Goal: Transaction & Acquisition: Purchase product/service

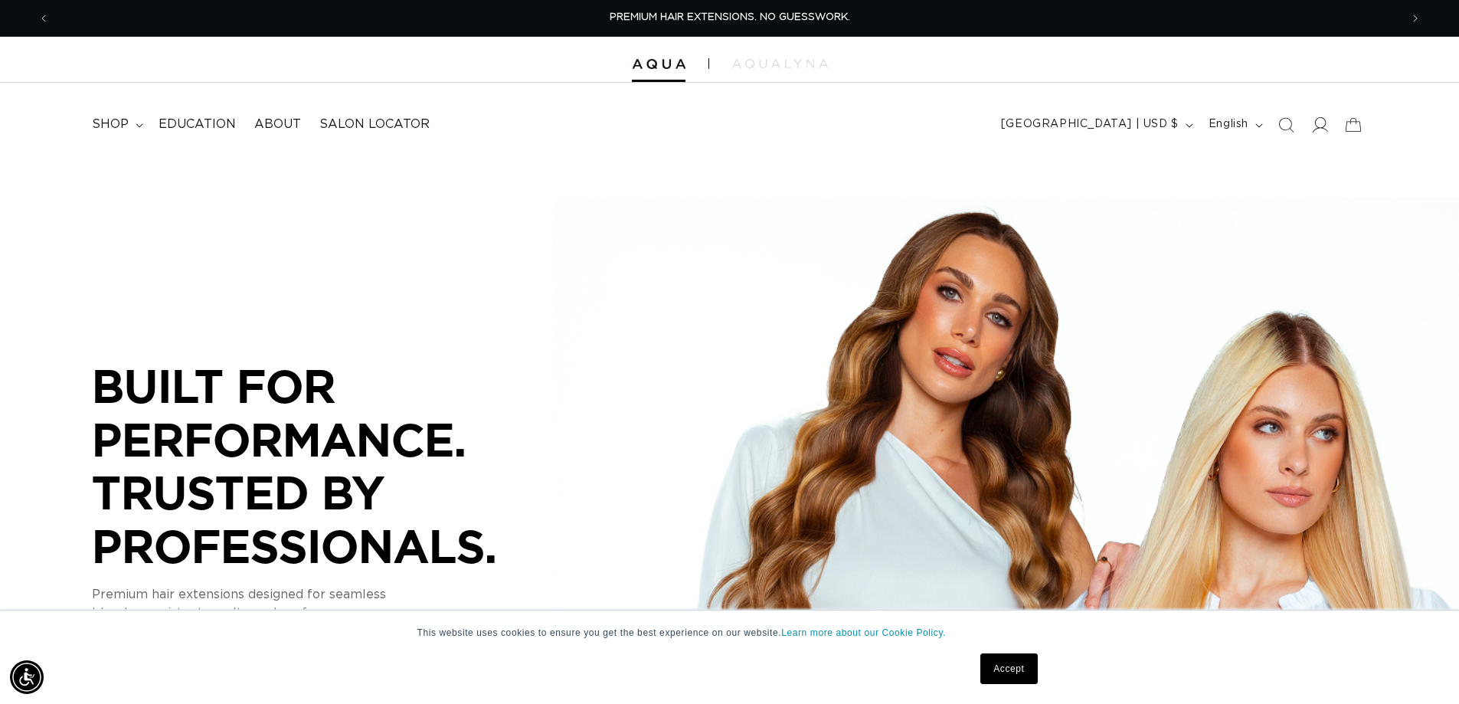
click at [1328, 129] on span at bounding box center [1320, 125] width 34 height 34
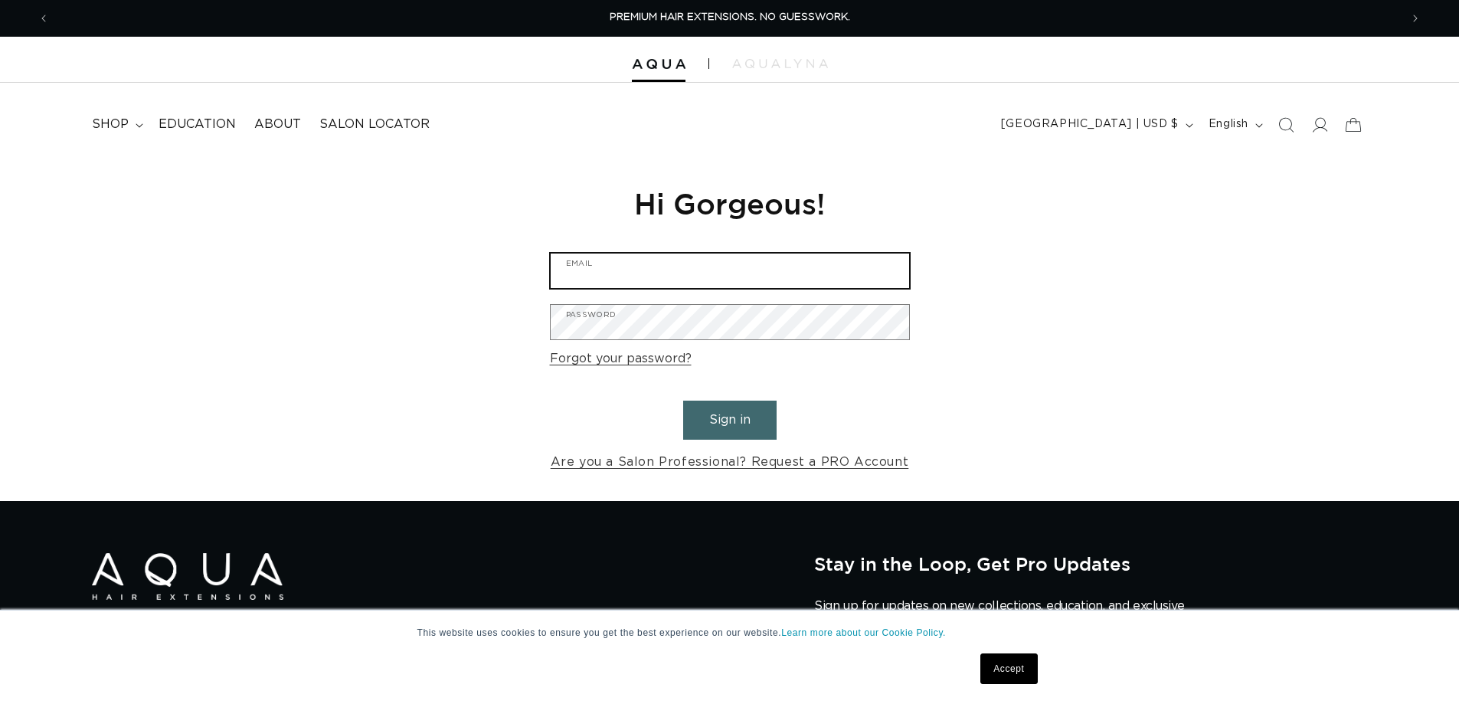
click at [689, 273] on input "Email" at bounding box center [730, 271] width 358 height 34
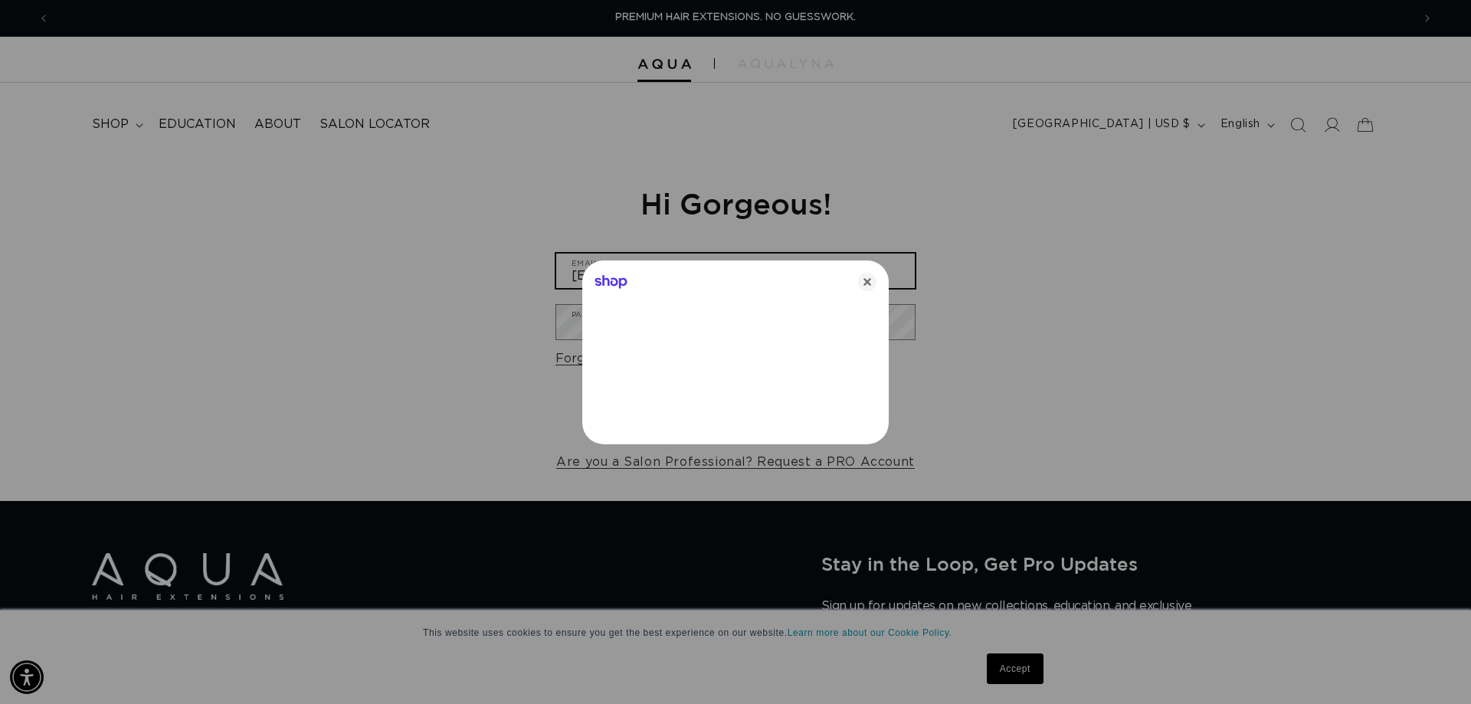
type input "[EMAIL_ADDRESS][DOMAIN_NAME]"
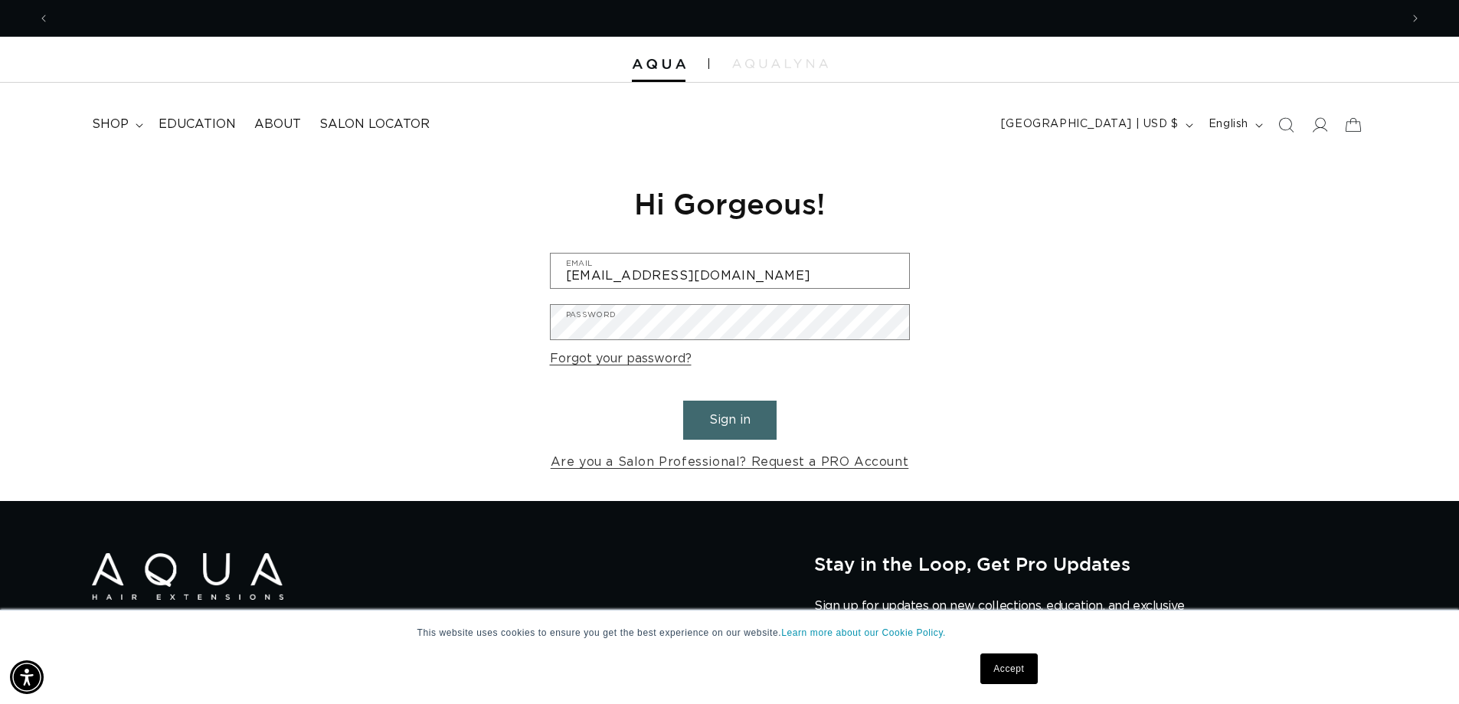
scroll to position [0, 2701]
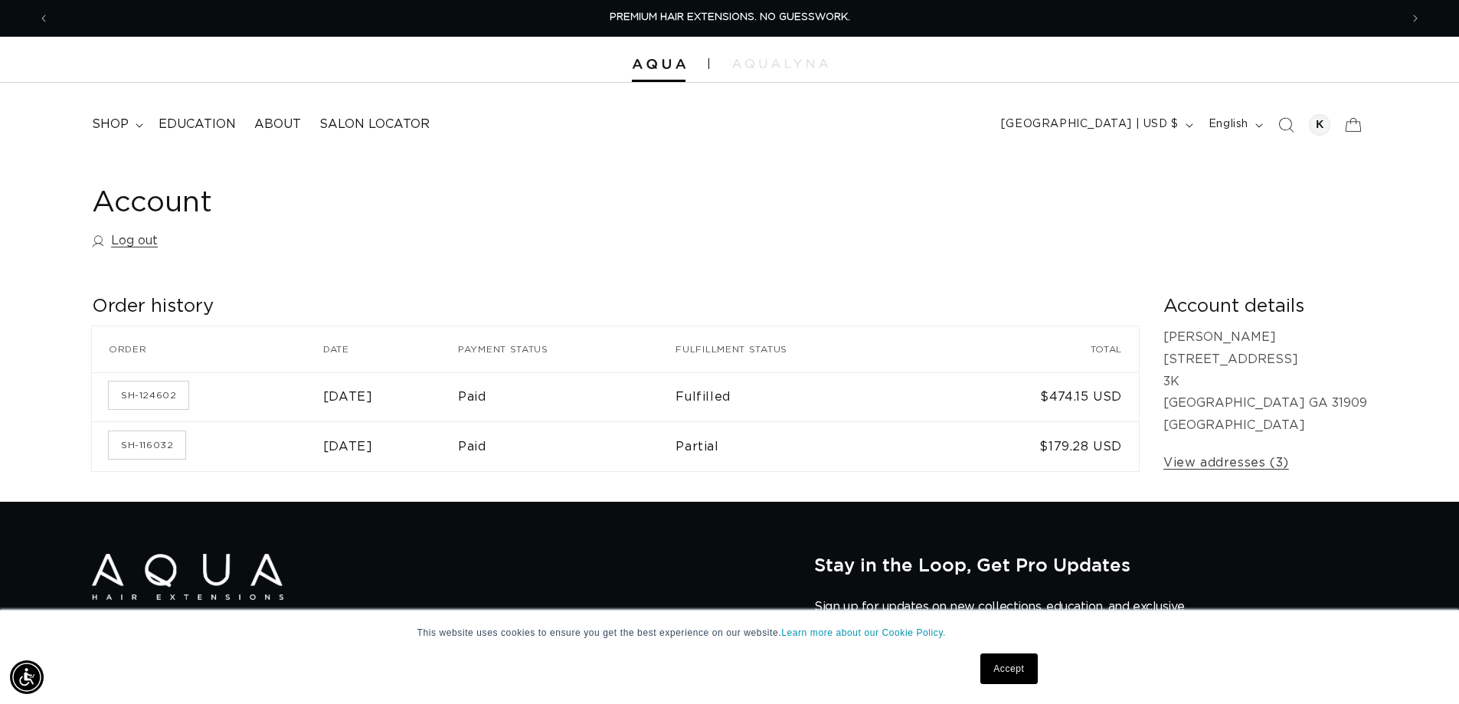
click at [1013, 212] on h1 "Account" at bounding box center [729, 204] width 1275 height 38
click at [1321, 122] on div at bounding box center [1319, 124] width 21 height 21
click at [1341, 127] on icon at bounding box center [1353, 124] width 36 height 36
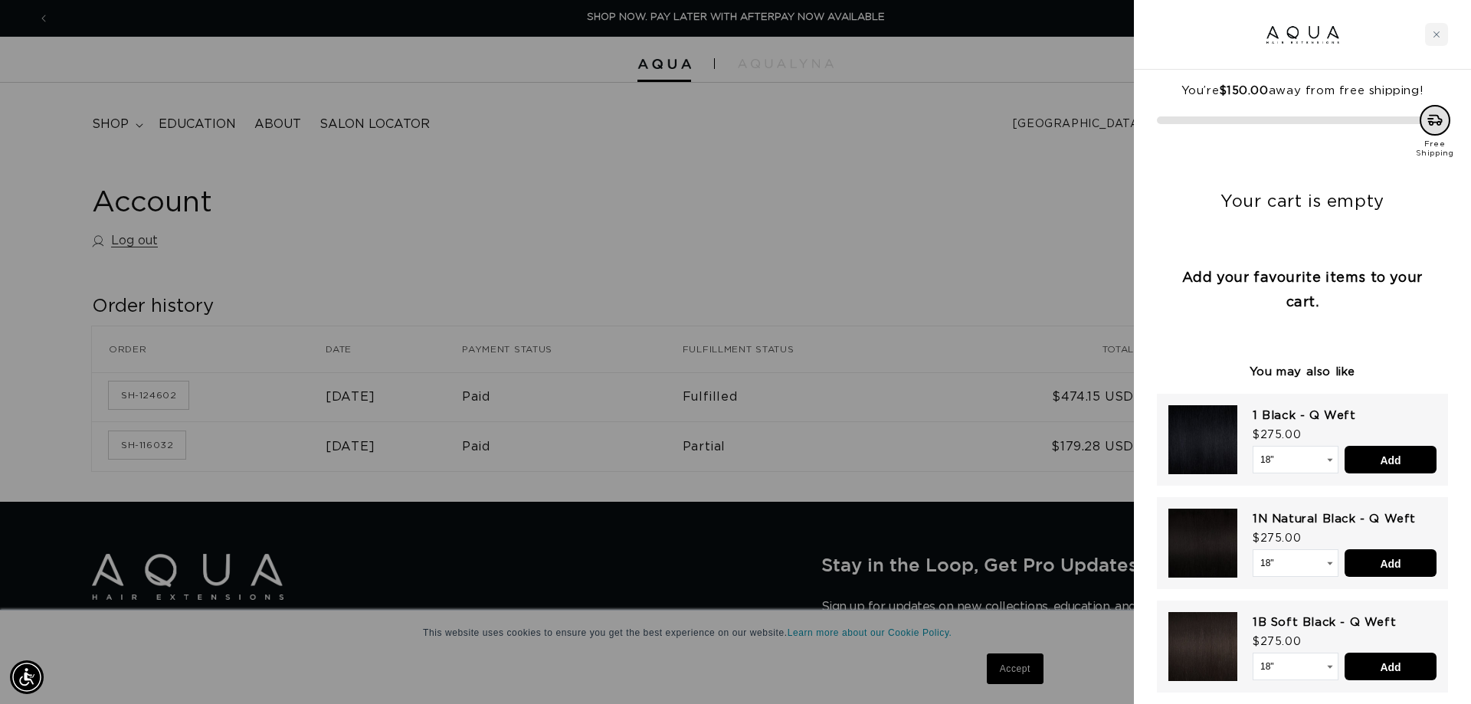
click at [898, 244] on div at bounding box center [735, 352] width 1471 height 704
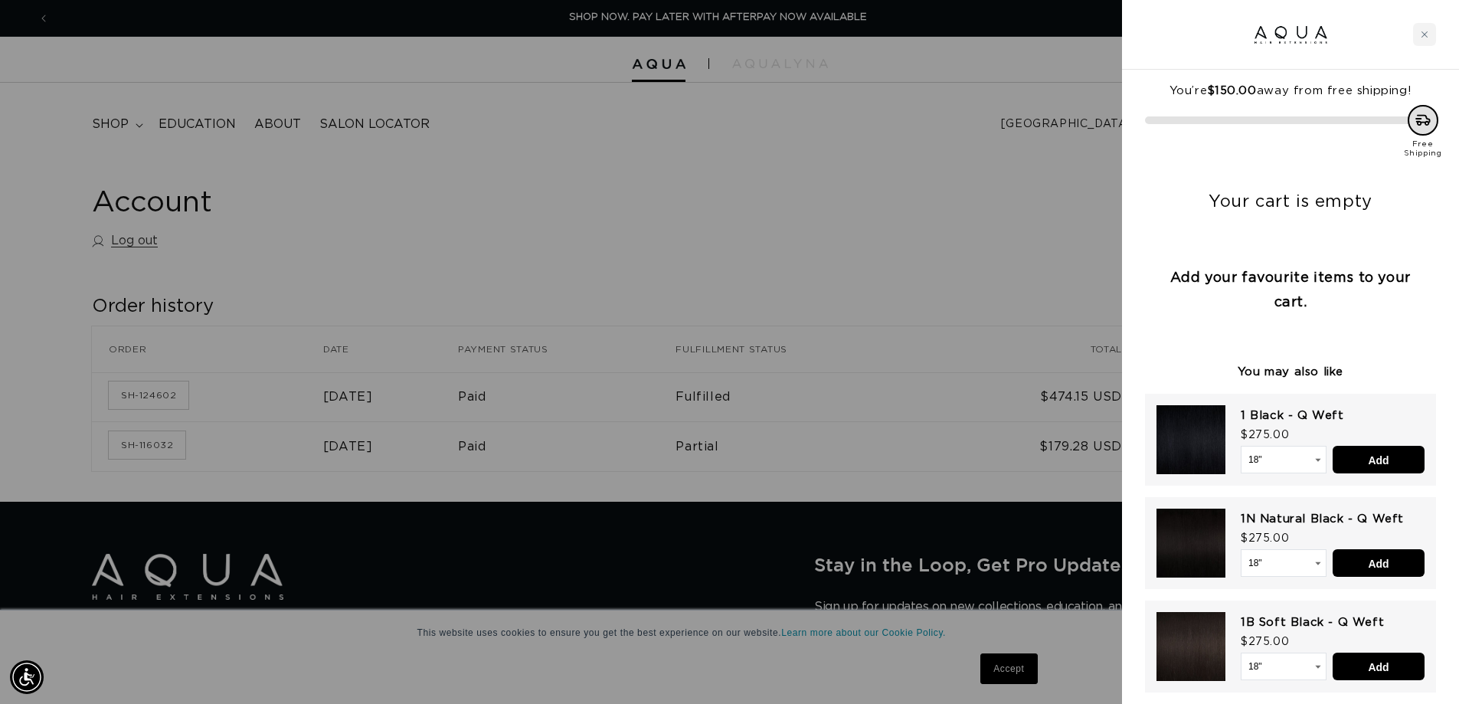
scroll to position [0, 1350]
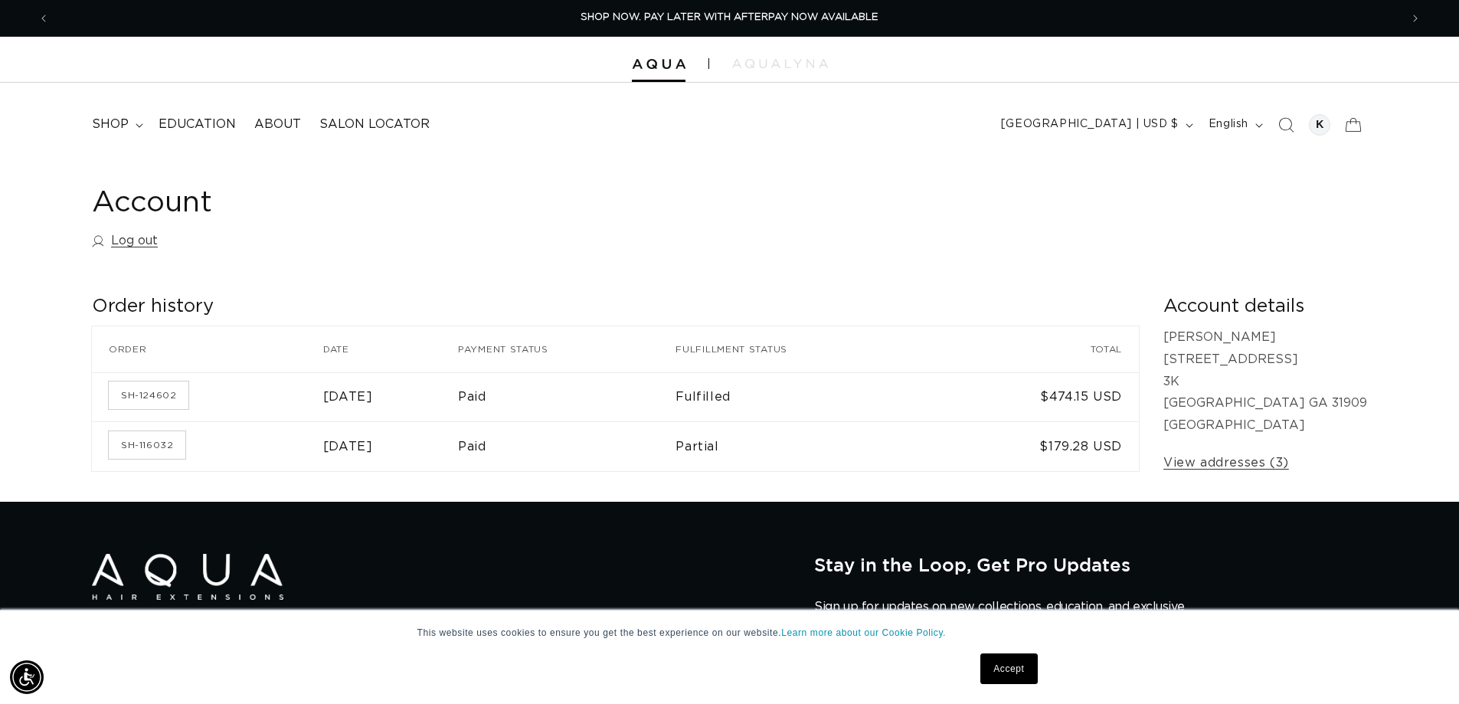
click at [152, 380] on td "SH-124602" at bounding box center [207, 397] width 231 height 50
click at [152, 393] on link "SH-124602" at bounding box center [149, 395] width 80 height 28
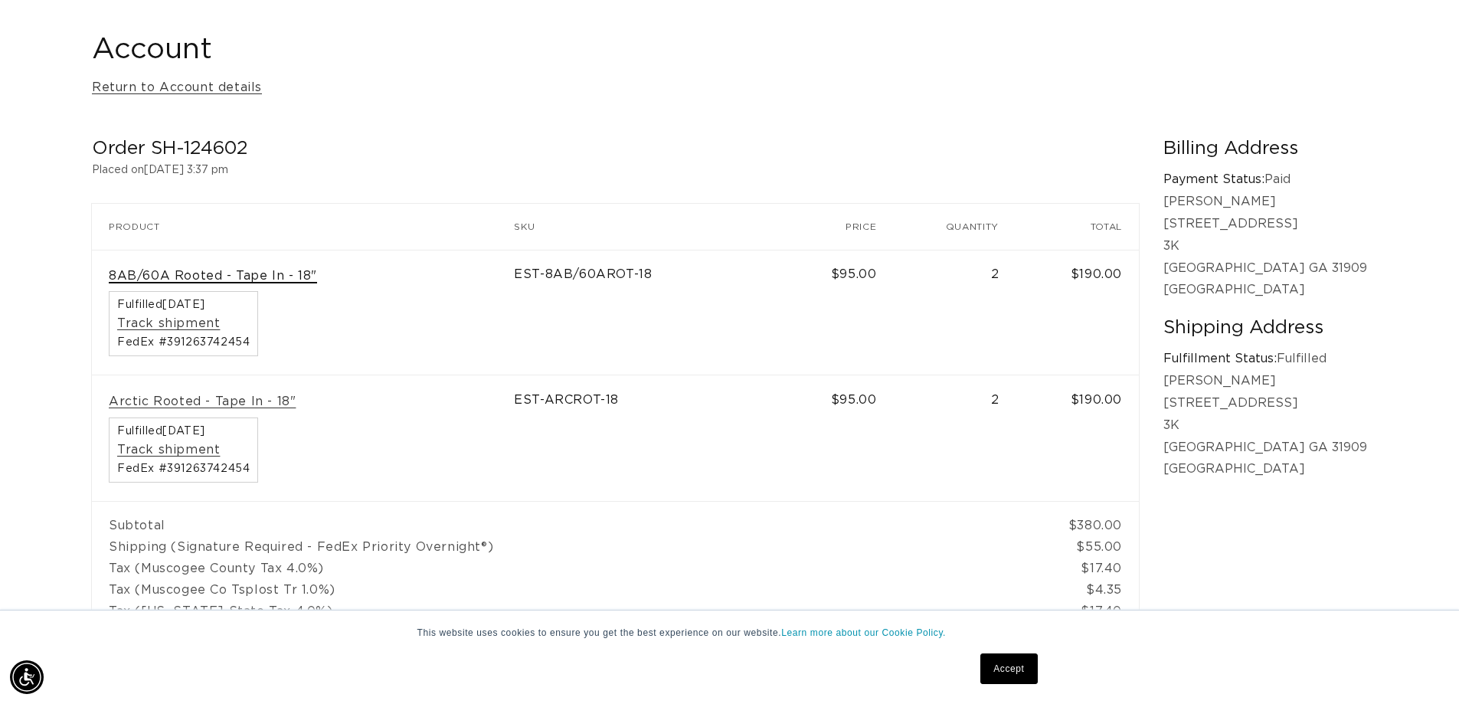
scroll to position [0, 1350]
click at [298, 274] on link "8AB/60A Rooted - Tape In - 18"" at bounding box center [213, 276] width 208 height 16
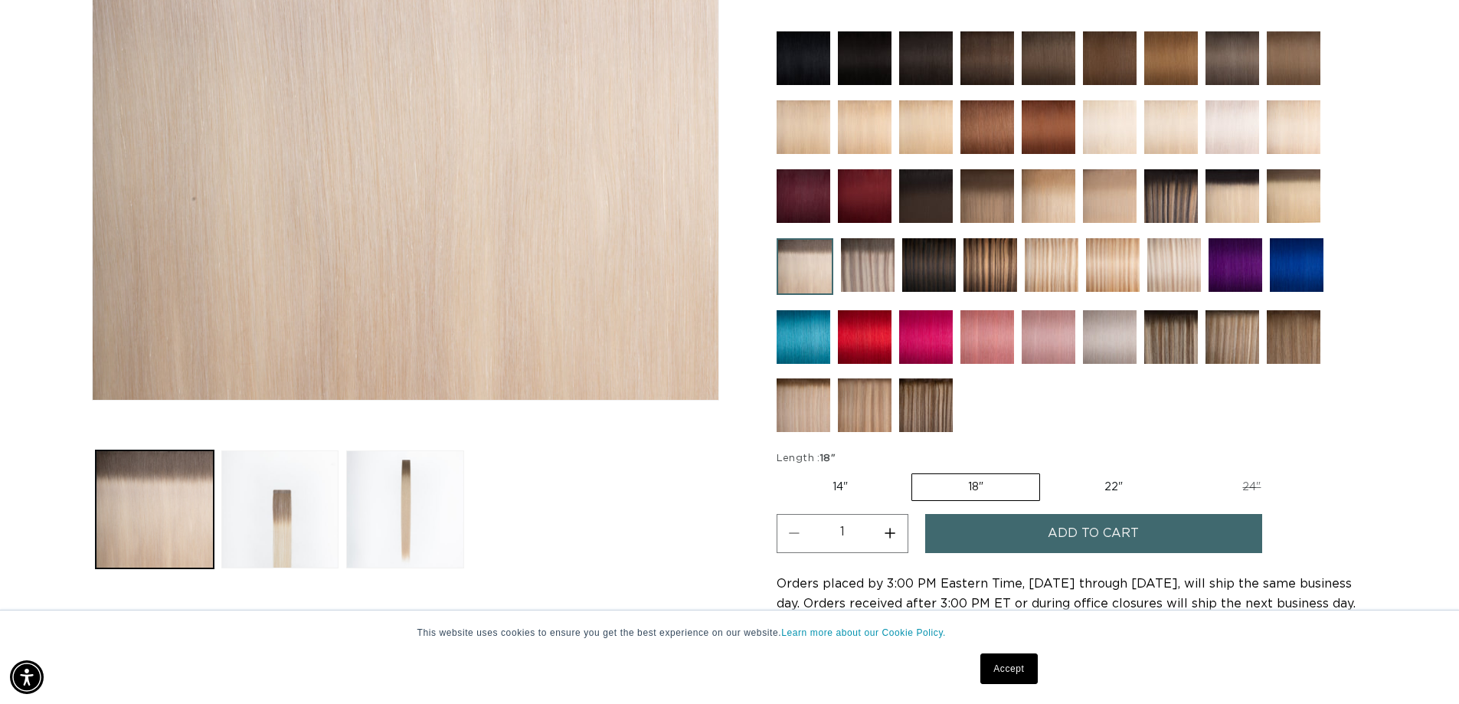
scroll to position [383, 0]
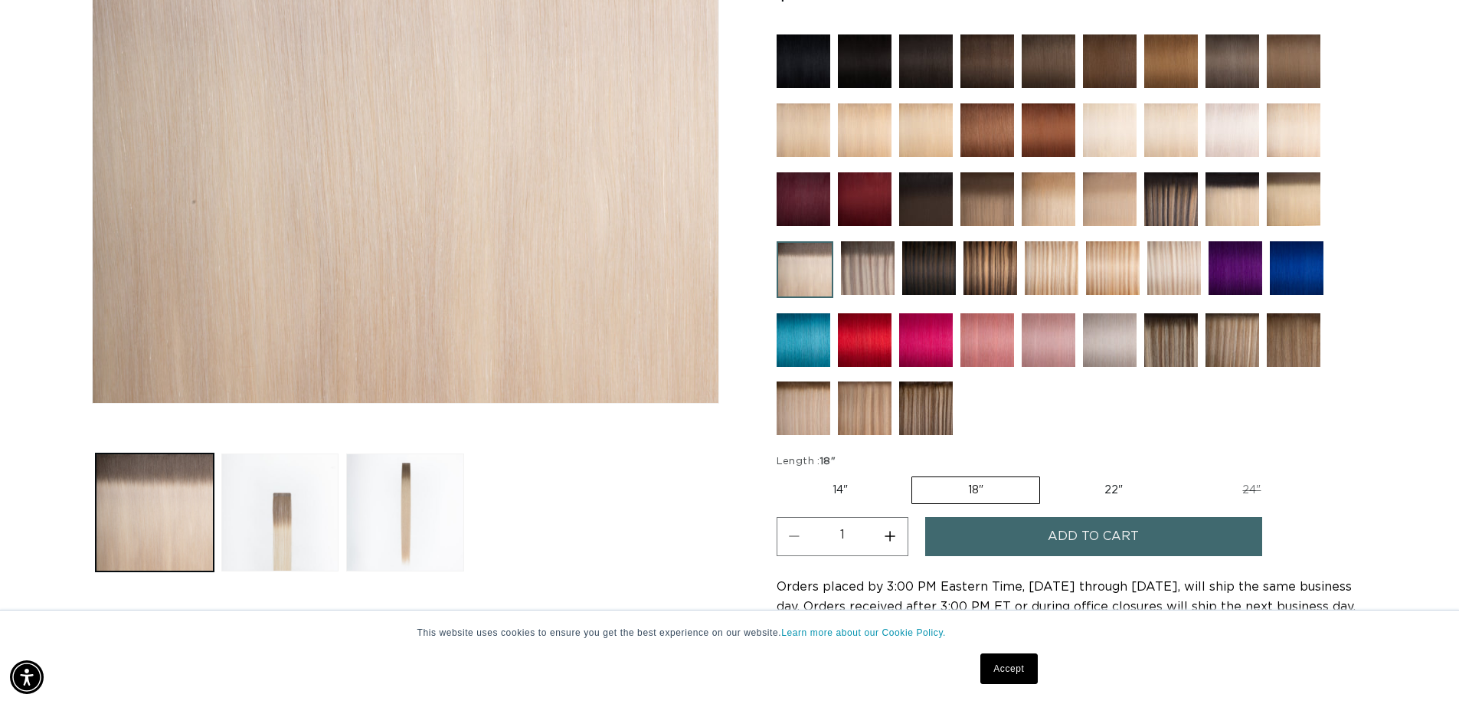
click at [1036, 536] on button "Add to cart" at bounding box center [1093, 536] width 337 height 39
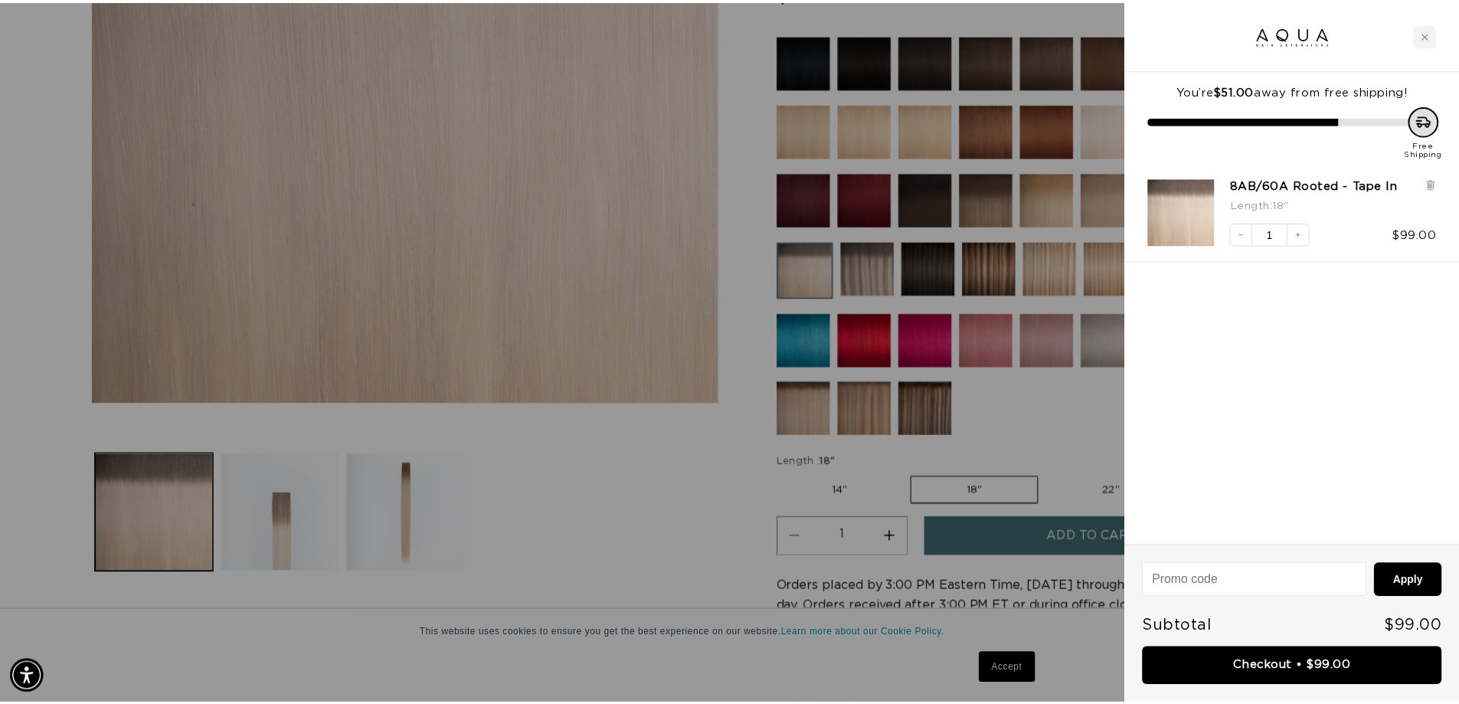
scroll to position [0, 2724]
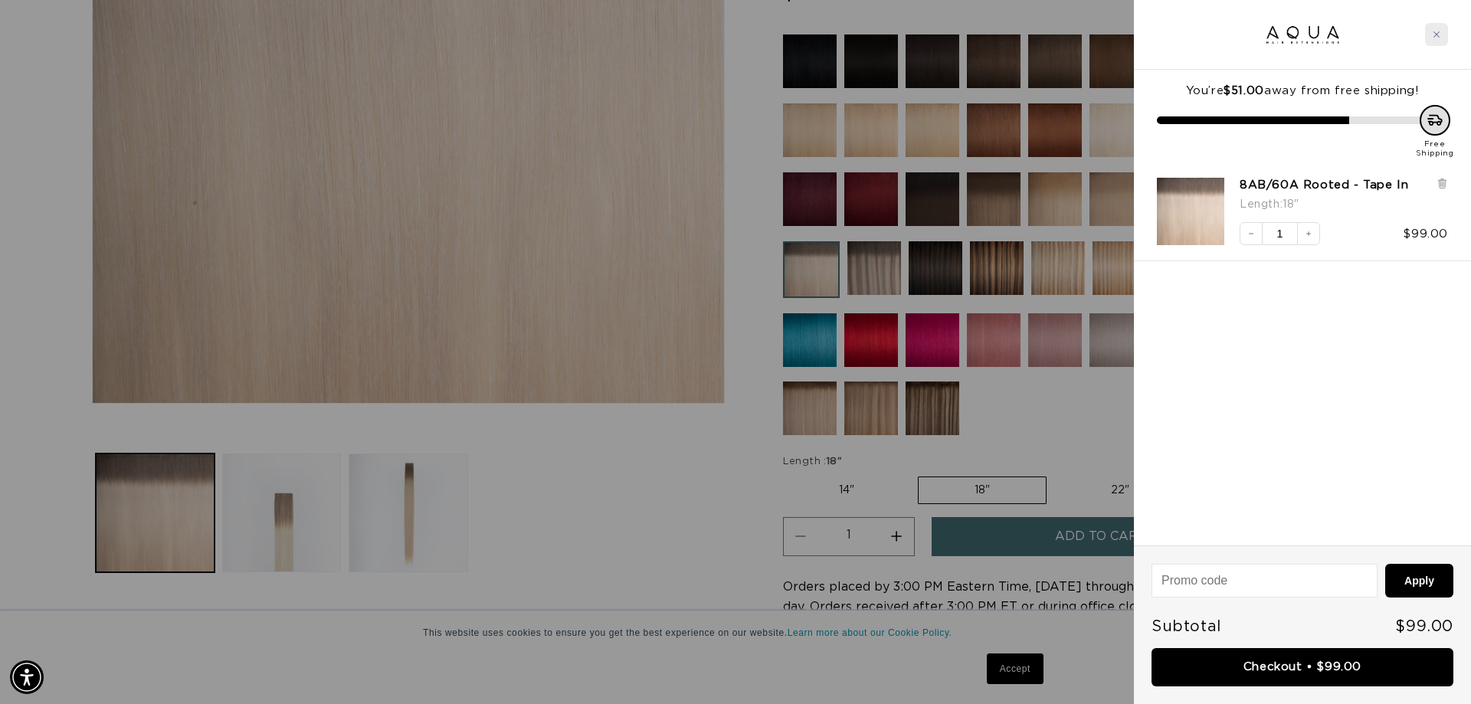
click at [1443, 33] on div "Close cart" at bounding box center [1436, 34] width 23 height 23
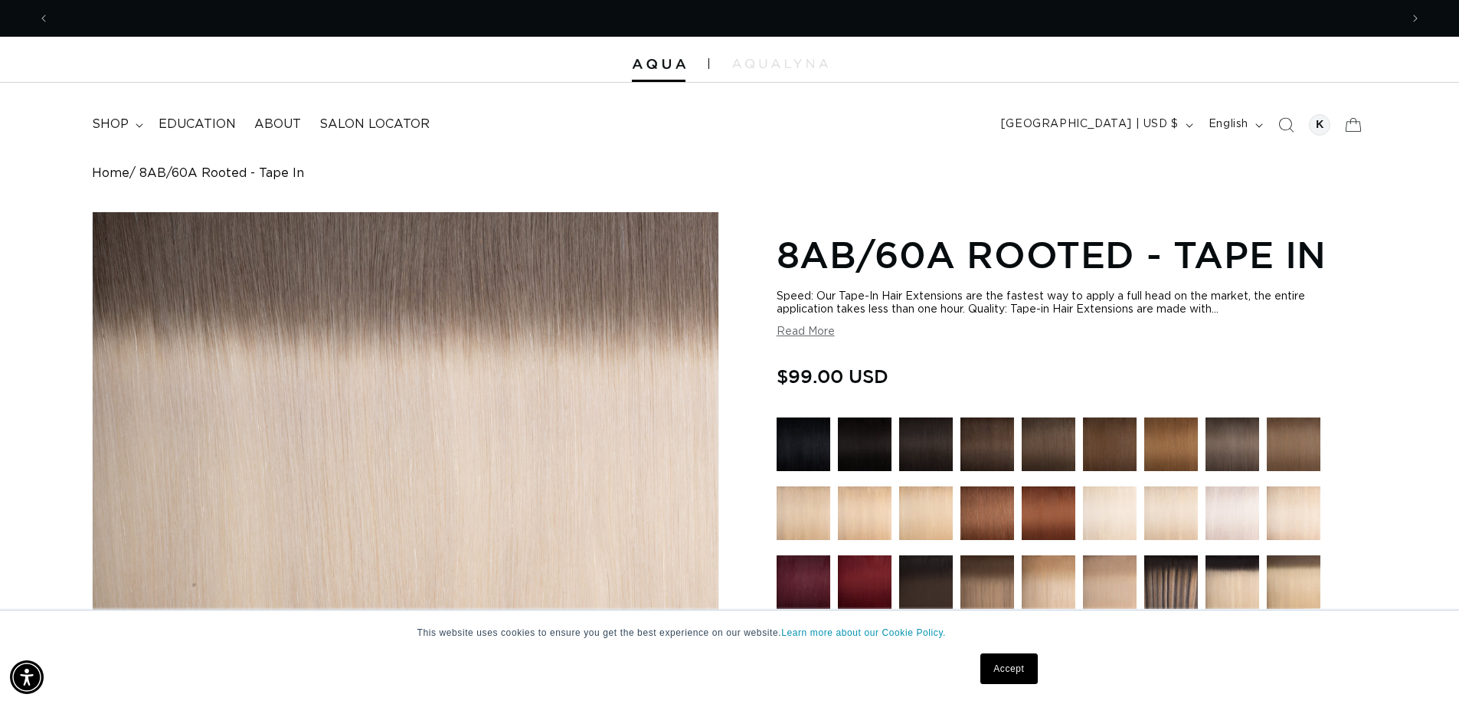
scroll to position [0, 0]
click at [118, 129] on span "shop" at bounding box center [110, 124] width 37 height 16
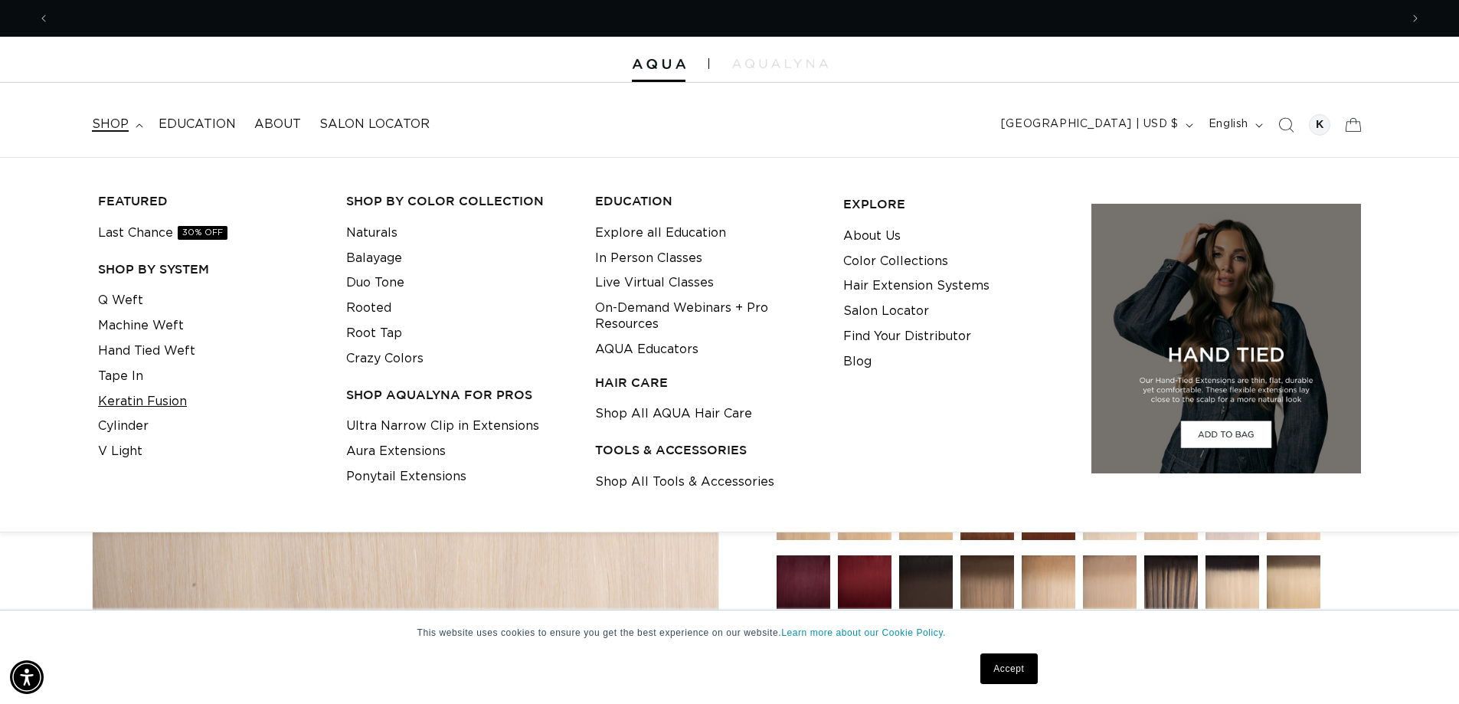
scroll to position [0, 2701]
click at [114, 377] on link "Tape In" at bounding box center [120, 376] width 45 height 25
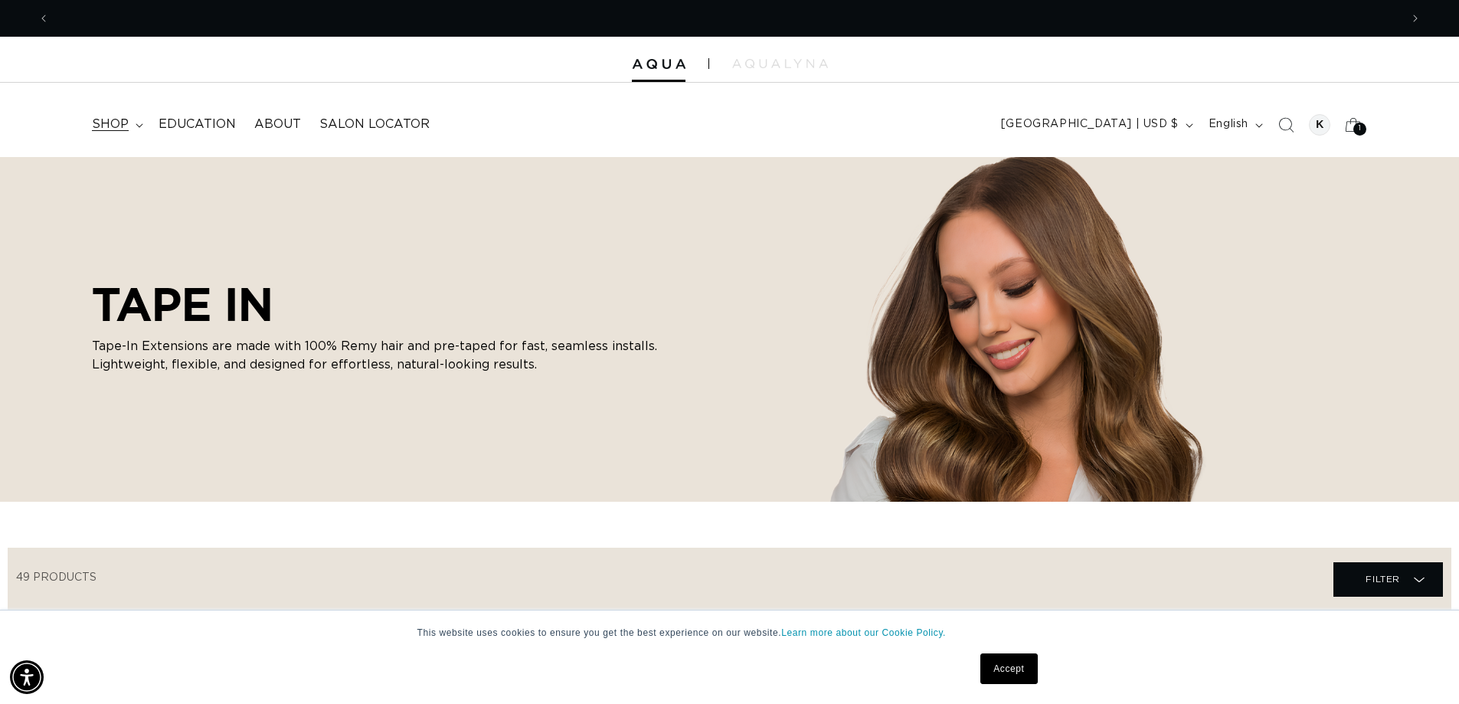
scroll to position [0, 1350]
click at [125, 124] on span "shop" at bounding box center [110, 124] width 37 height 16
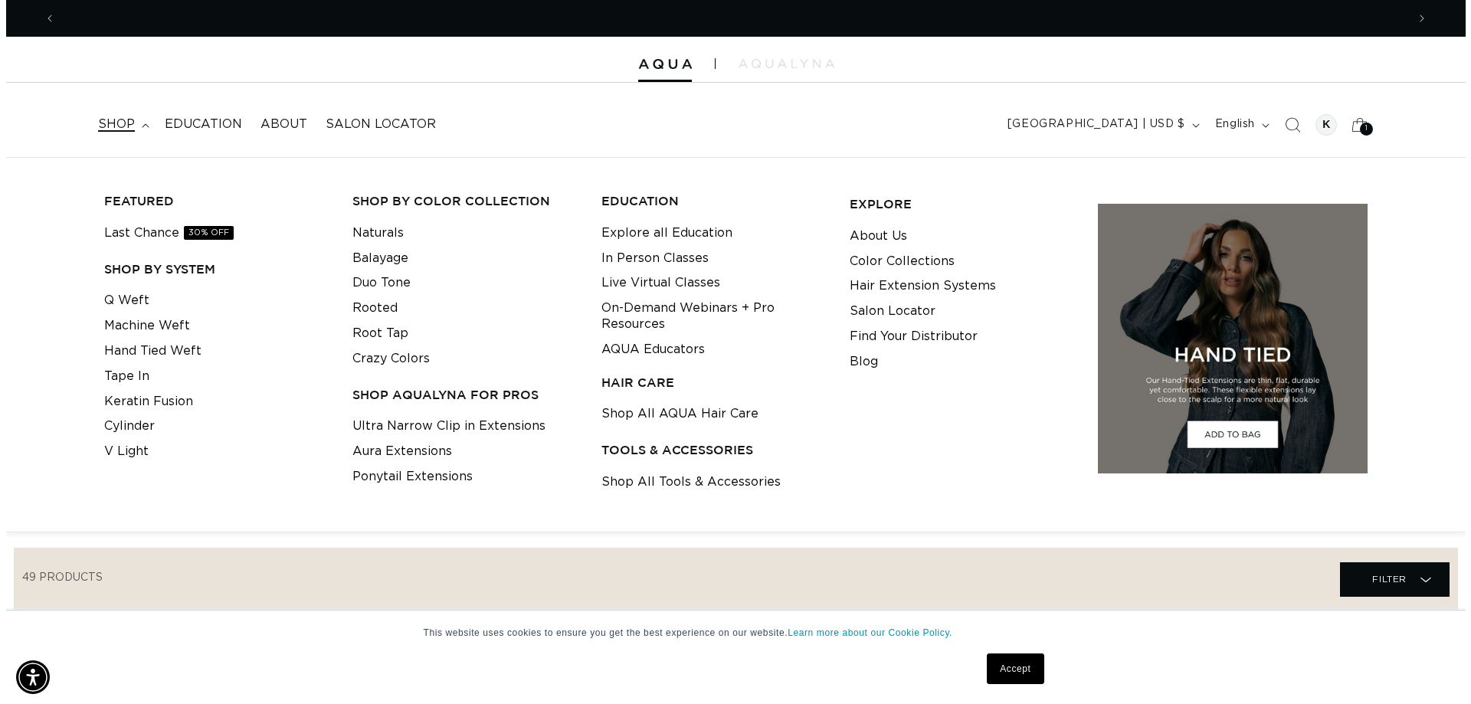
scroll to position [0, 0]
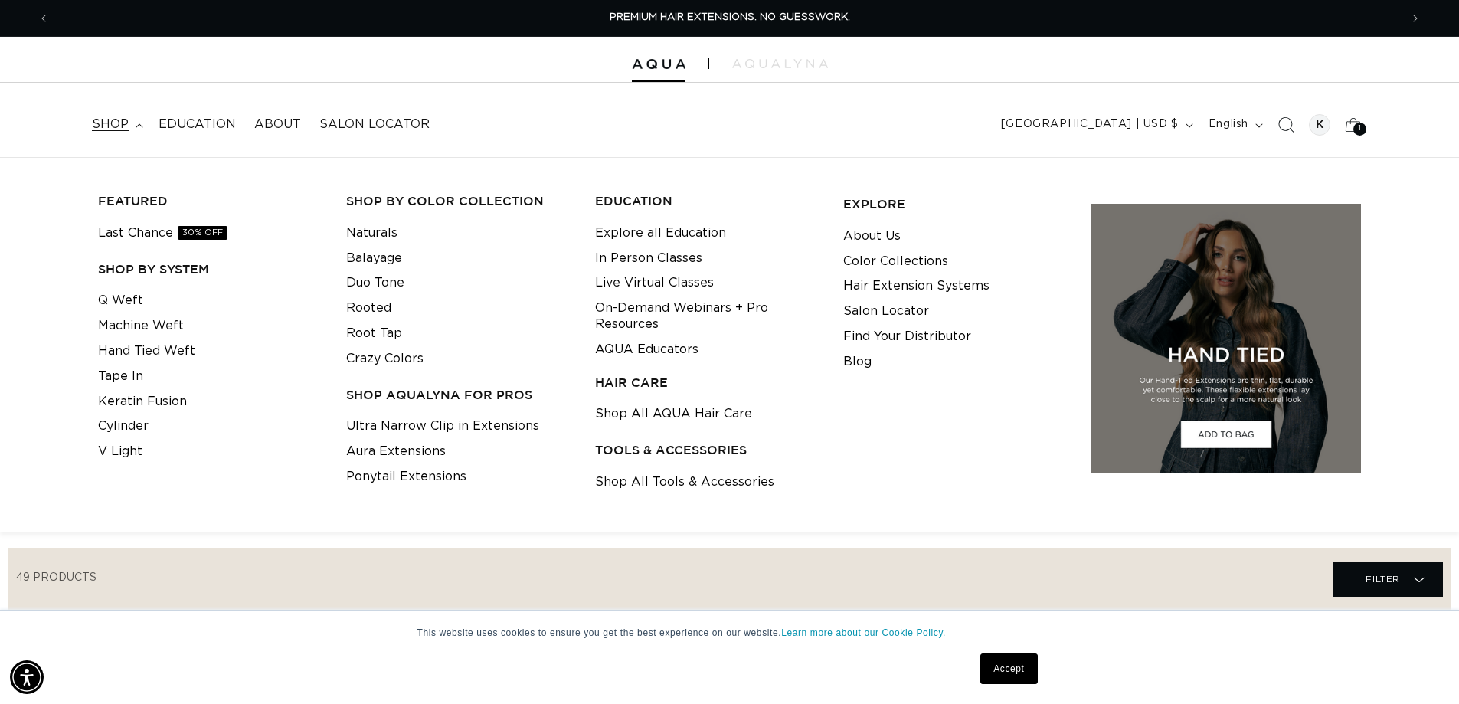
click at [1287, 129] on icon "Search" at bounding box center [1286, 124] width 16 height 16
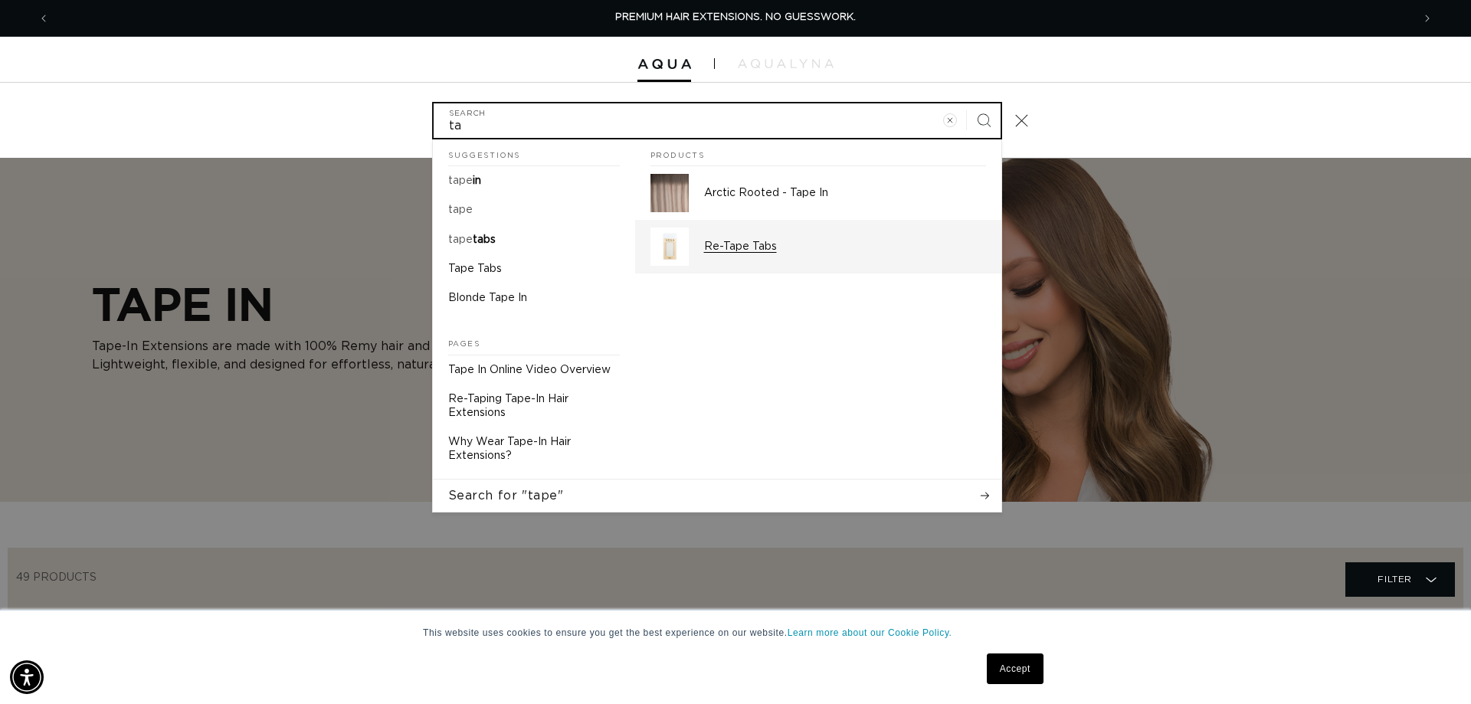
type input "t"
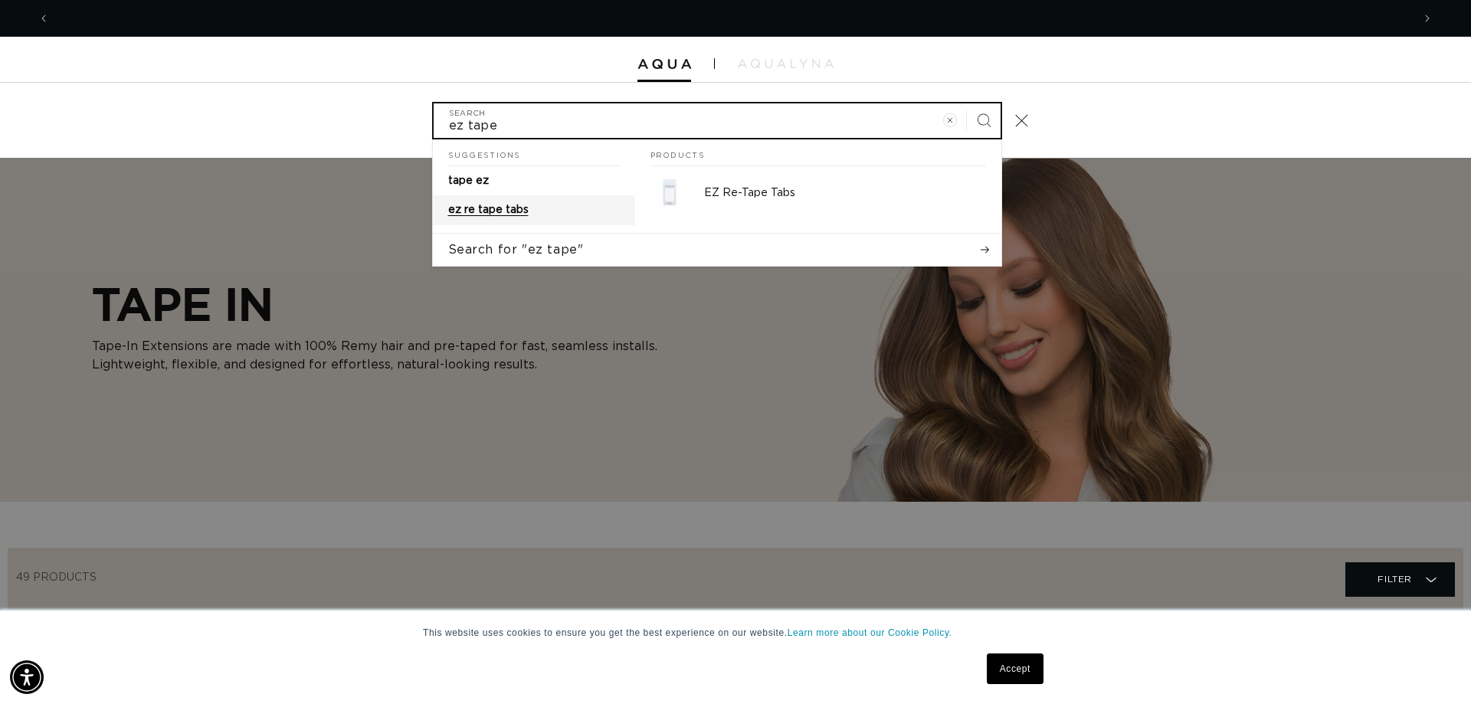
scroll to position [0, 2724]
type input "ez tape"
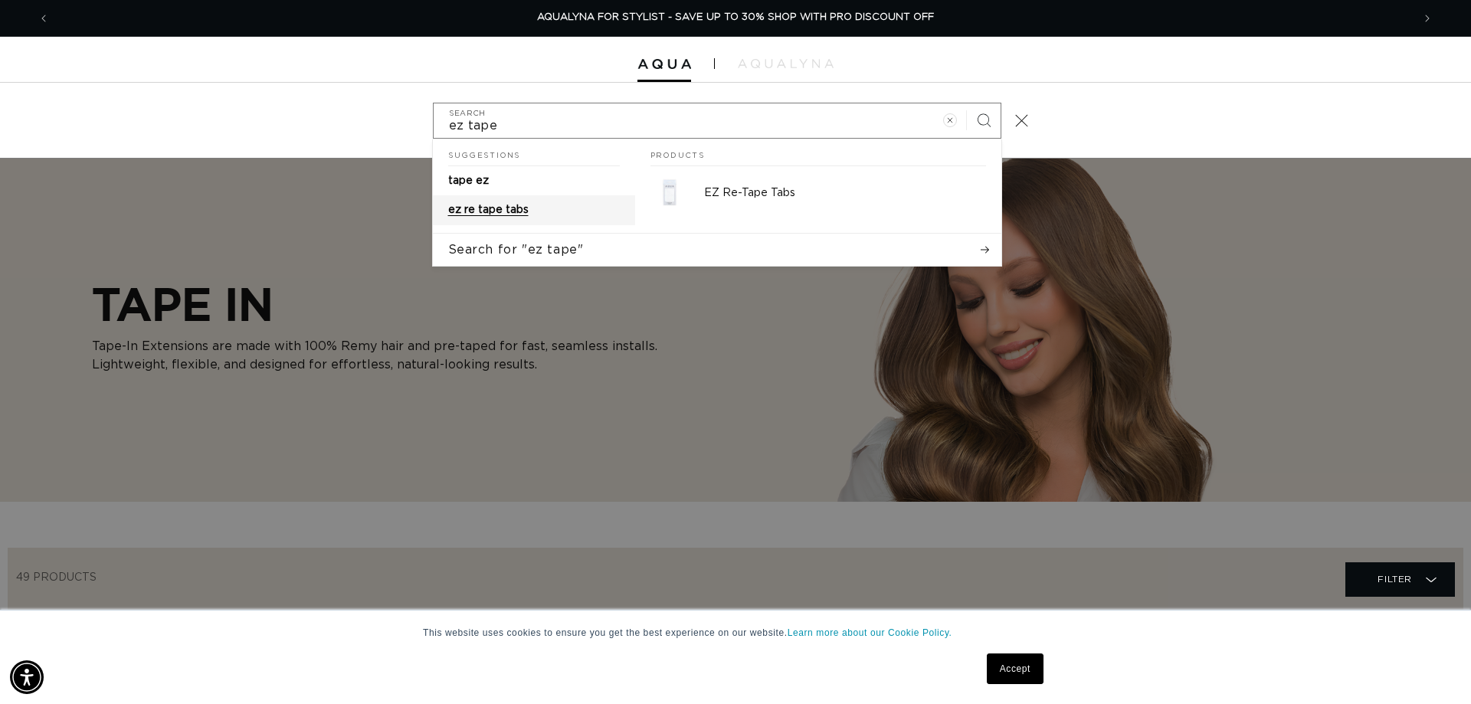
click at [524, 202] on link "ez re tape tabs" at bounding box center [534, 209] width 202 height 29
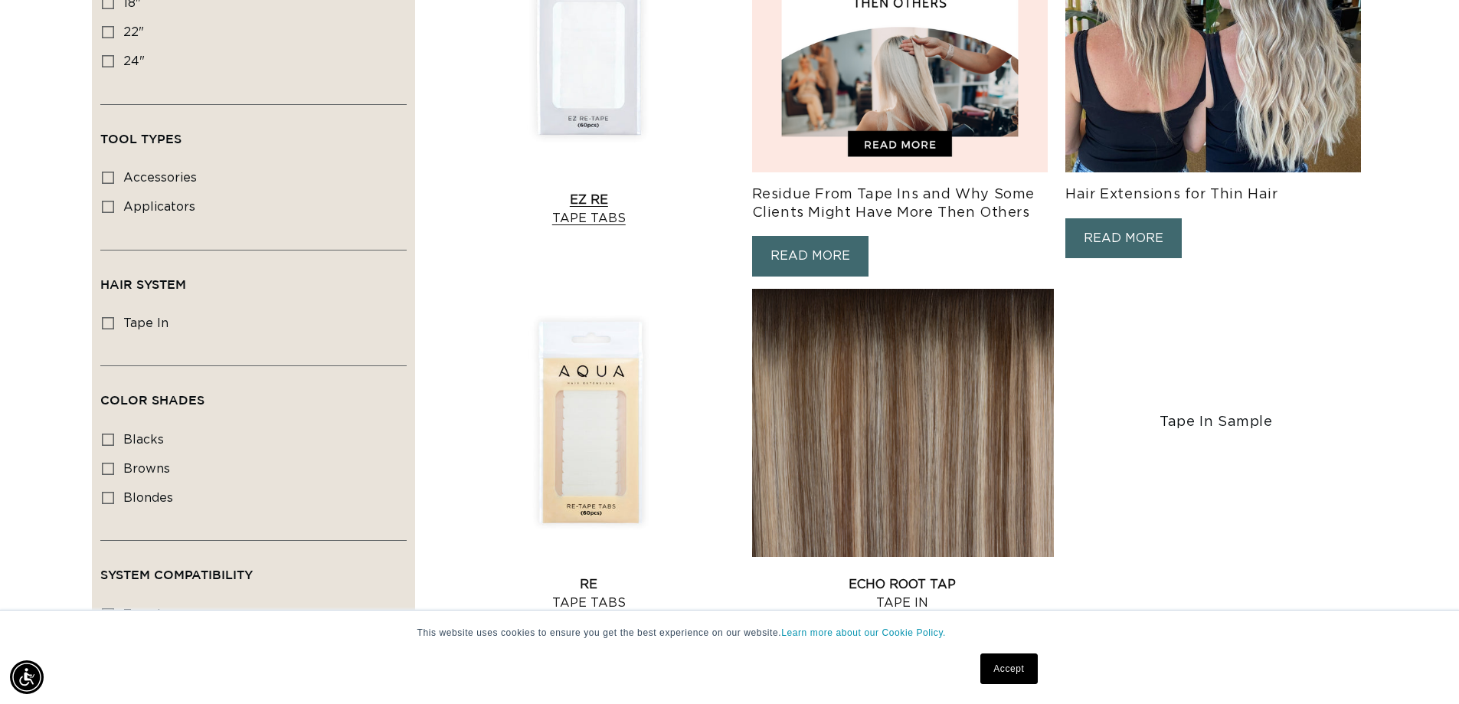
scroll to position [0, 1350]
click at [588, 201] on link "EZ Re Tape Tabs" at bounding box center [589, 209] width 302 height 37
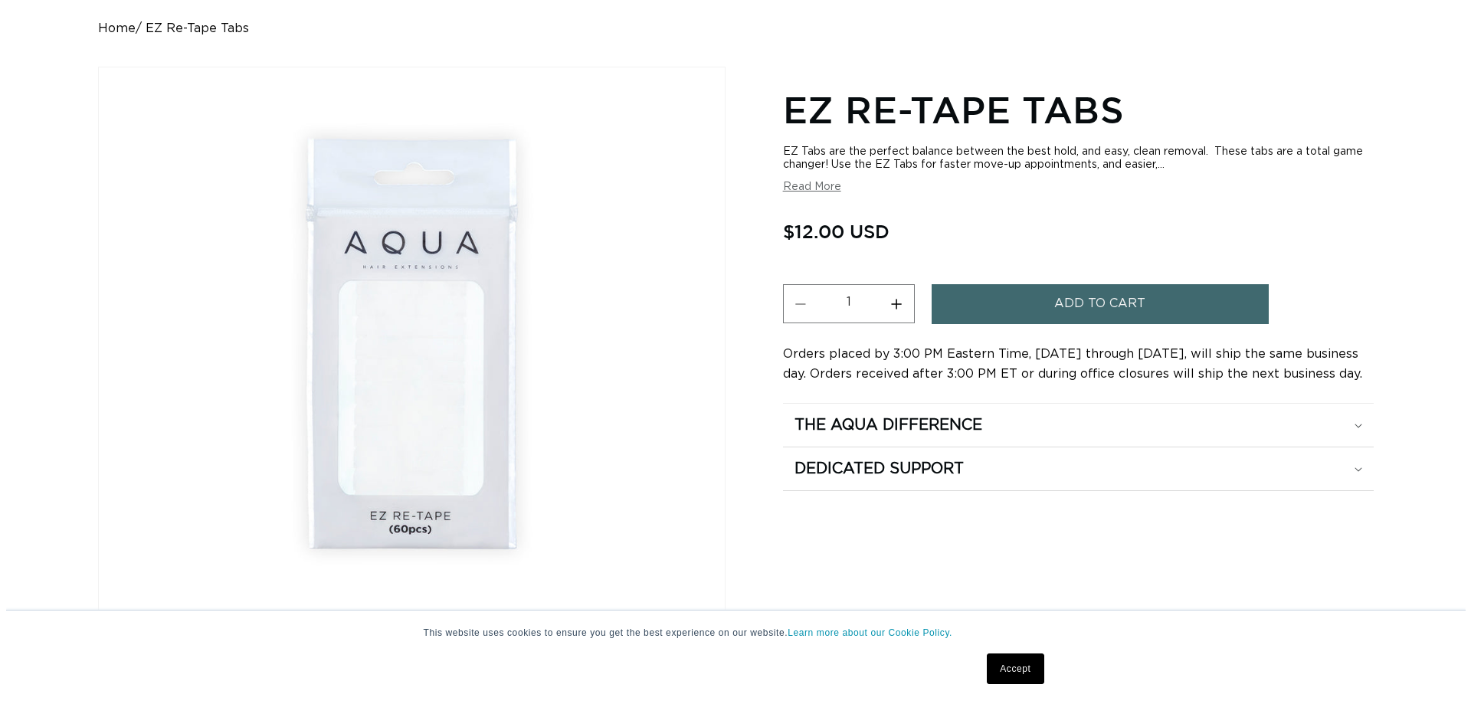
scroll to position [306, 0]
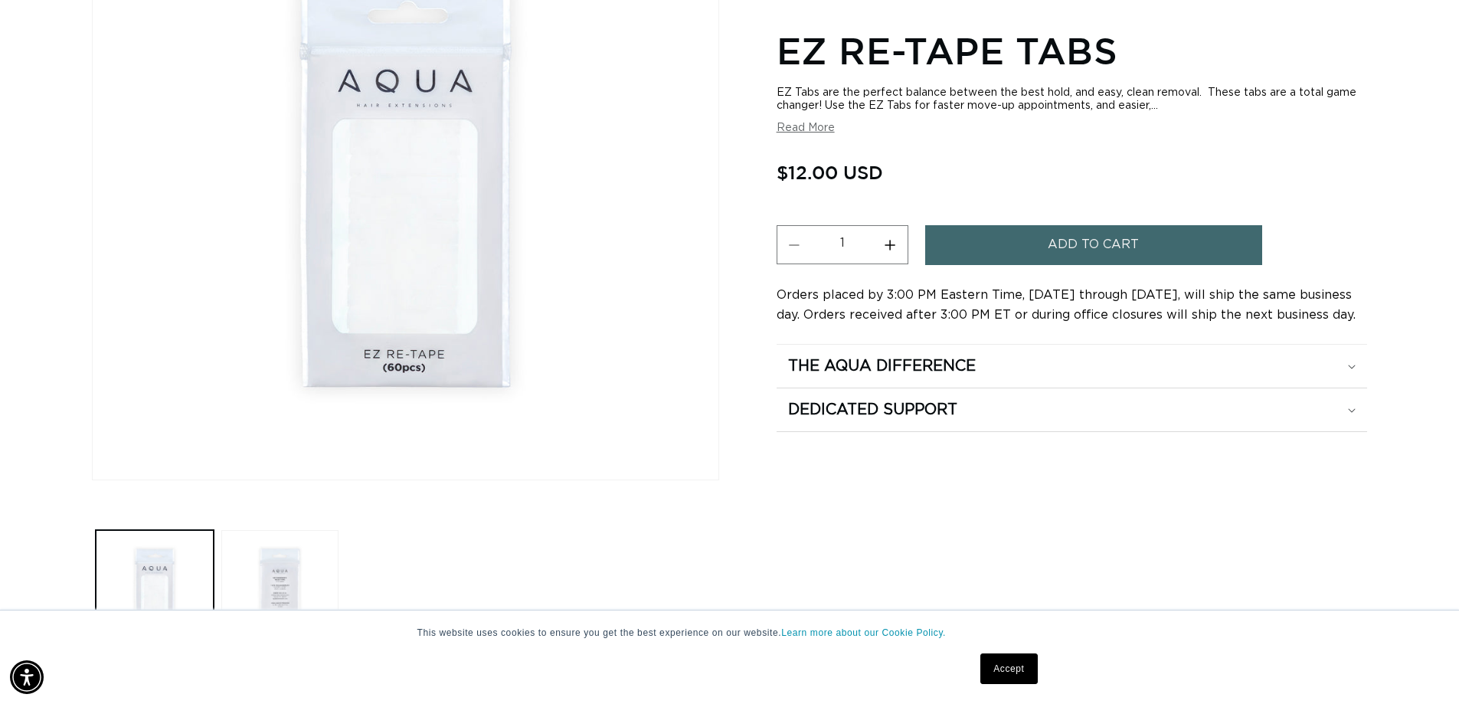
click at [1092, 245] on span "Add to cart" at bounding box center [1093, 244] width 91 height 39
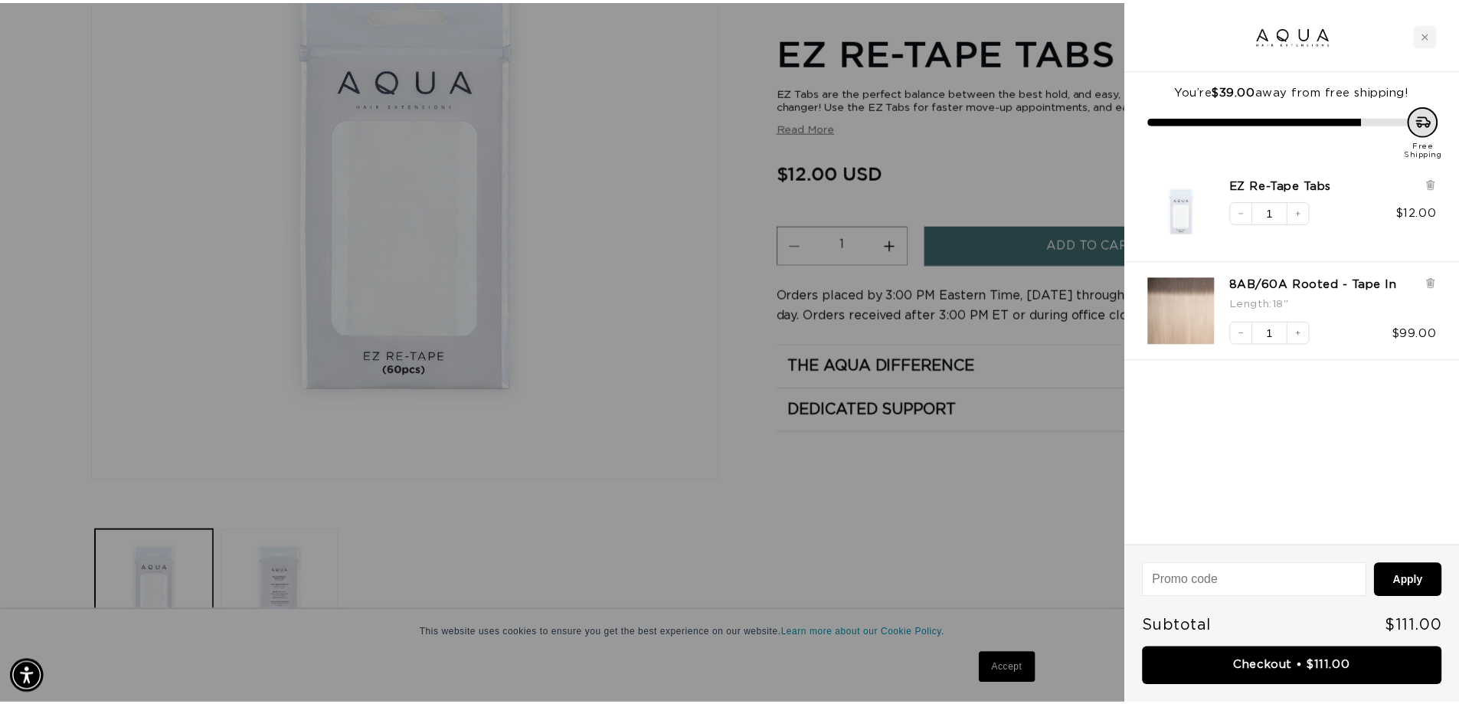
scroll to position [0, 2724]
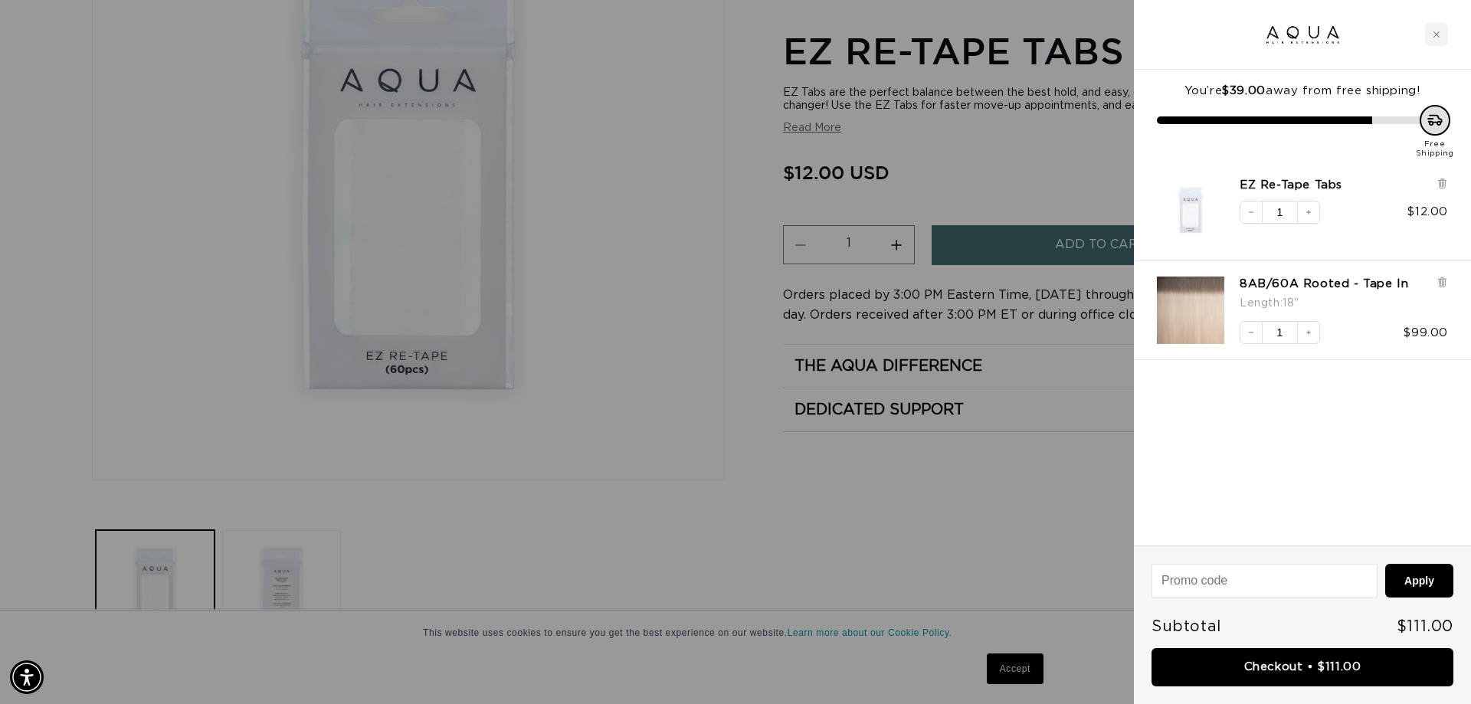
click at [710, 190] on div at bounding box center [735, 352] width 1471 height 704
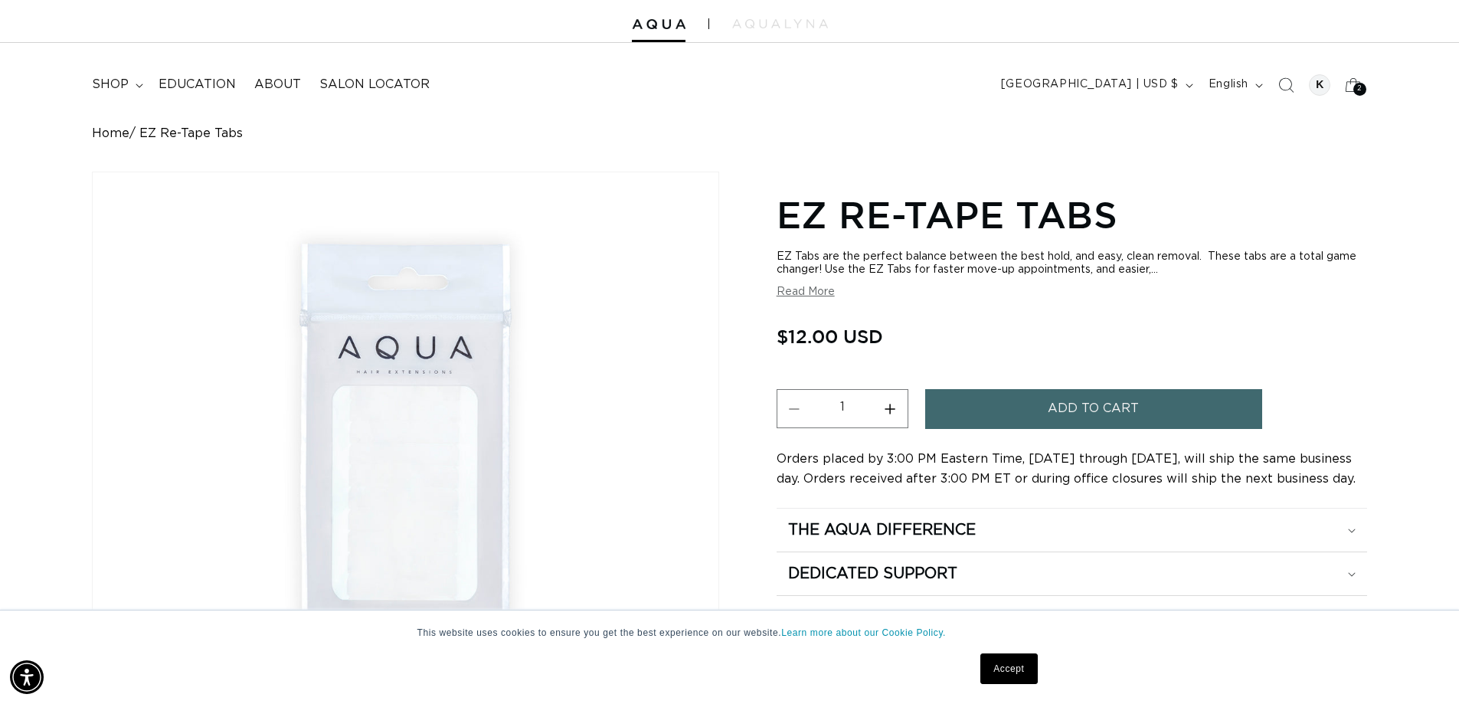
scroll to position [0, 0]
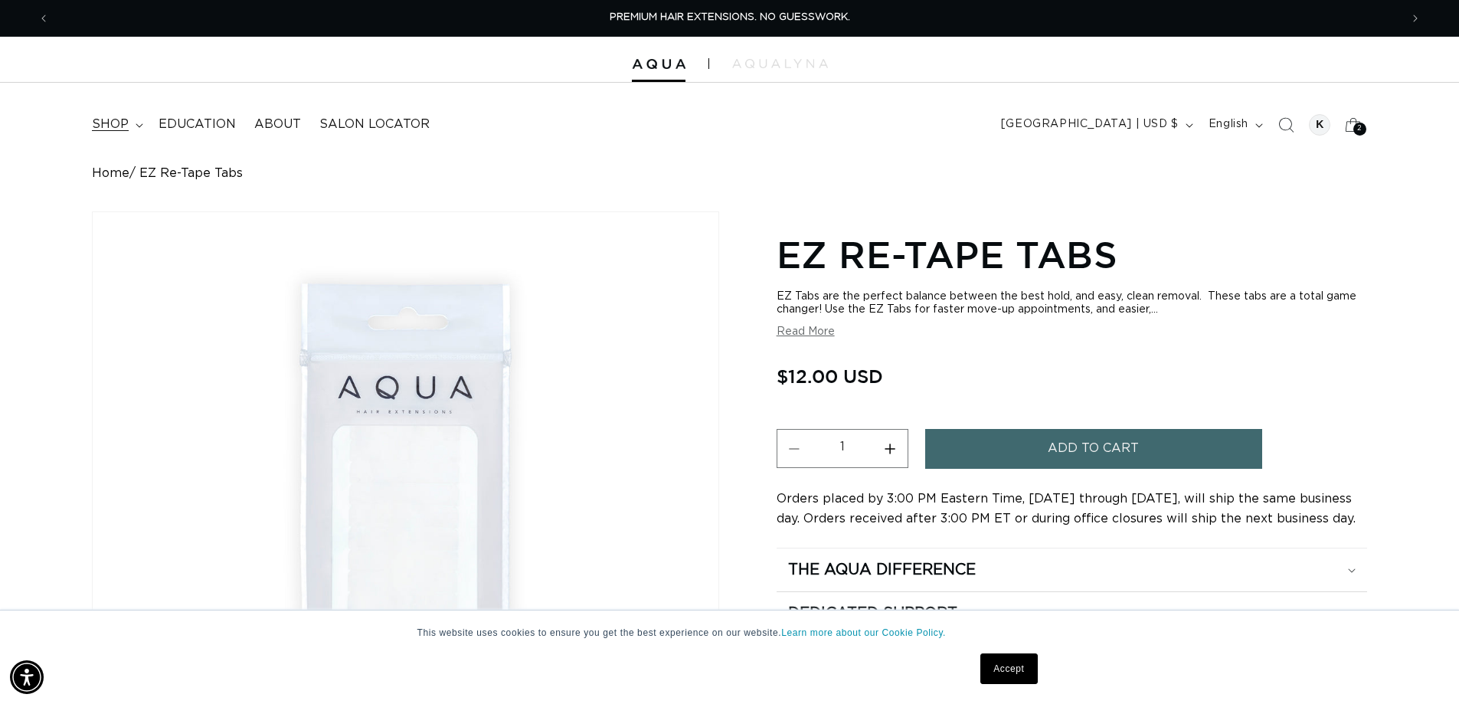
click at [128, 126] on summary "shop" at bounding box center [116, 124] width 67 height 34
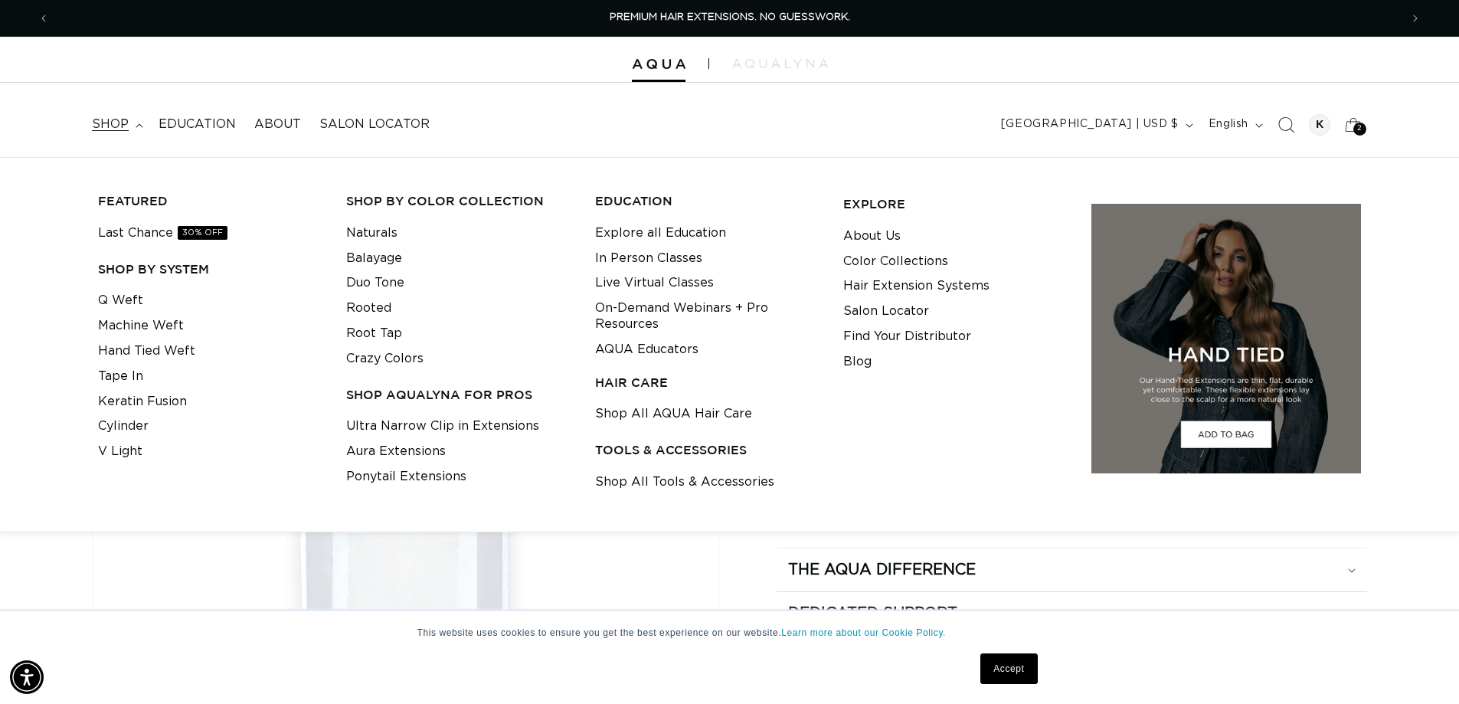
click at [1292, 128] on icon "Search" at bounding box center [1286, 124] width 16 height 16
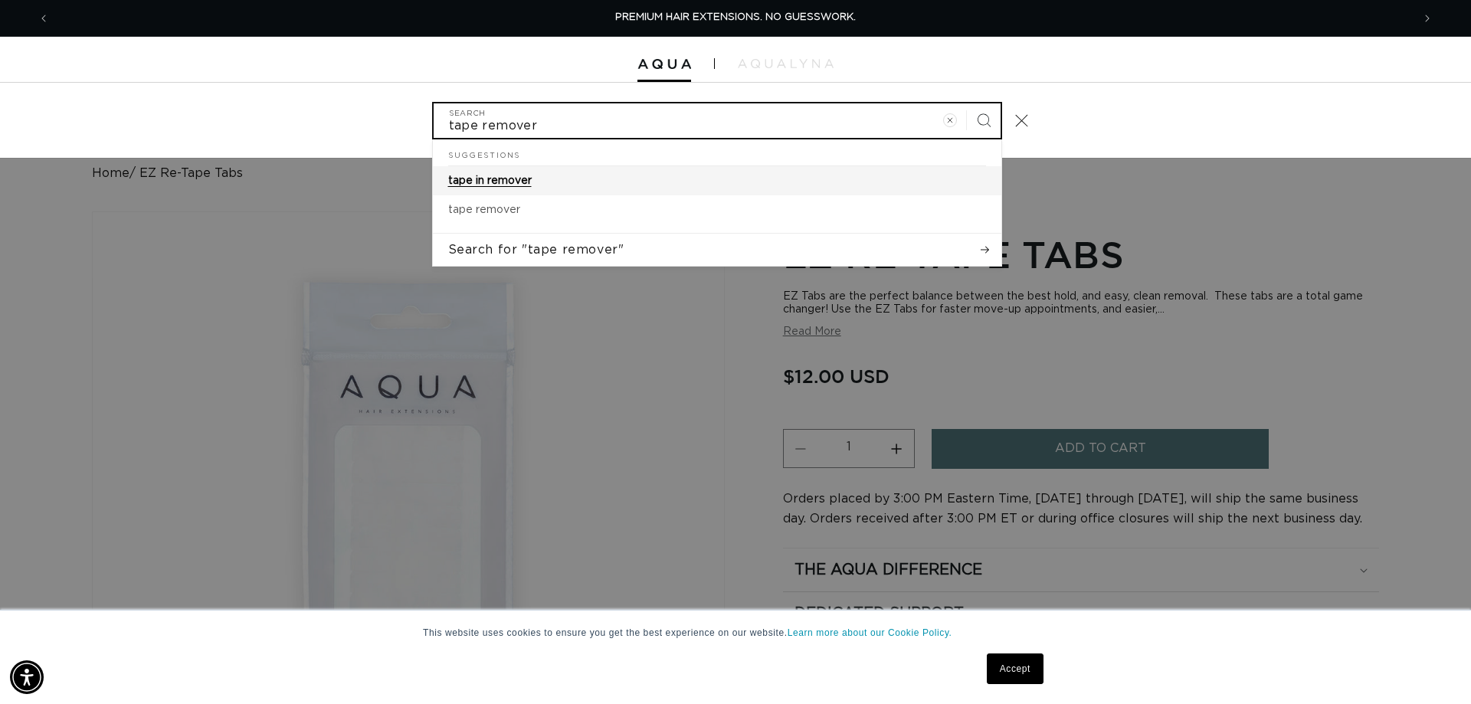
type input "tape remover"
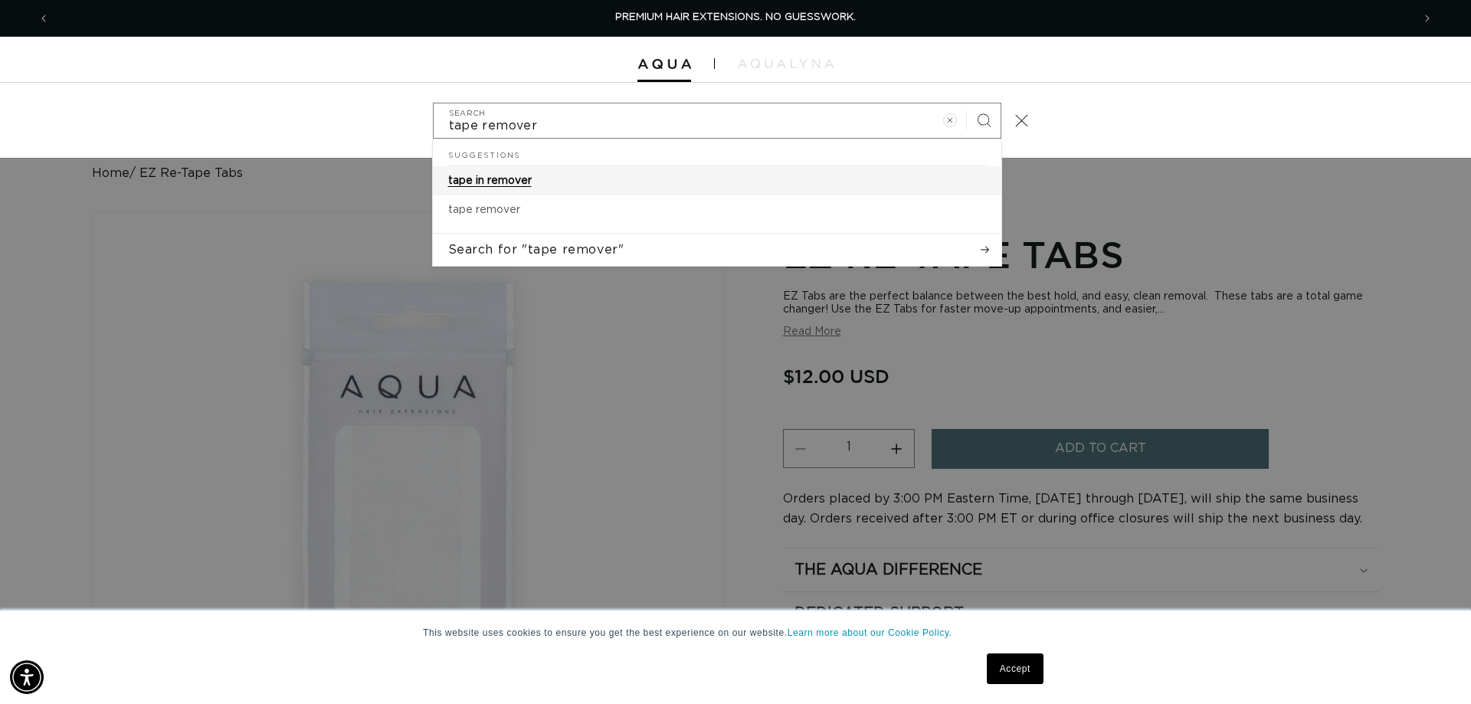
click at [465, 175] on span "tape in remover" at bounding box center [489, 180] width 83 height 11
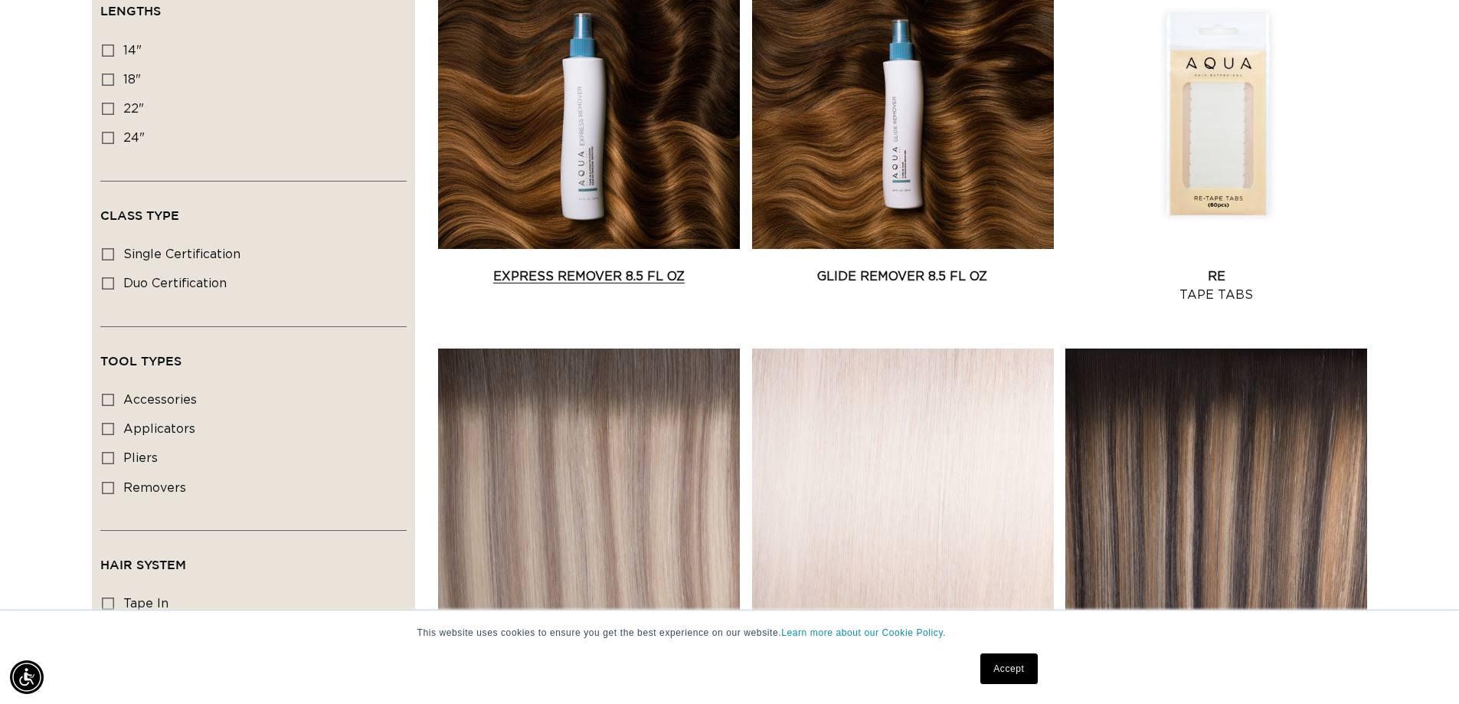
scroll to position [0, 1350]
click at [516, 267] on link "Express Remover 8.5 fl oz" at bounding box center [589, 276] width 302 height 18
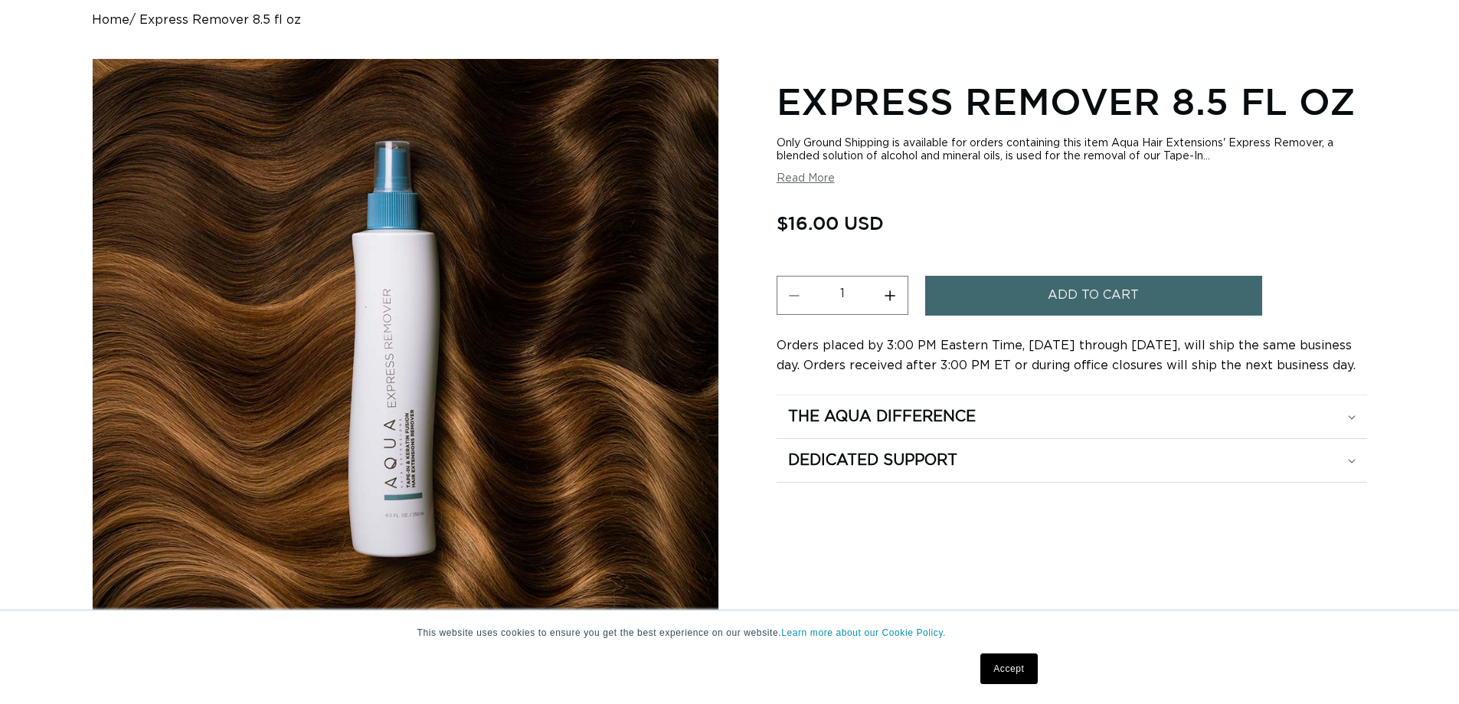
click at [1045, 300] on button "Add to cart" at bounding box center [1093, 295] width 337 height 39
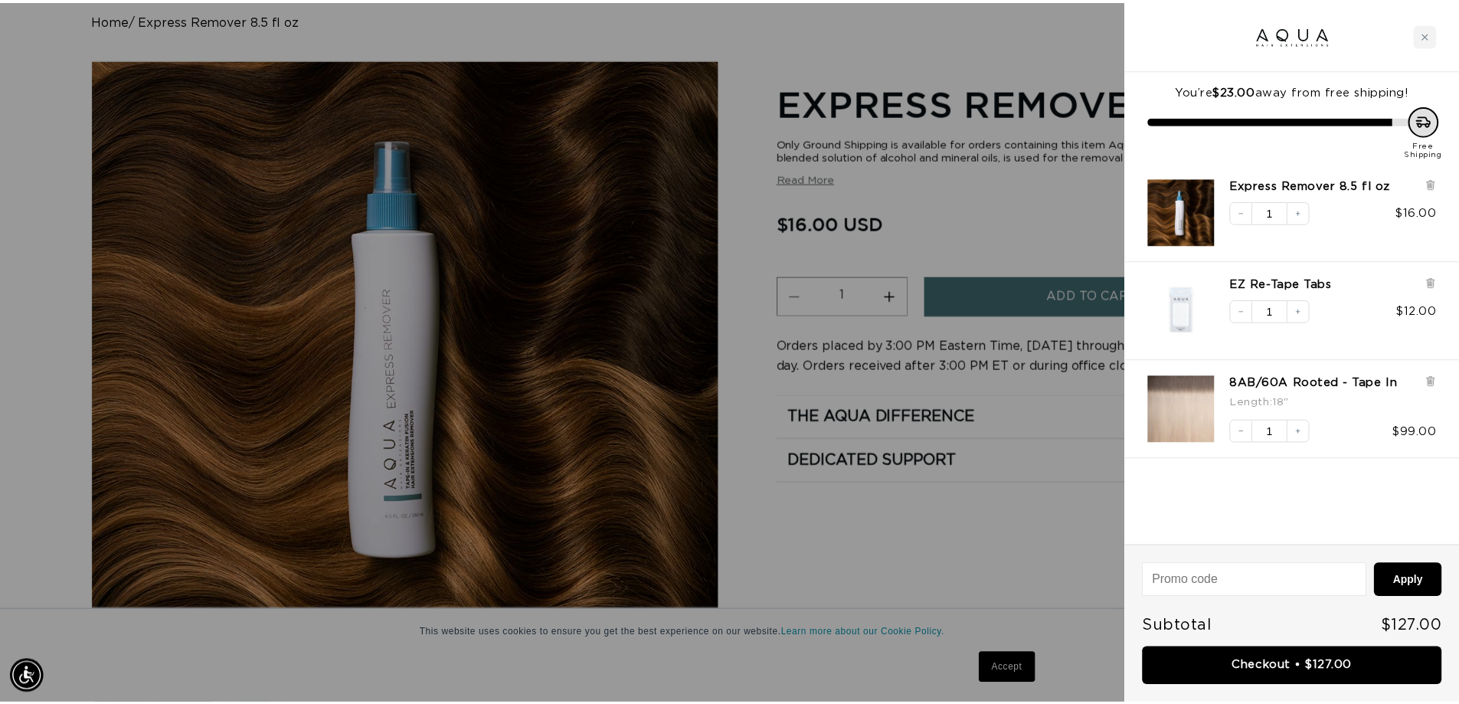
scroll to position [0, 2724]
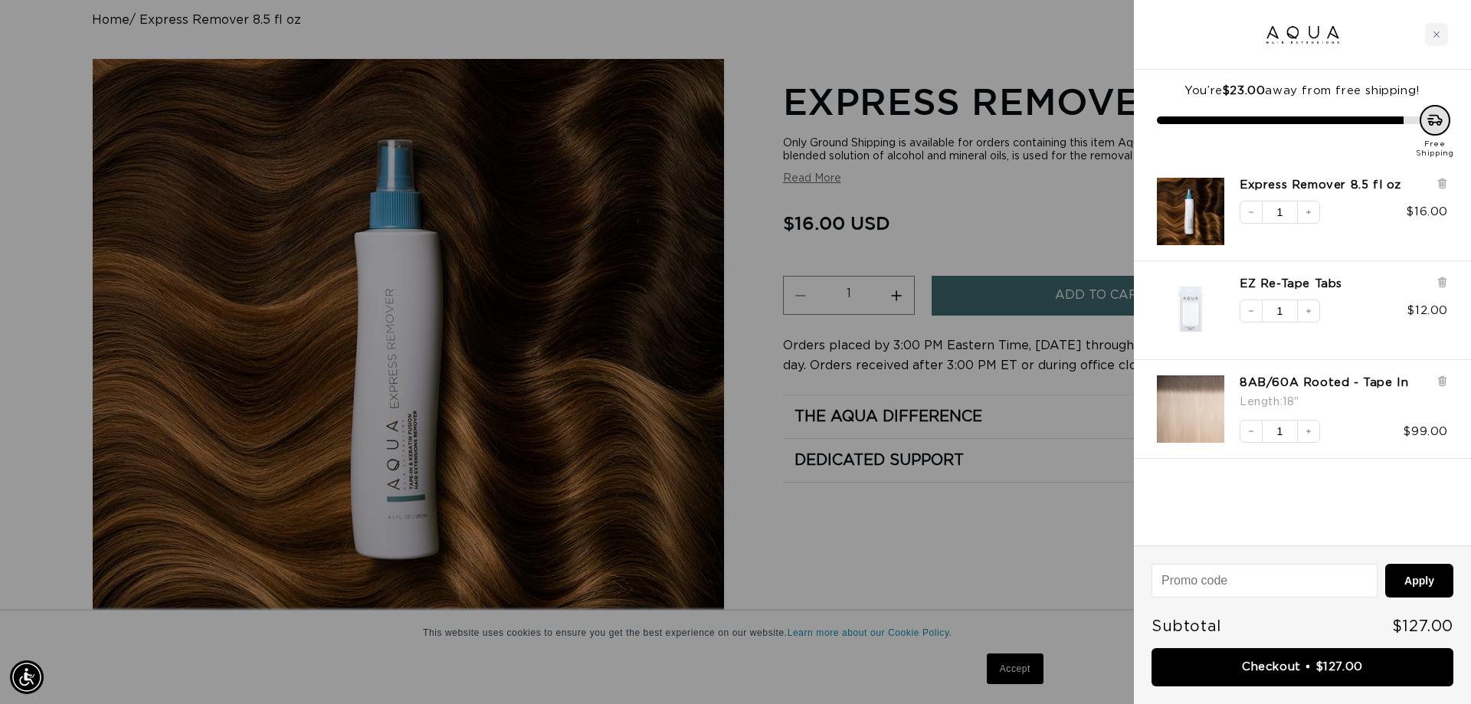
click at [899, 196] on div at bounding box center [735, 352] width 1471 height 704
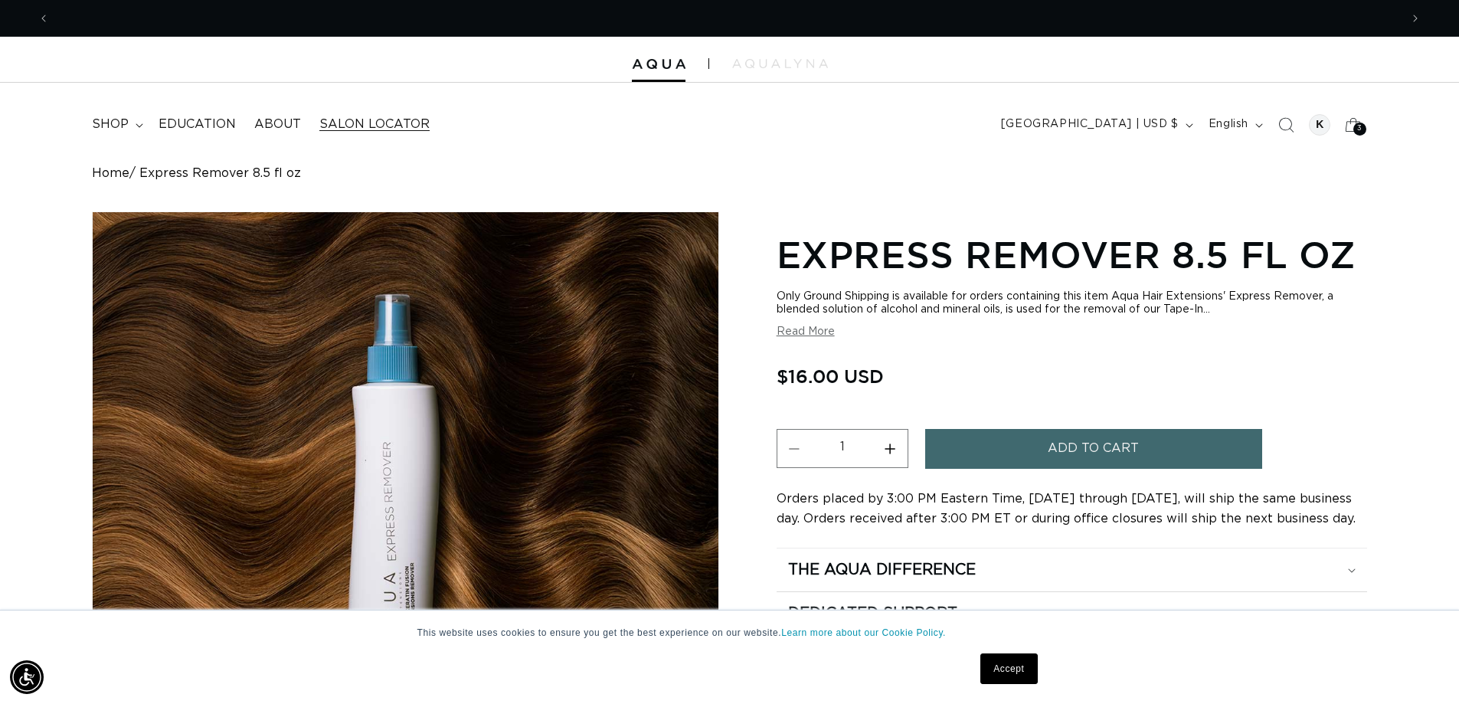
scroll to position [0, 1350]
click at [1287, 122] on icon "Search" at bounding box center [1286, 124] width 16 height 16
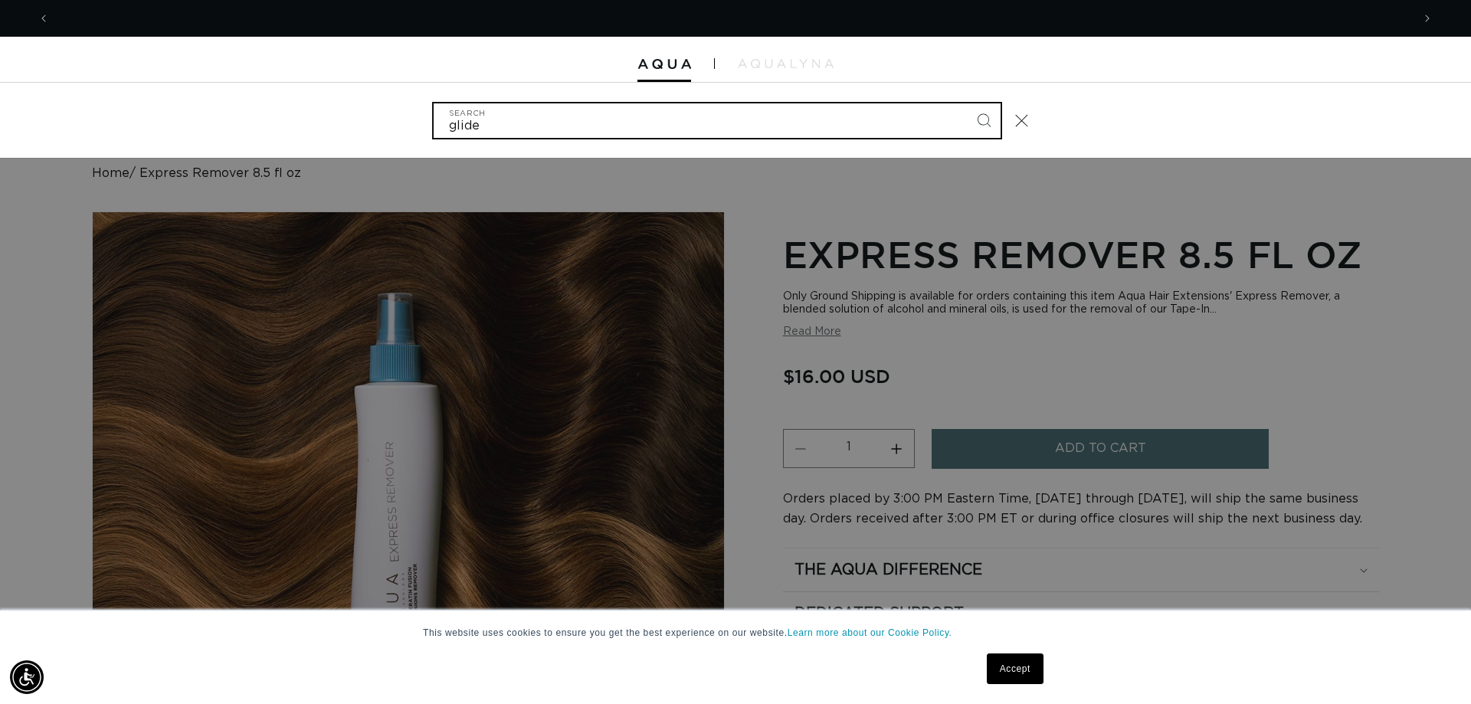
scroll to position [0, 2724]
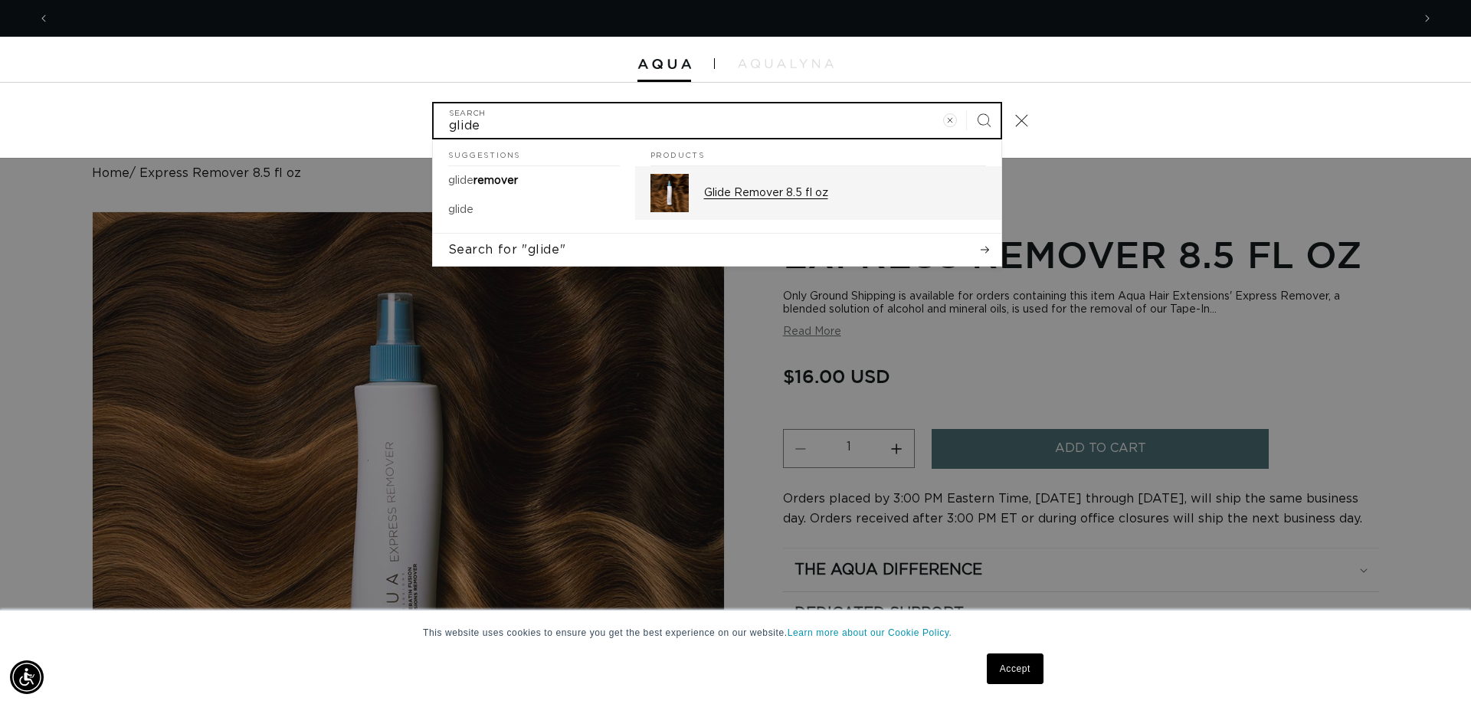
type input "glide"
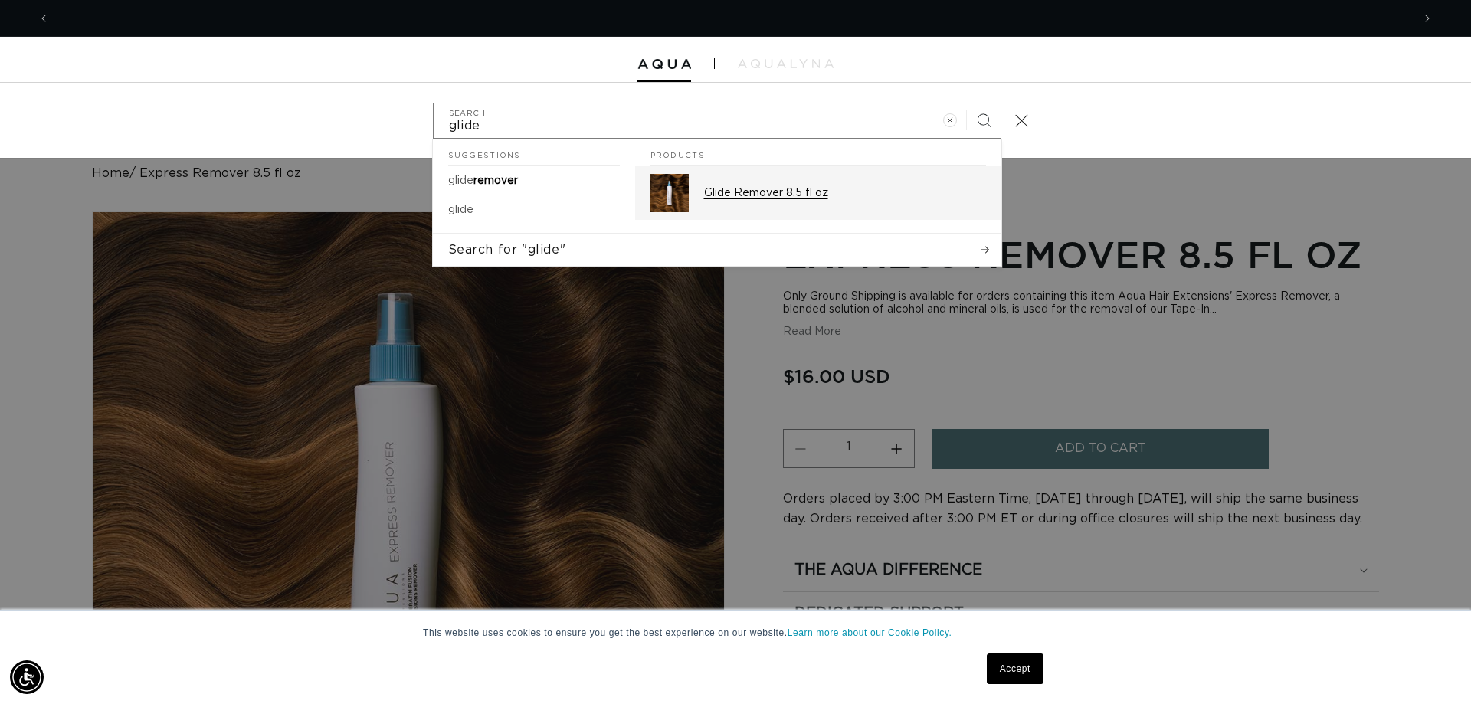
click at [701, 182] on link "Glide Remover 8.5 fl oz" at bounding box center [818, 193] width 366 height 54
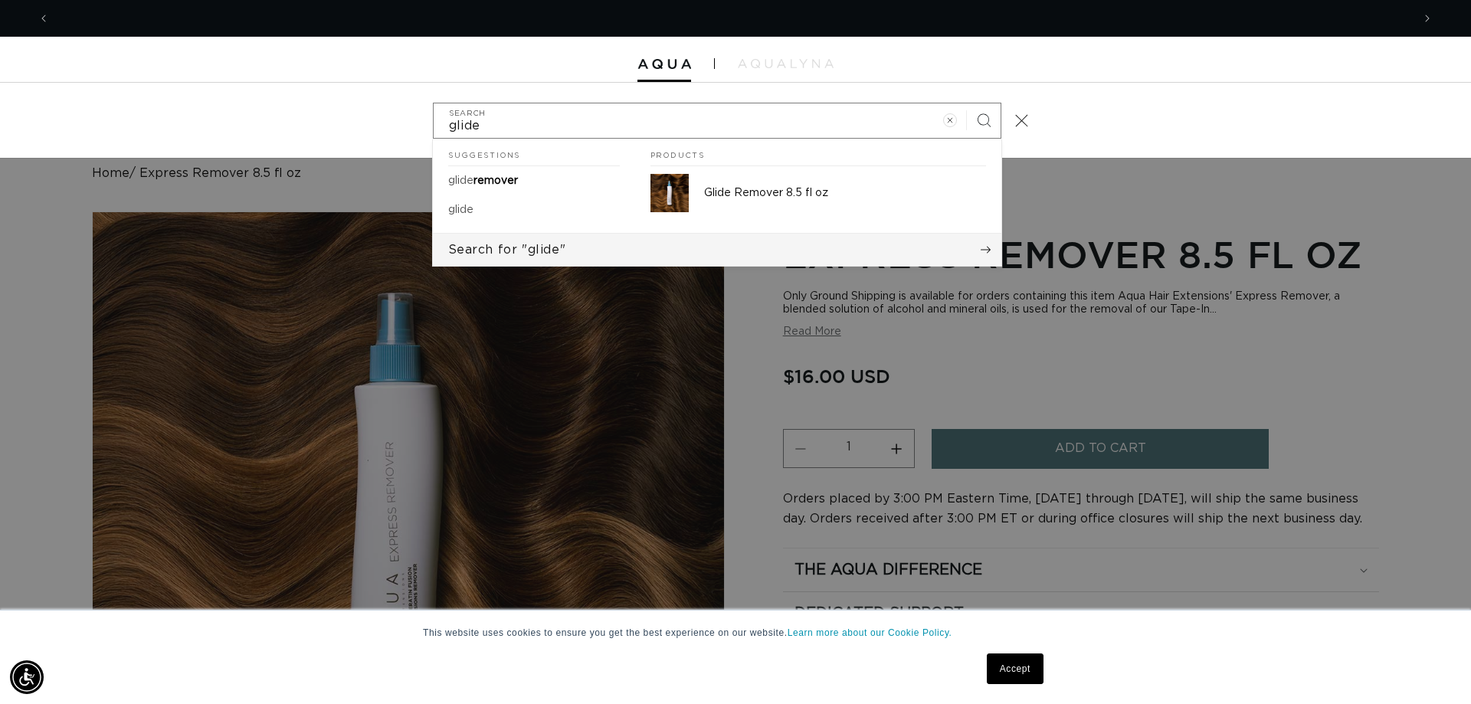
scroll to position [0, 0]
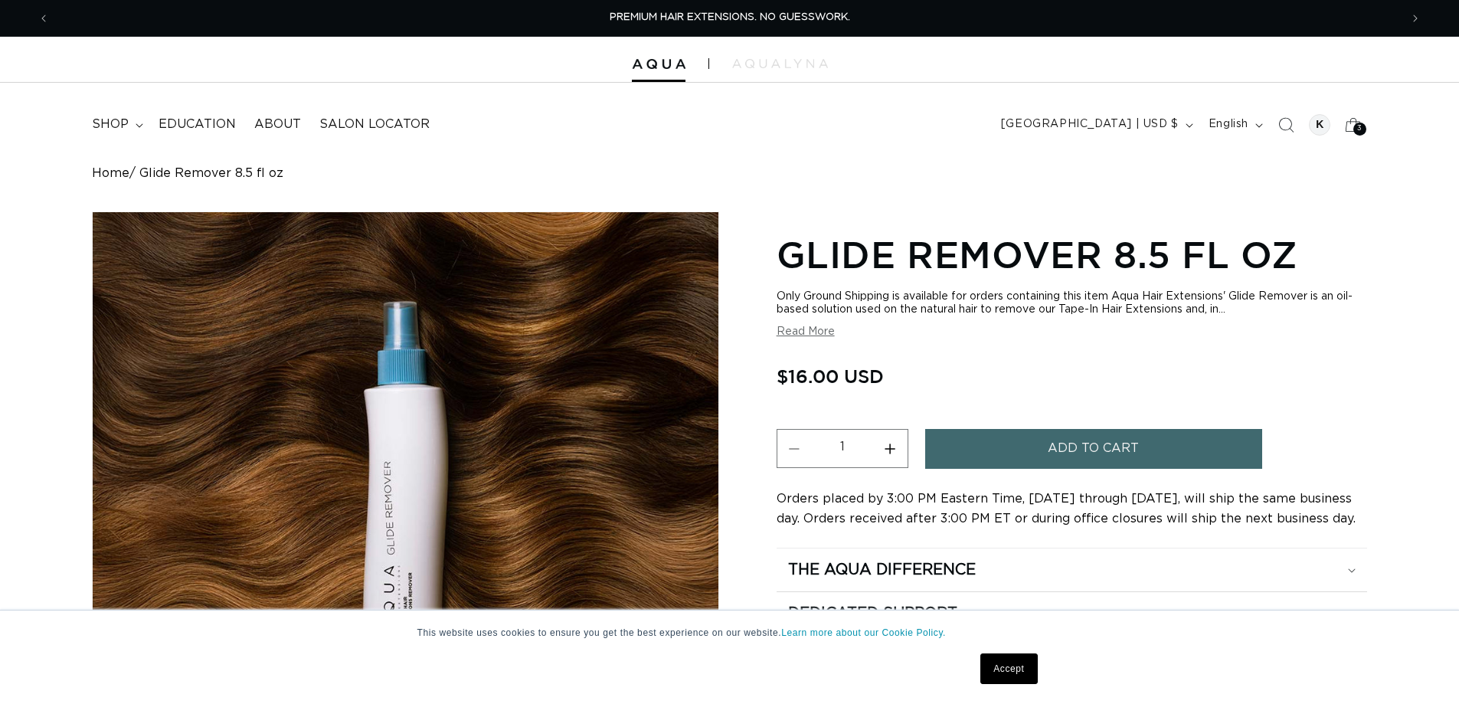
click at [1080, 437] on span "Add to cart" at bounding box center [1093, 448] width 91 height 39
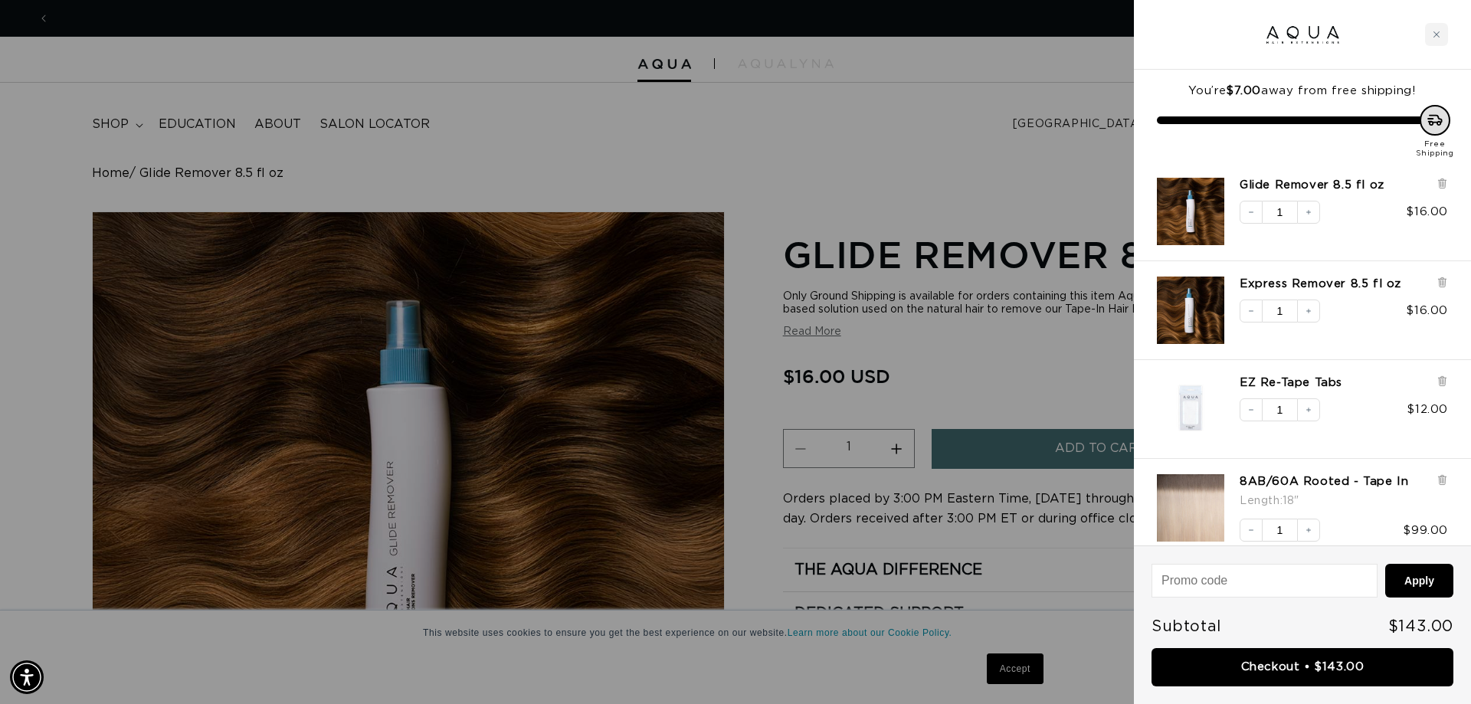
scroll to position [0, 1362]
click at [980, 524] on div at bounding box center [735, 352] width 1471 height 704
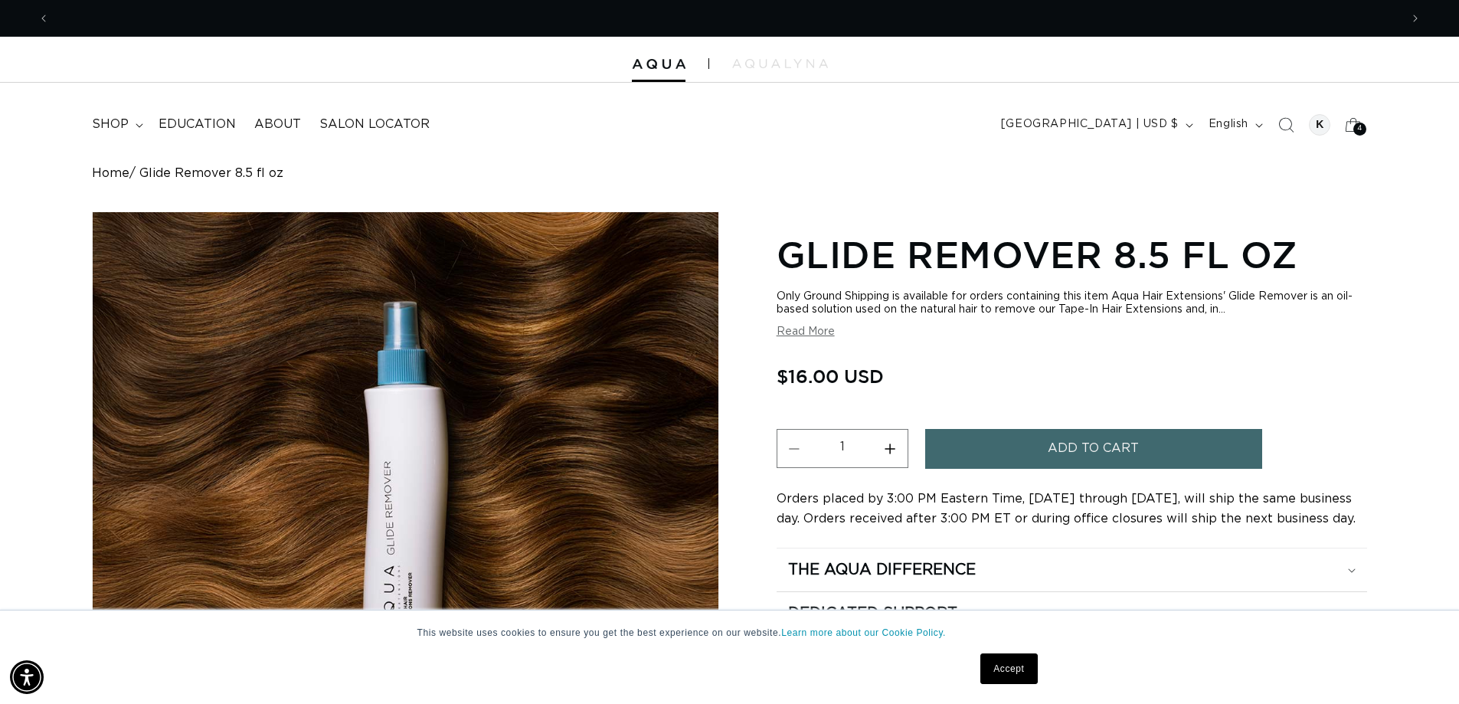
scroll to position [0, 2701]
click at [1002, 675] on link "Accept" at bounding box center [1008, 668] width 57 height 31
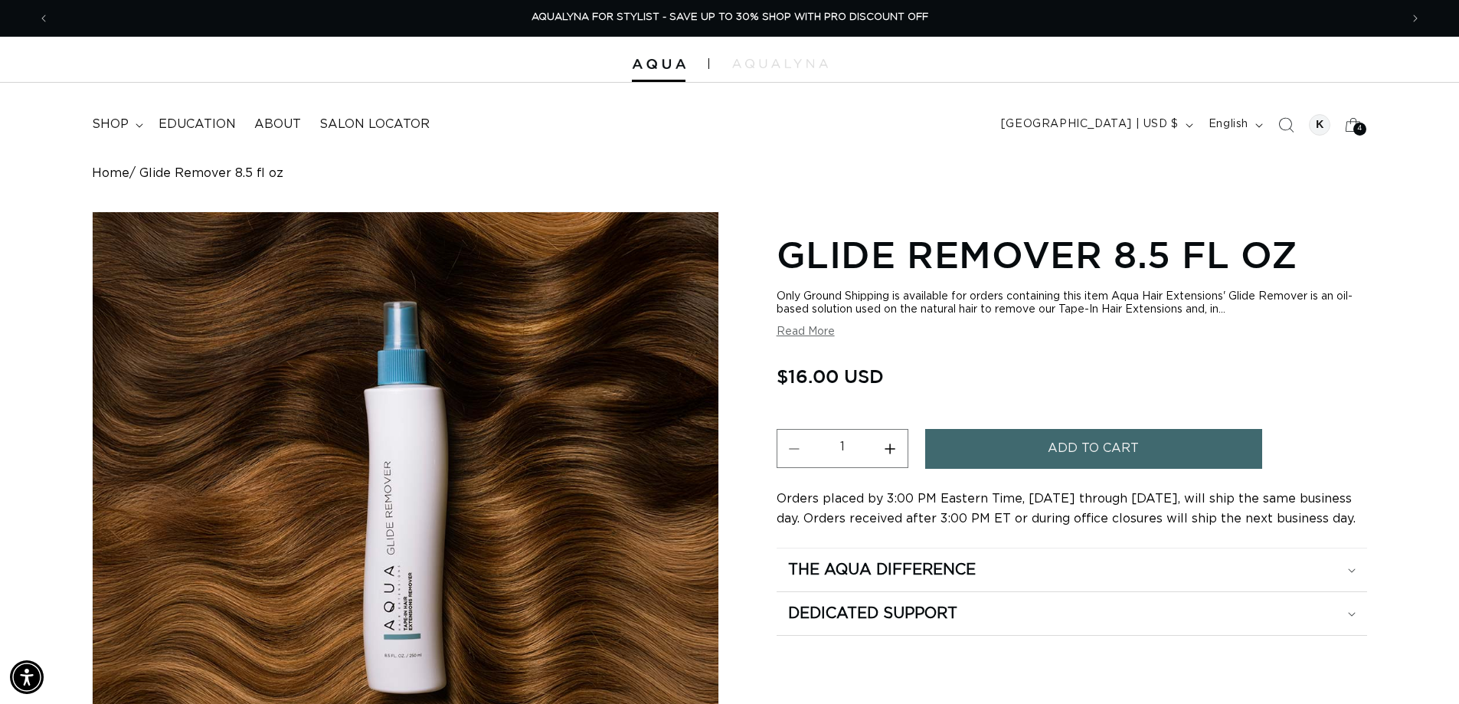
click at [1386, 323] on div "Home Glide Remover 8.5 fl oz Skip to product information Open media 1 in modal …" at bounding box center [729, 562] width 1459 height 792
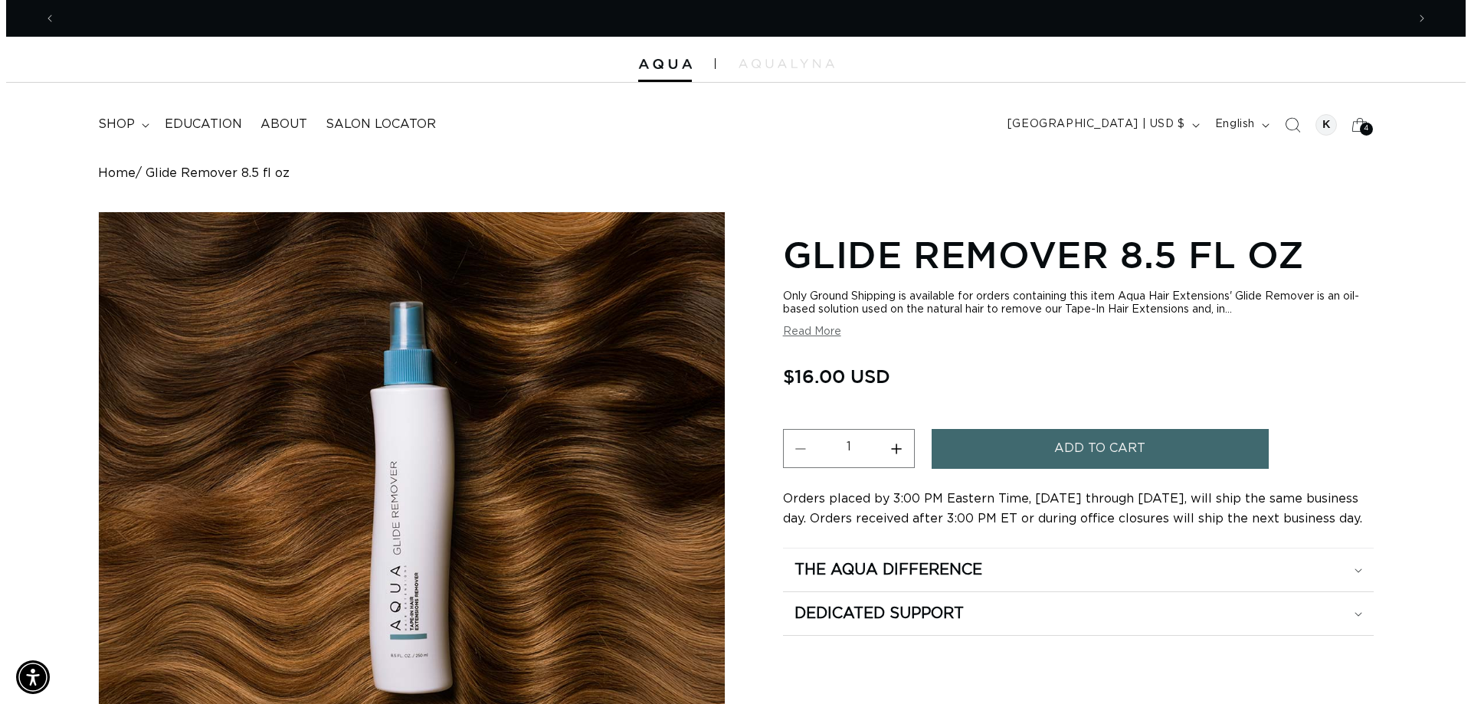
scroll to position [0, 0]
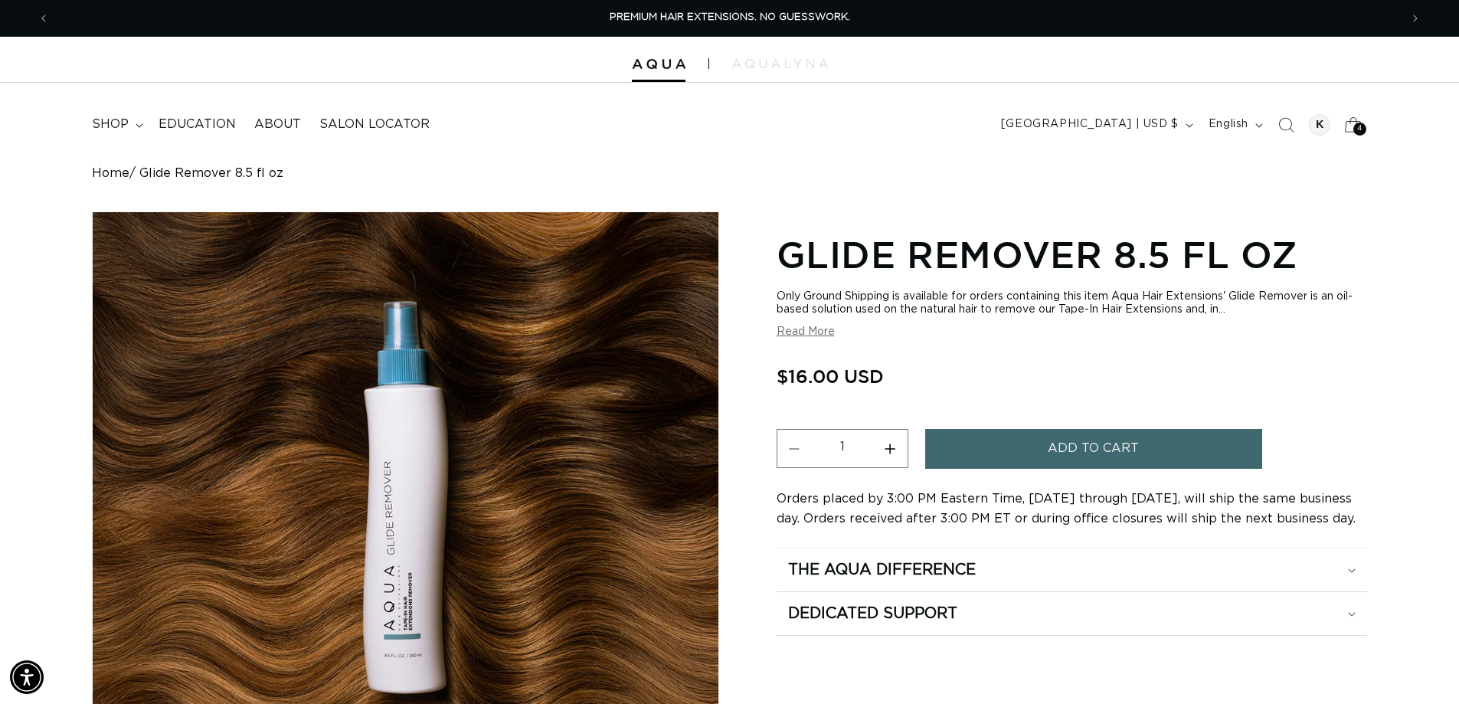
click at [1362, 123] on span "4" at bounding box center [1359, 129] width 5 height 13
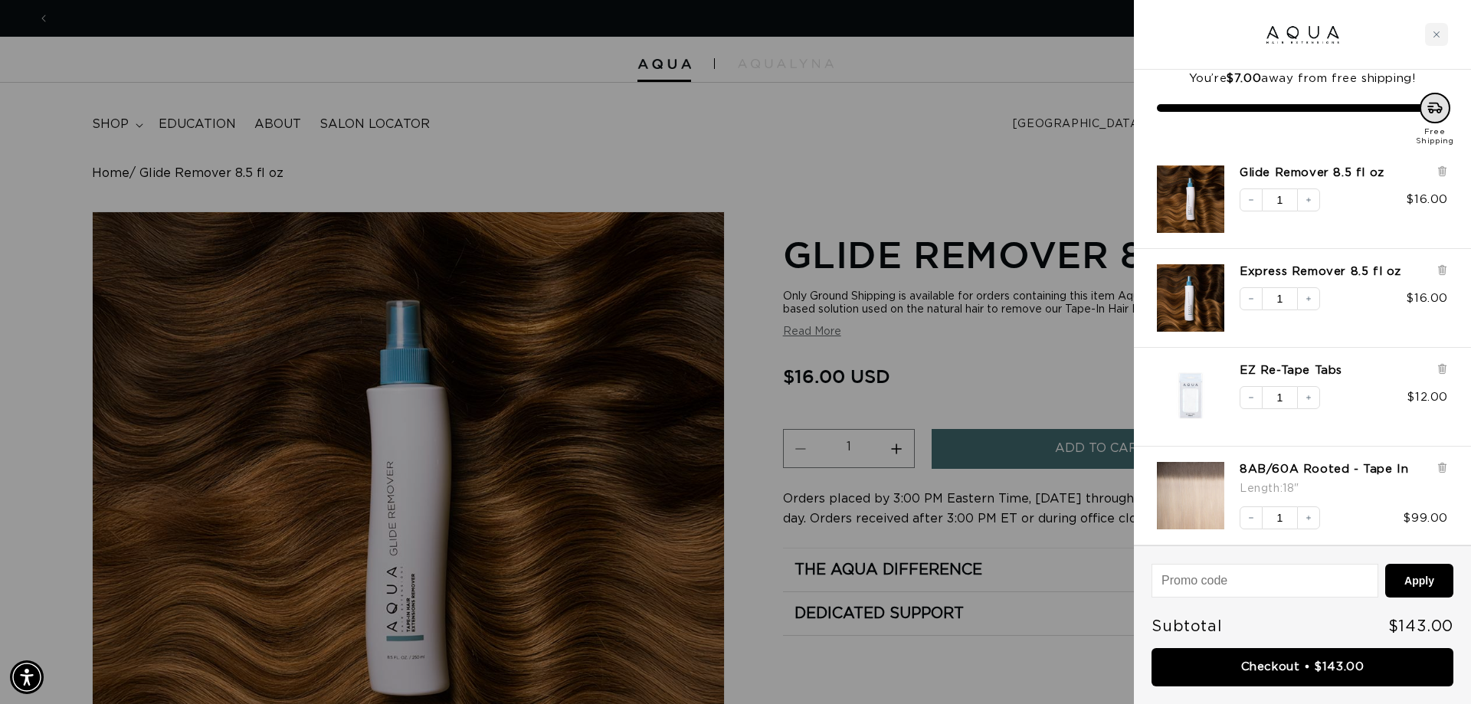
scroll to position [0, 1362]
click at [1324, 667] on link "Checkout • $143.00" at bounding box center [1302, 667] width 302 height 39
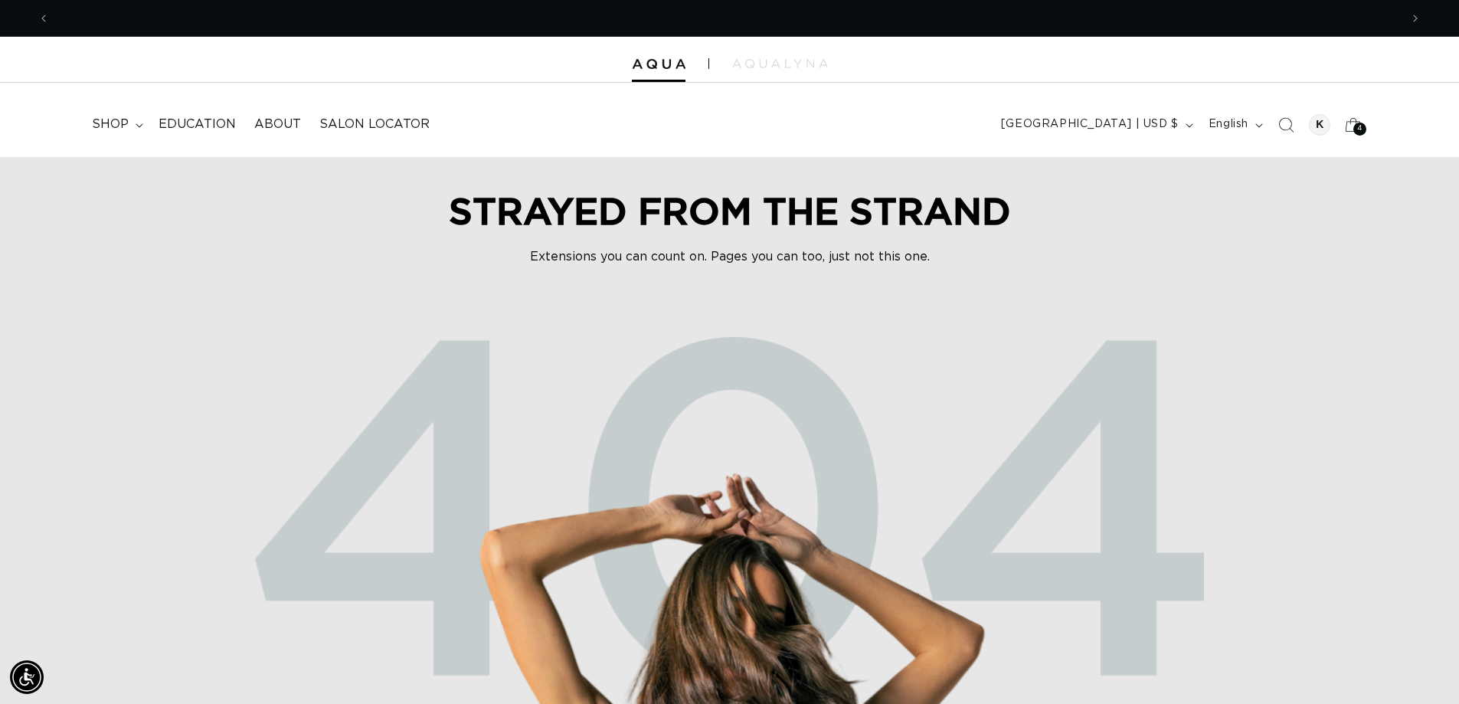
scroll to position [0, 2701]
click at [654, 64] on img at bounding box center [659, 64] width 54 height 11
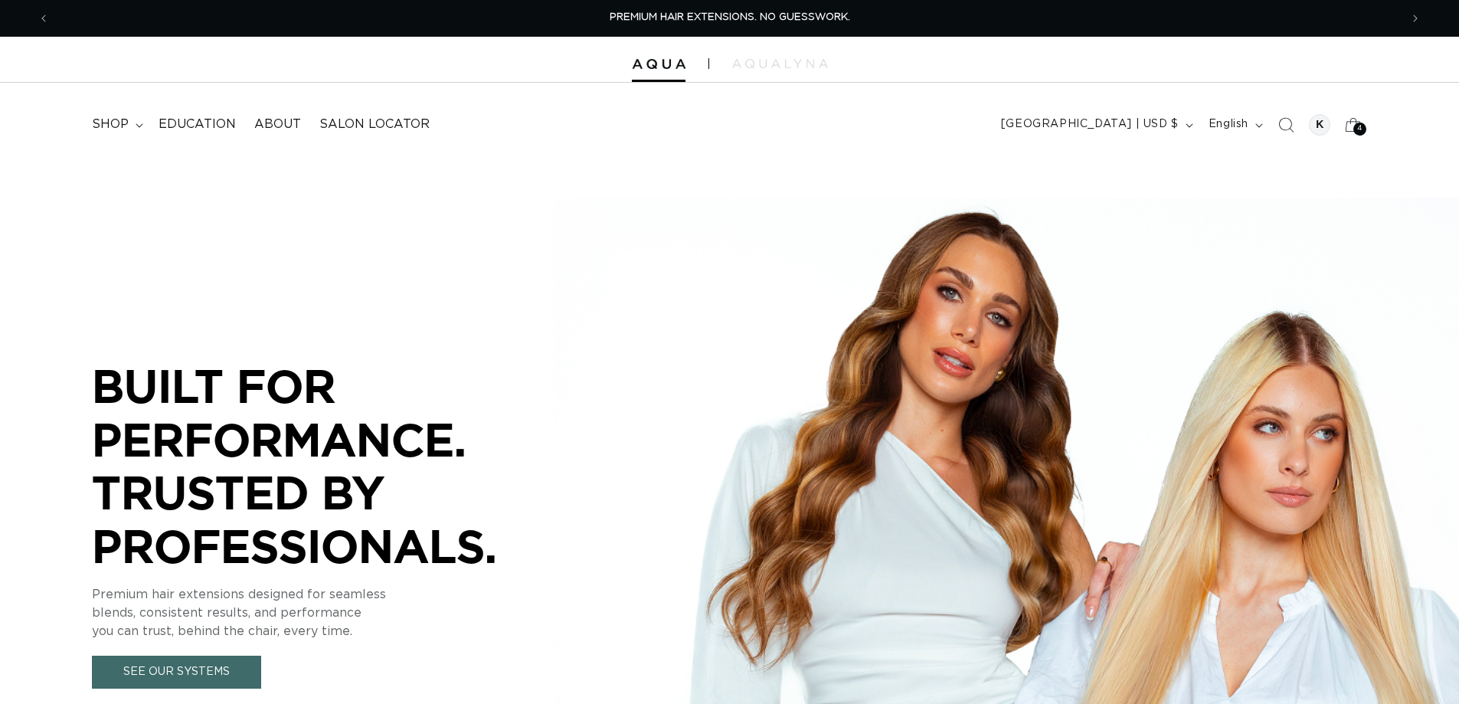
drag, startPoint x: 0, startPoint y: 0, endPoint x: 1358, endPoint y: 126, distance: 1363.9
click at [1358, 126] on span "4" at bounding box center [1359, 129] width 5 height 13
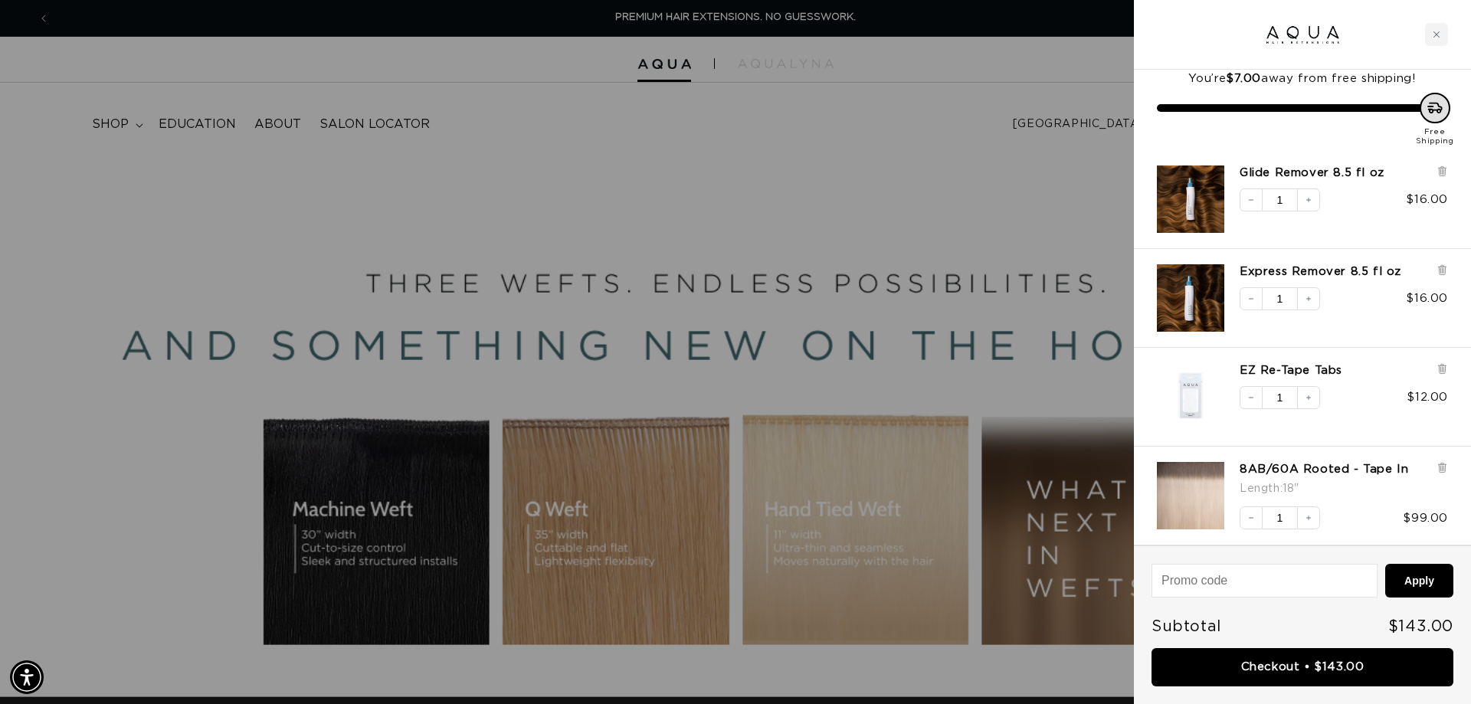
click at [1020, 192] on div at bounding box center [735, 352] width 1471 height 704
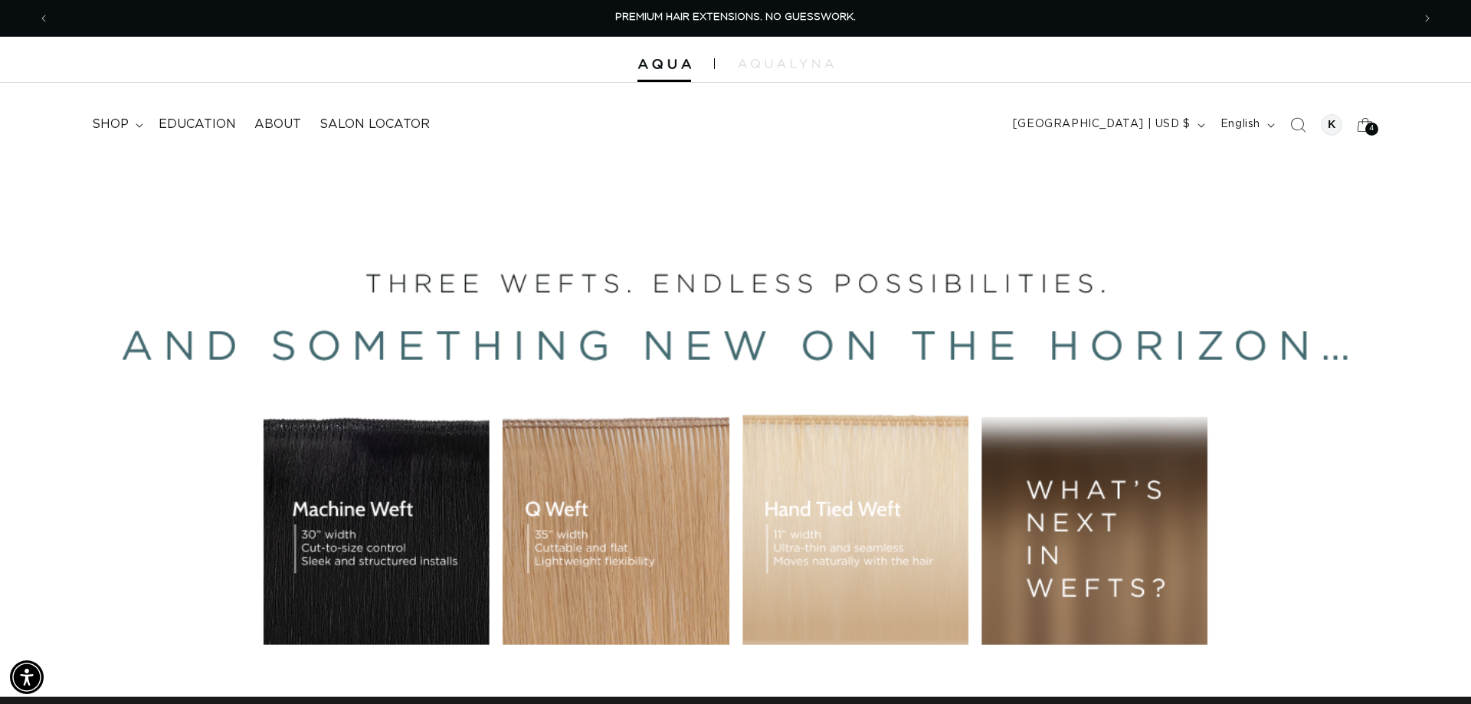
scroll to position [0, 2701]
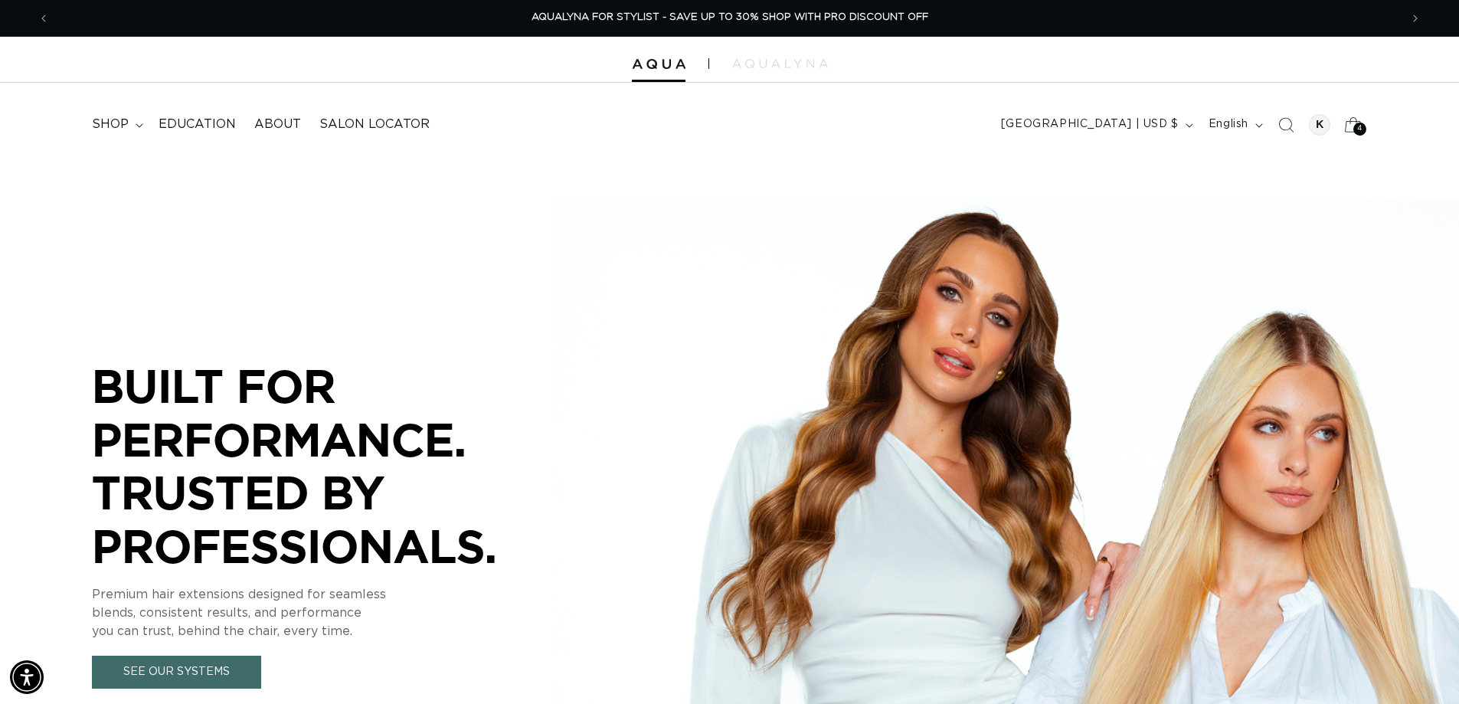
click at [1359, 130] on span "4" at bounding box center [1359, 129] width 5 height 13
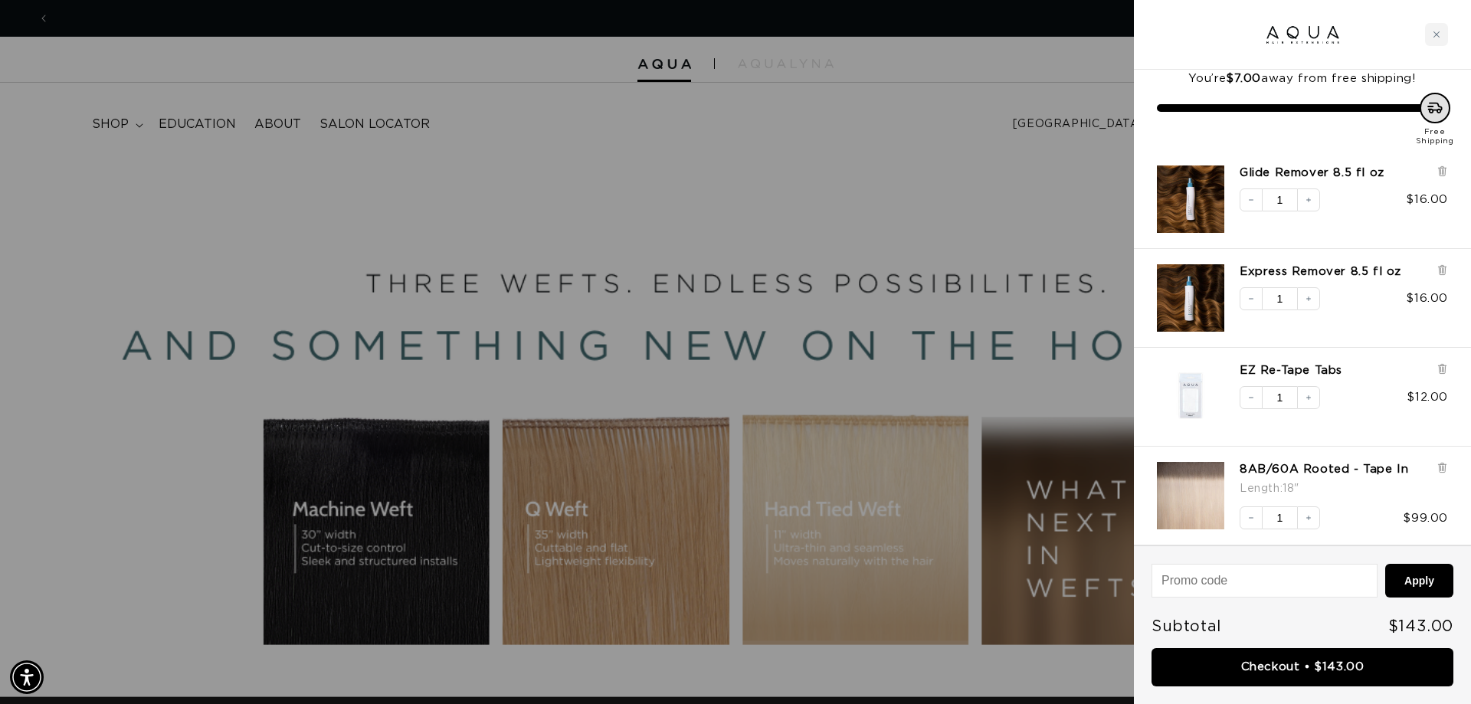
scroll to position [0, 0]
click at [1245, 520] on button "Decrease quantity" at bounding box center [1250, 517] width 23 height 23
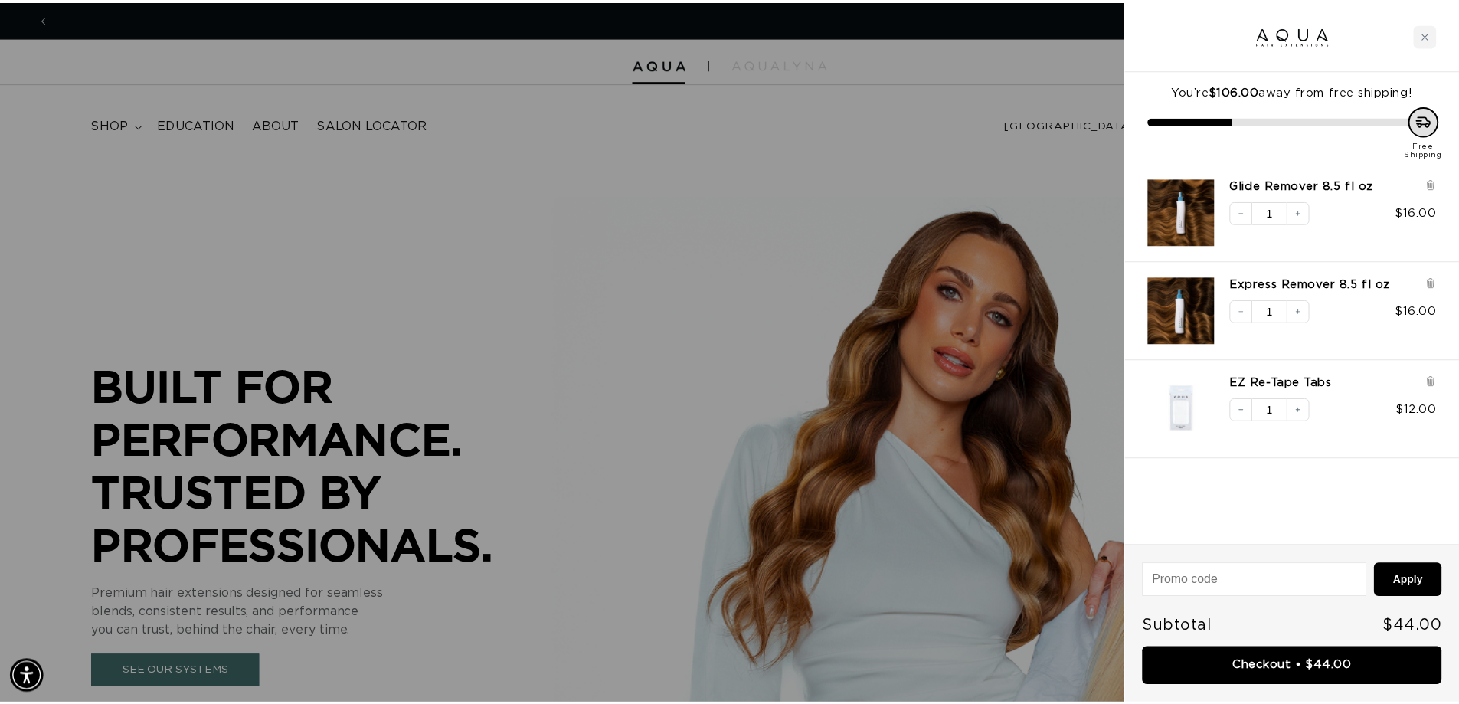
scroll to position [0, 1362]
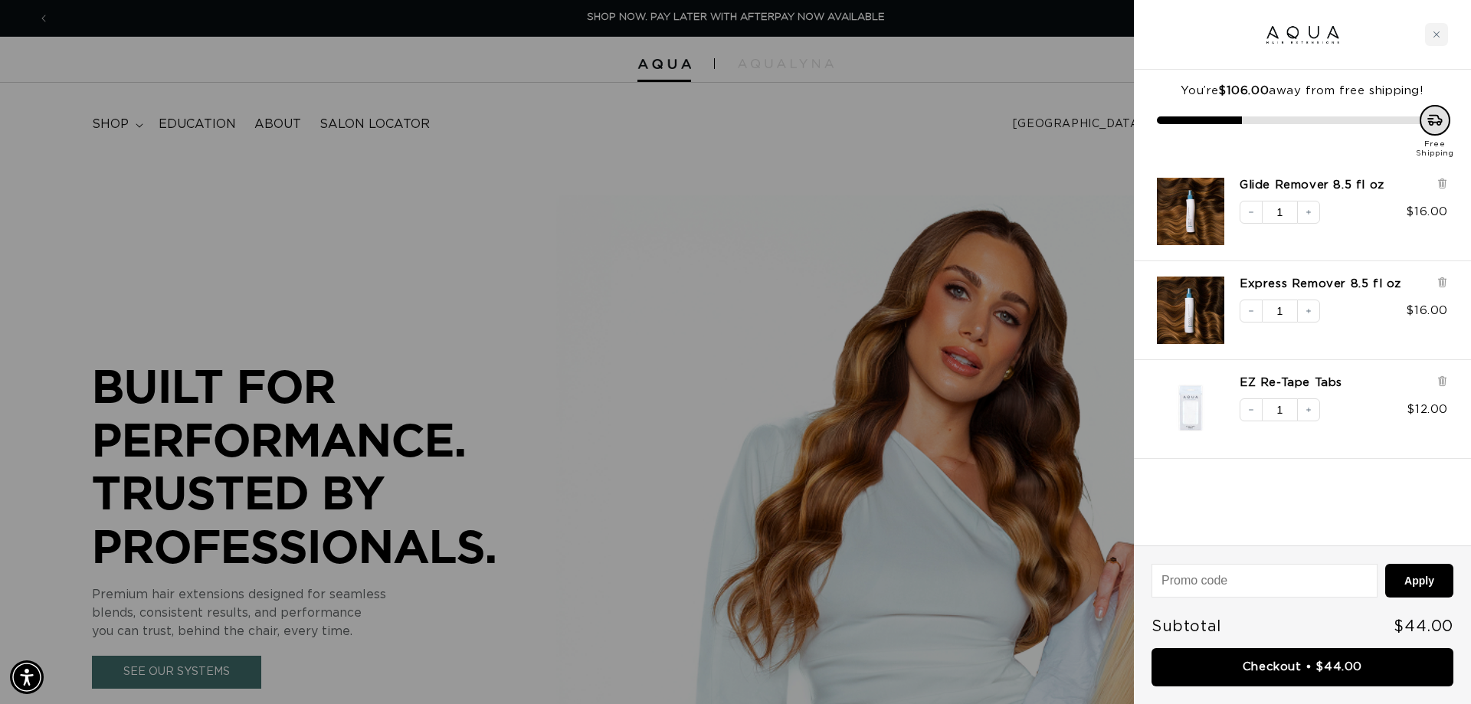
click at [883, 139] on div at bounding box center [735, 352] width 1471 height 704
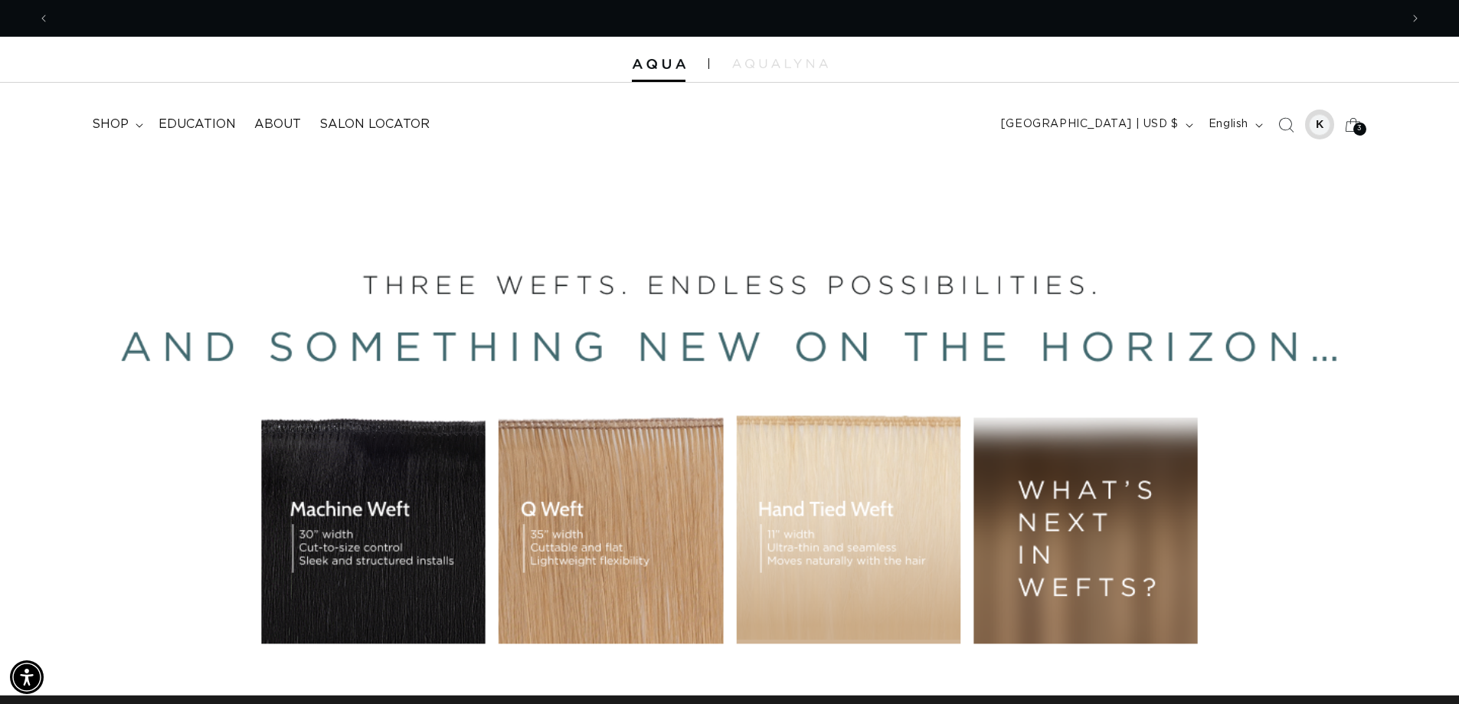
scroll to position [0, 0]
click at [1312, 133] on div at bounding box center [1319, 124] width 21 height 21
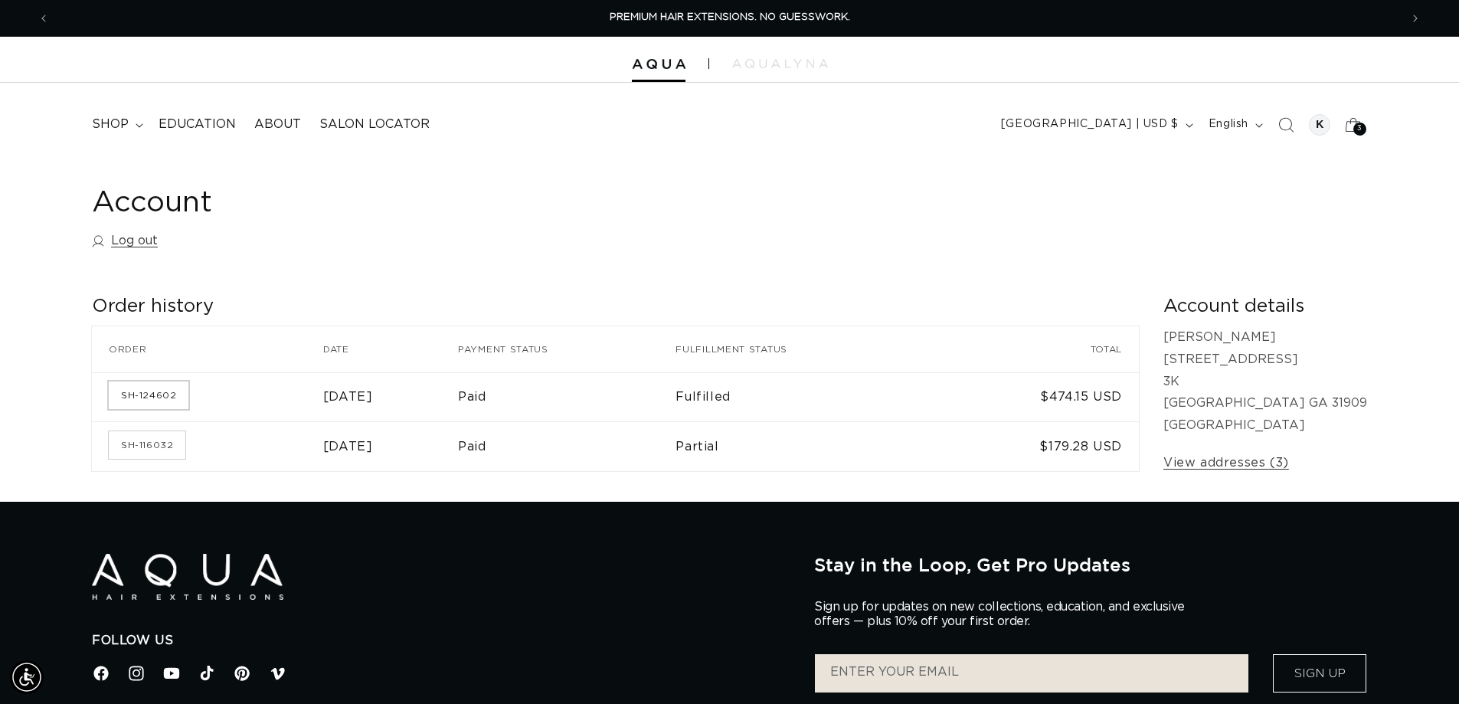
click at [173, 392] on link "SH-124602" at bounding box center [149, 395] width 80 height 28
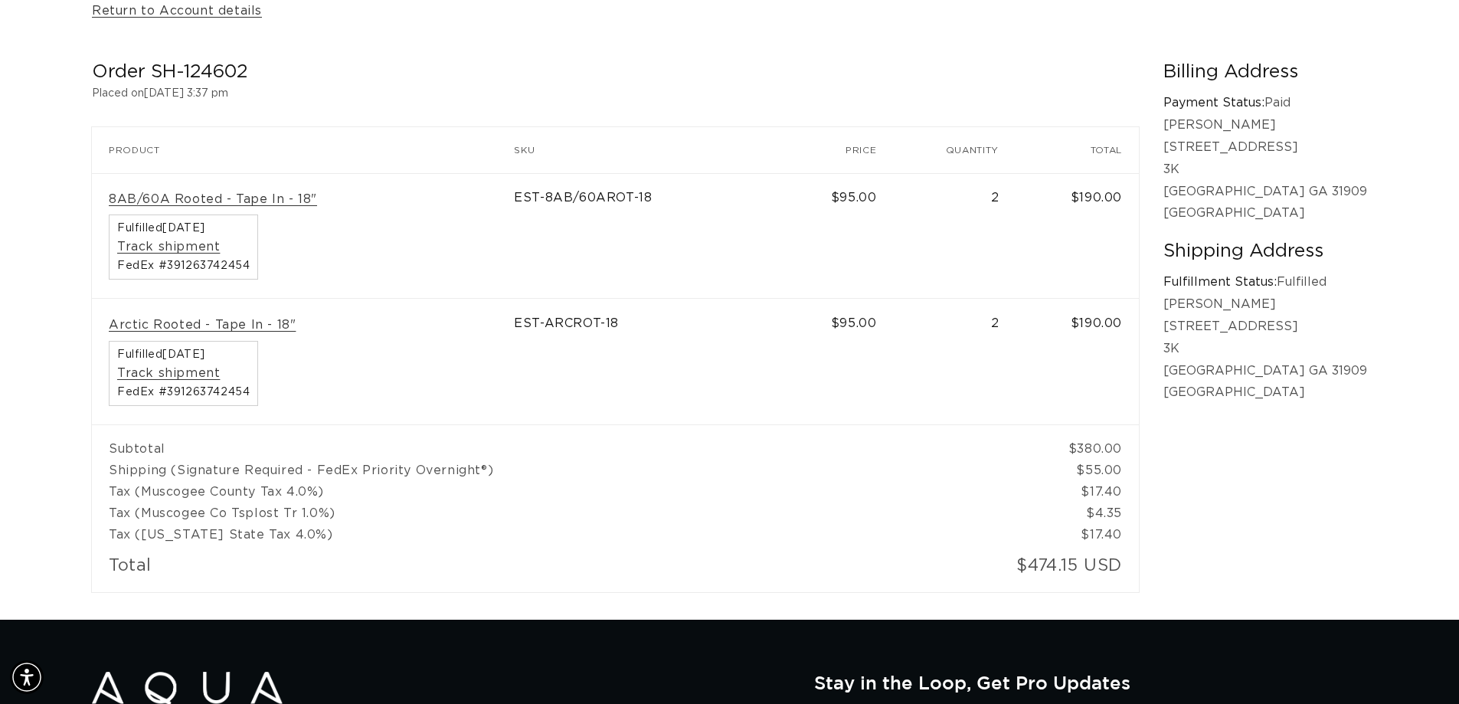
scroll to position [0, 2701]
click at [237, 326] on link "Arctic Rooted - Tape In - 18"" at bounding box center [202, 325] width 187 height 16
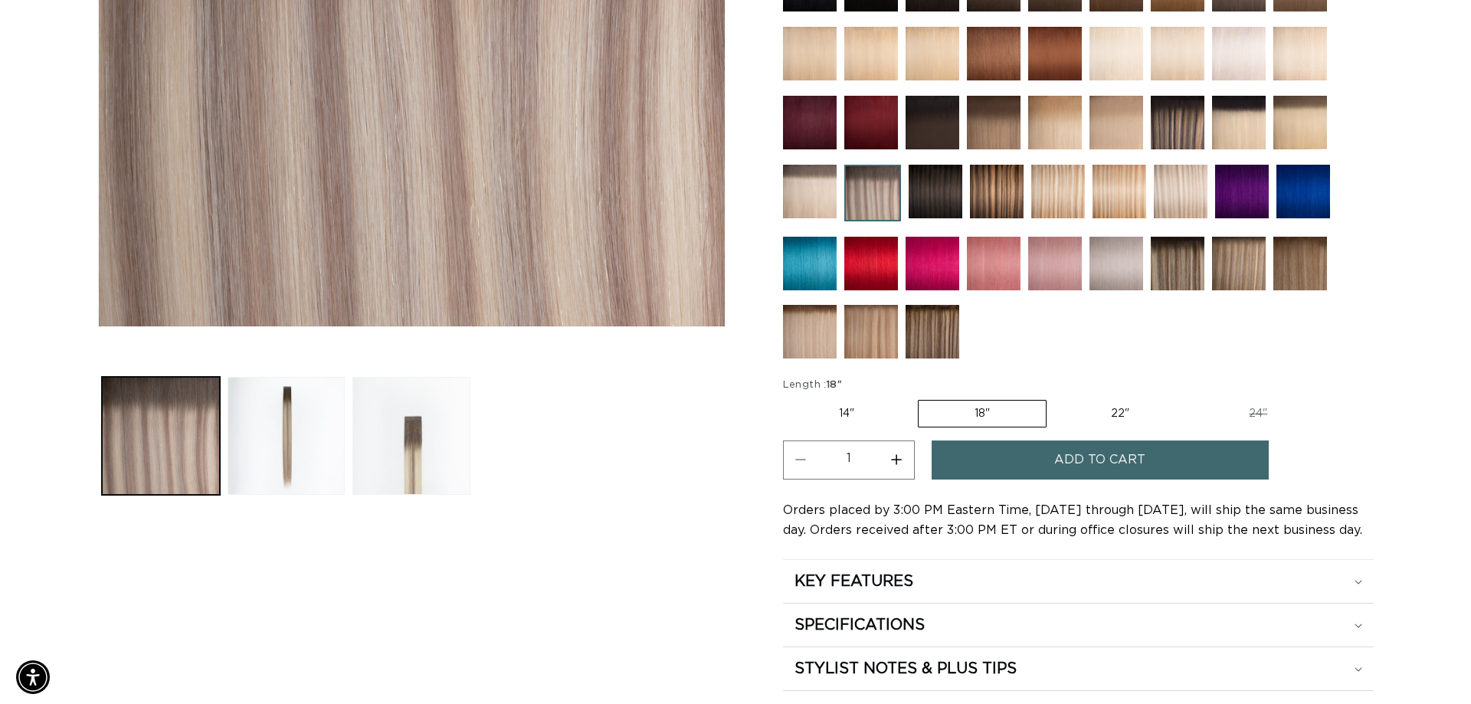
scroll to position [0, 1350]
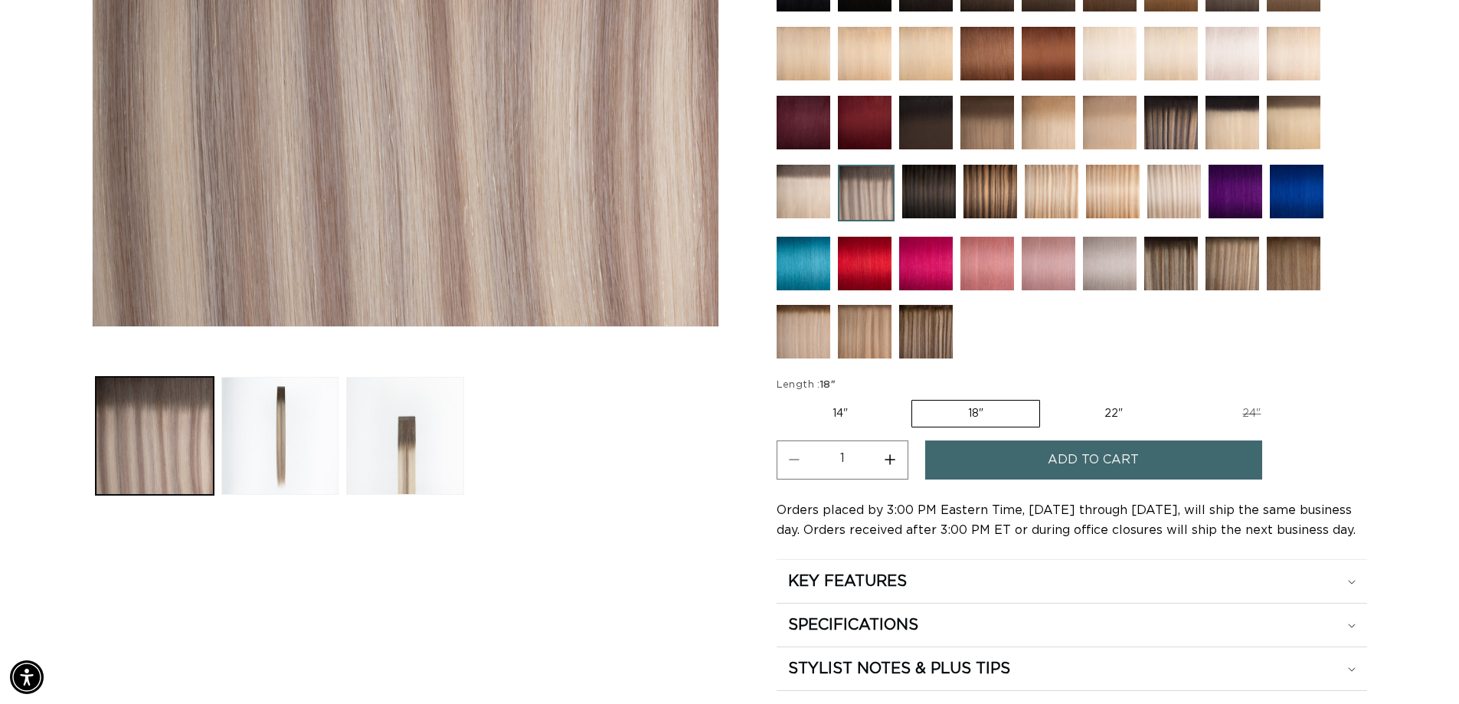
click at [1069, 466] on span "Add to cart" at bounding box center [1093, 459] width 91 height 39
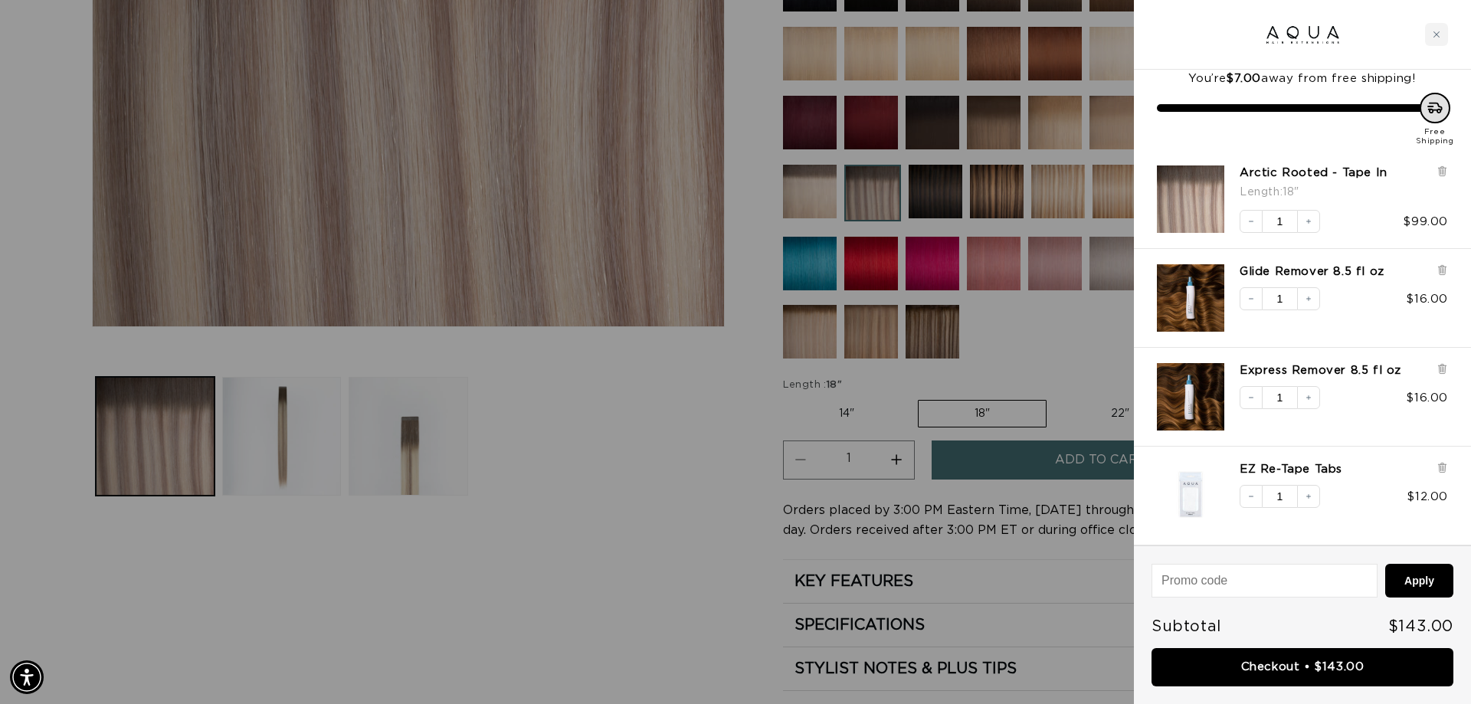
scroll to position [0, 0]
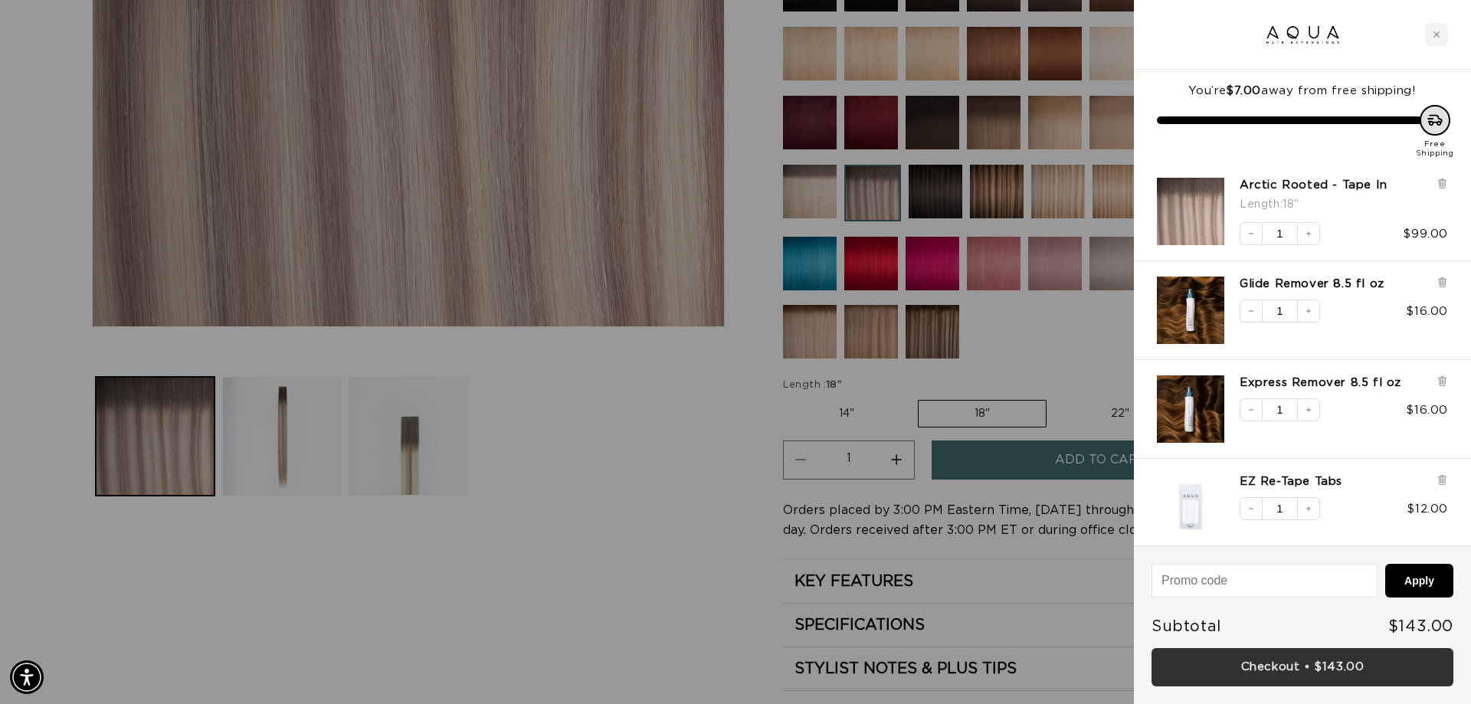
click at [1315, 658] on link "Checkout • $143.00" at bounding box center [1302, 667] width 302 height 39
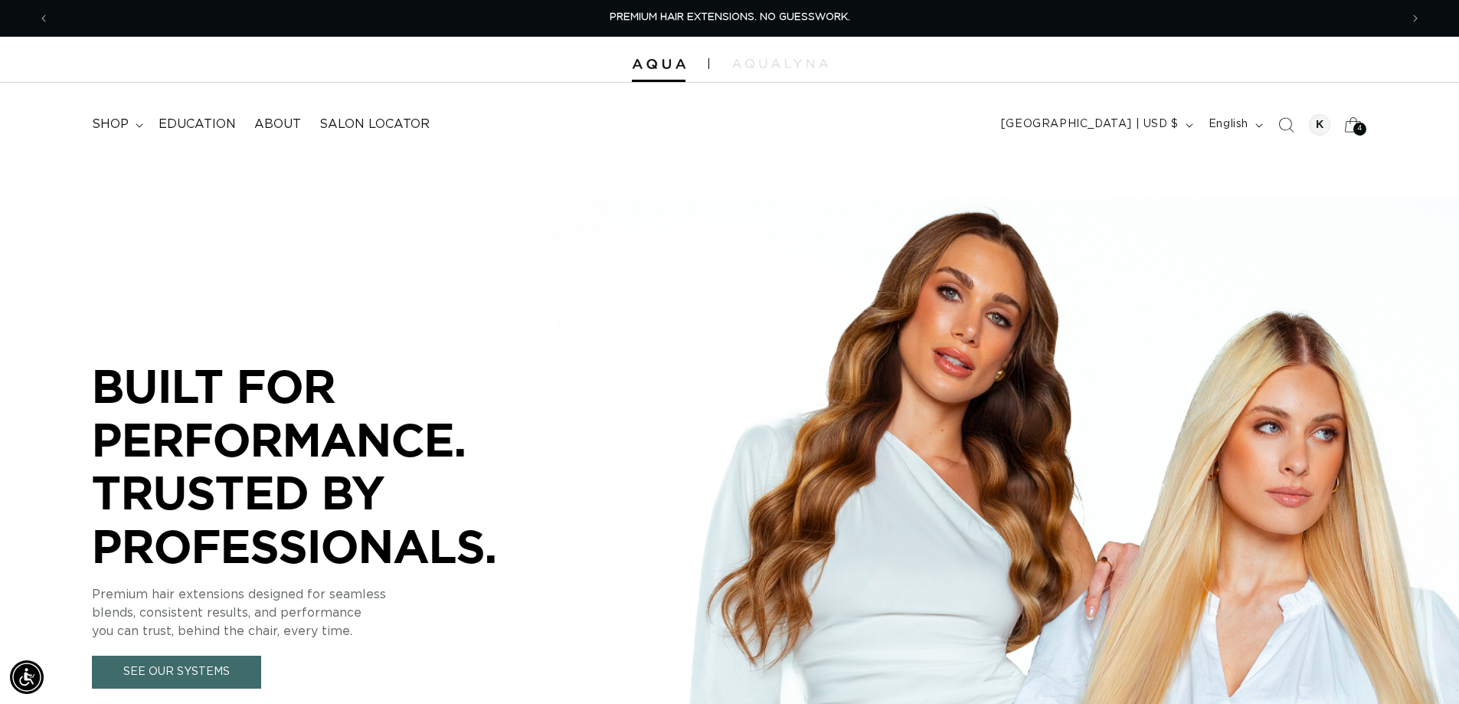
click at [1357, 119] on icon at bounding box center [1353, 124] width 36 height 36
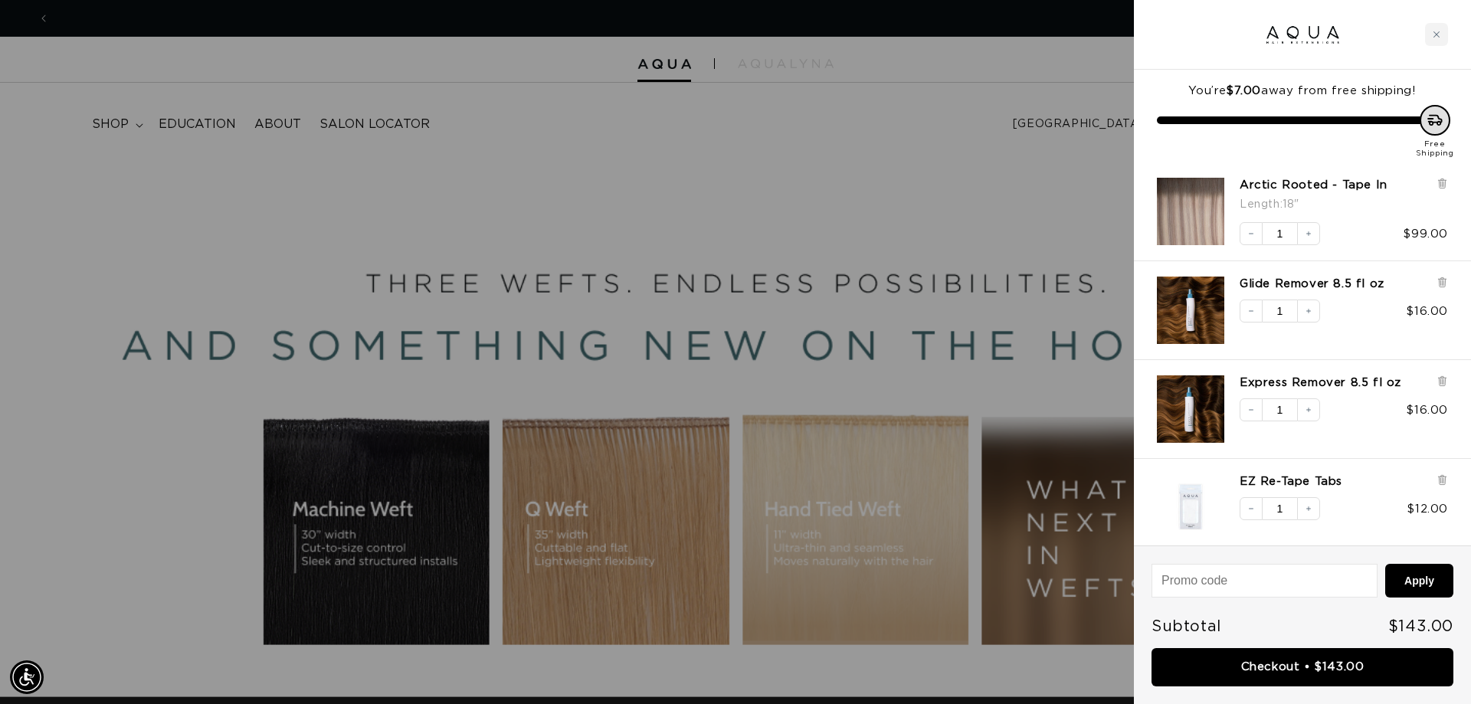
scroll to position [0, 2724]
click at [1445, 275] on div "Glide Remover 8.5 fl oz Decrease quantity 1 Increase quantity $16.00" at bounding box center [1294, 302] width 306 height 83
click at [1442, 283] on icon at bounding box center [1442, 284] width 6 height 8
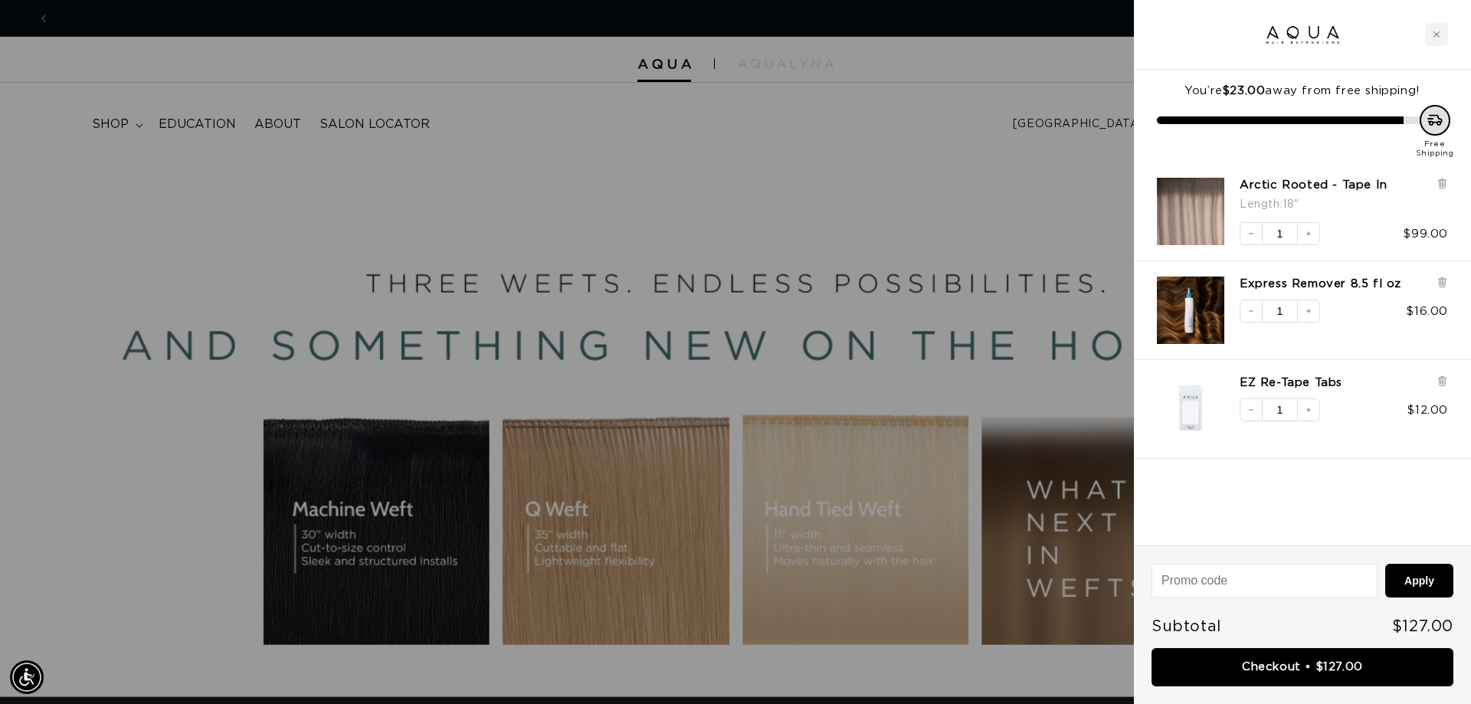
scroll to position [0, 0]
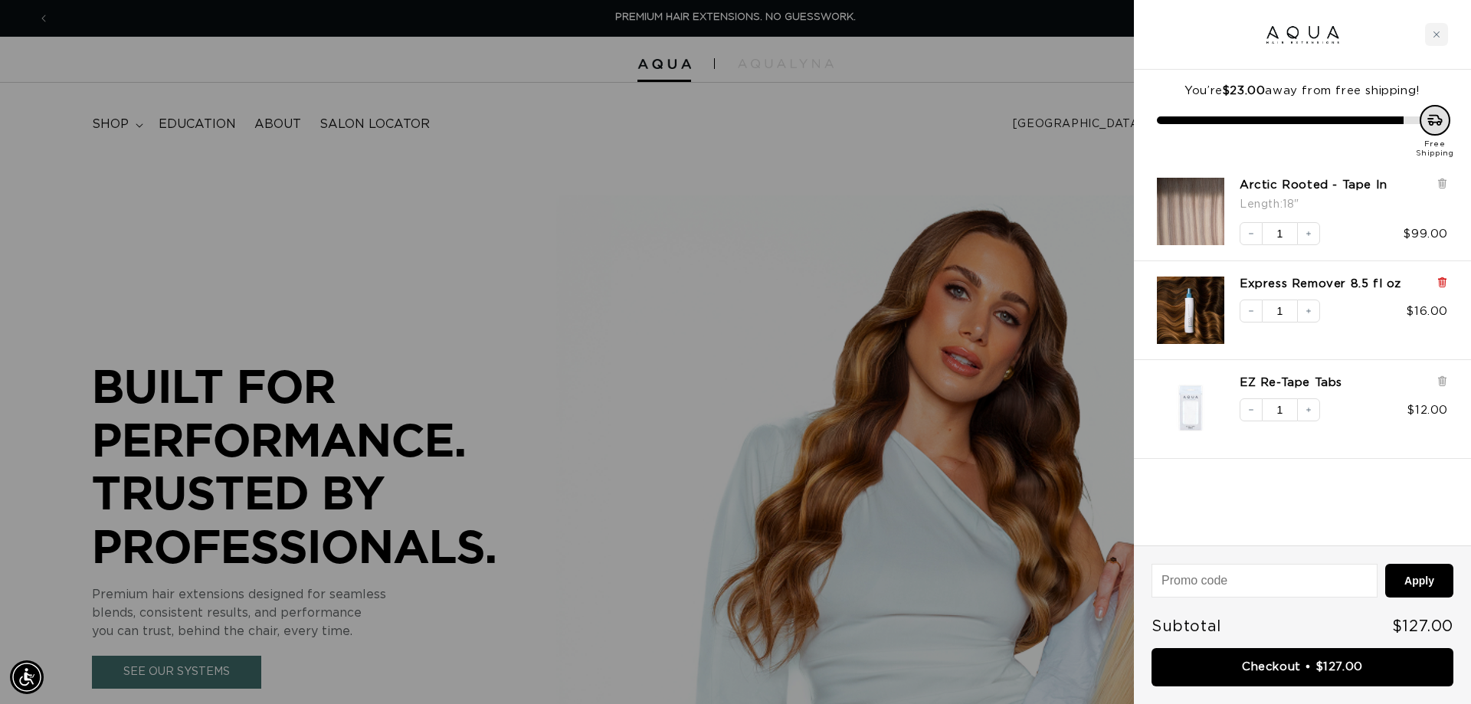
click at [1445, 280] on icon at bounding box center [1442, 284] width 6 height 8
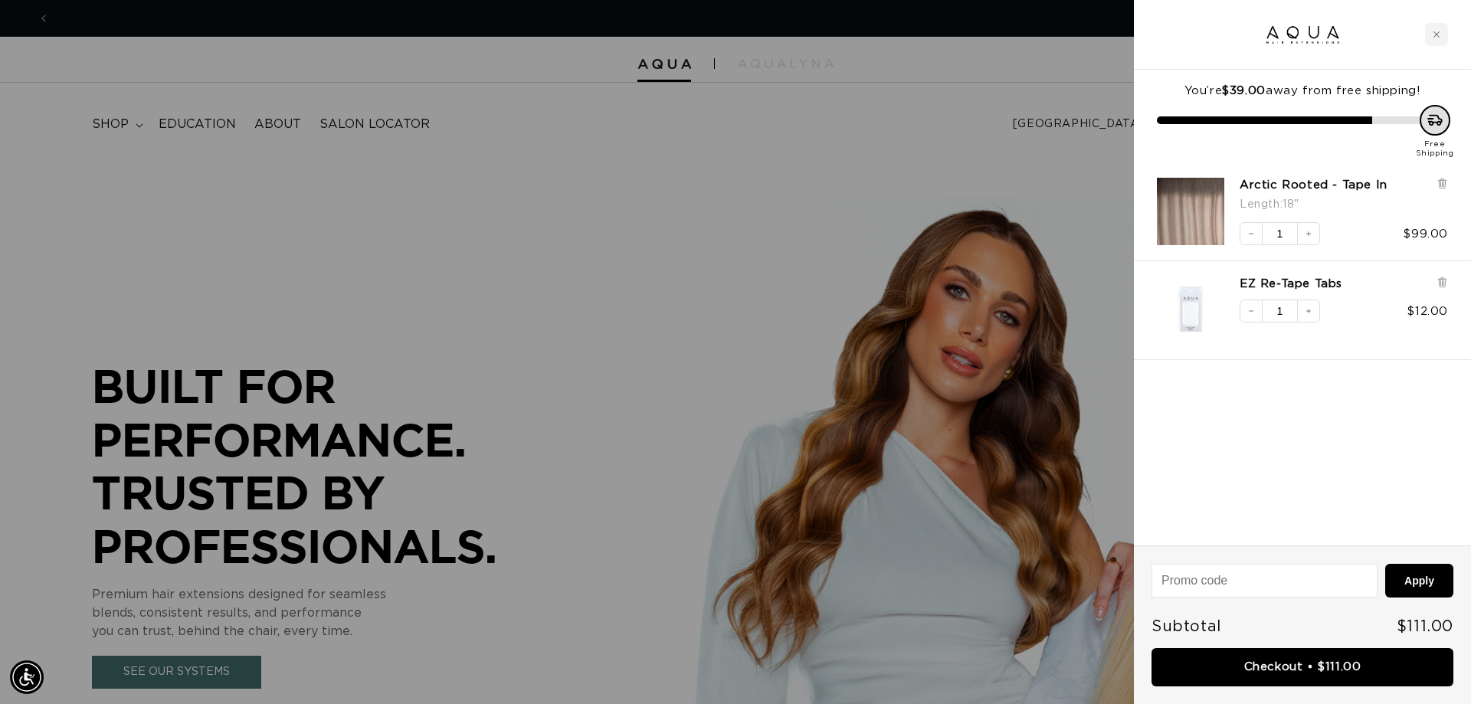
scroll to position [0, 1362]
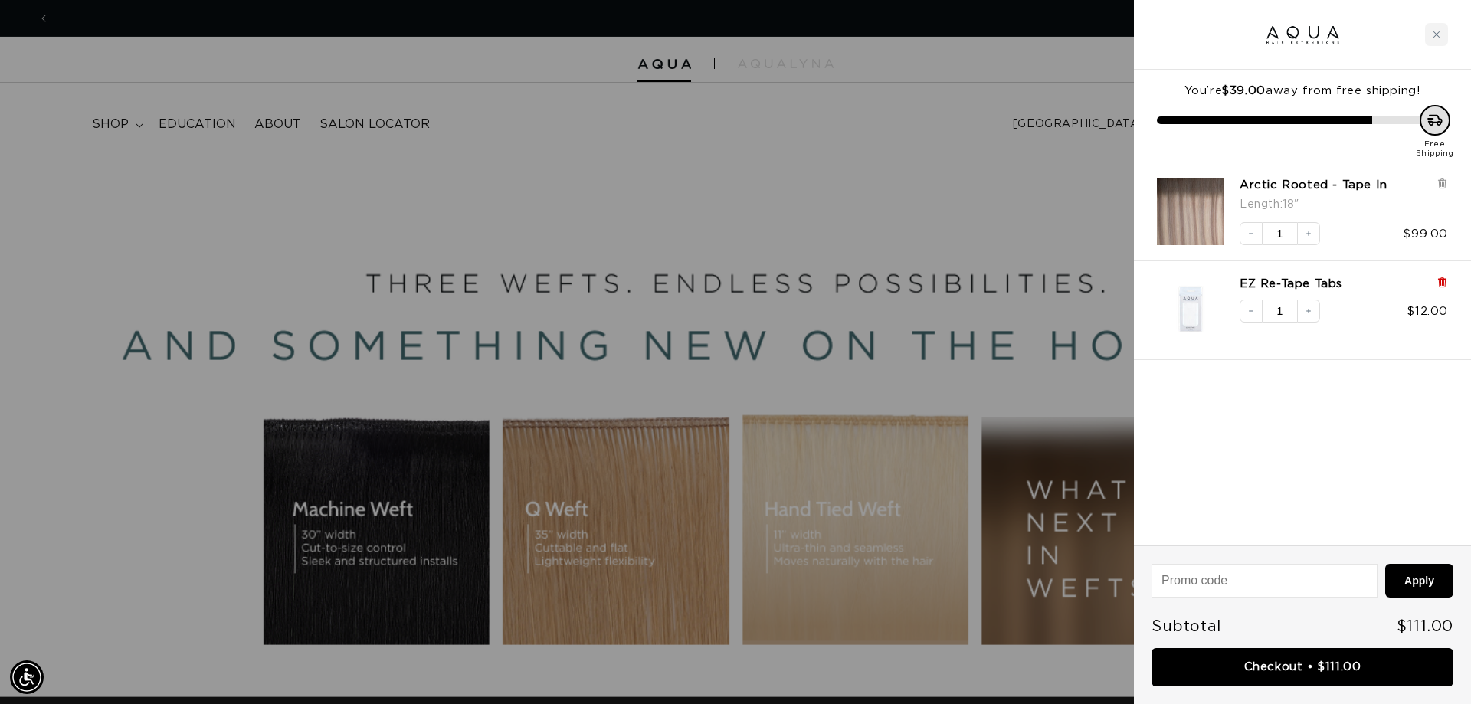
click at [1442, 284] on icon at bounding box center [1442, 284] width 6 height 8
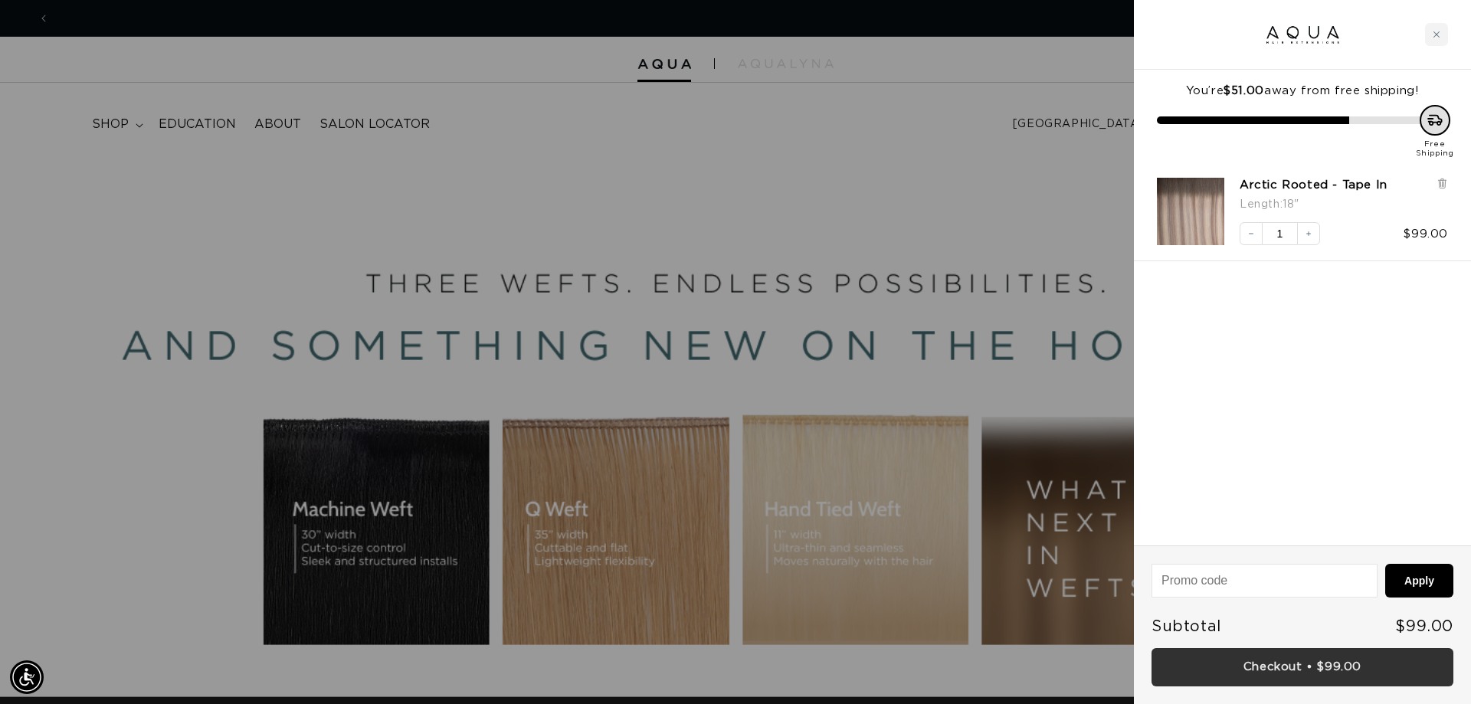
click at [1318, 665] on link "Checkout • $99.00" at bounding box center [1302, 667] width 302 height 39
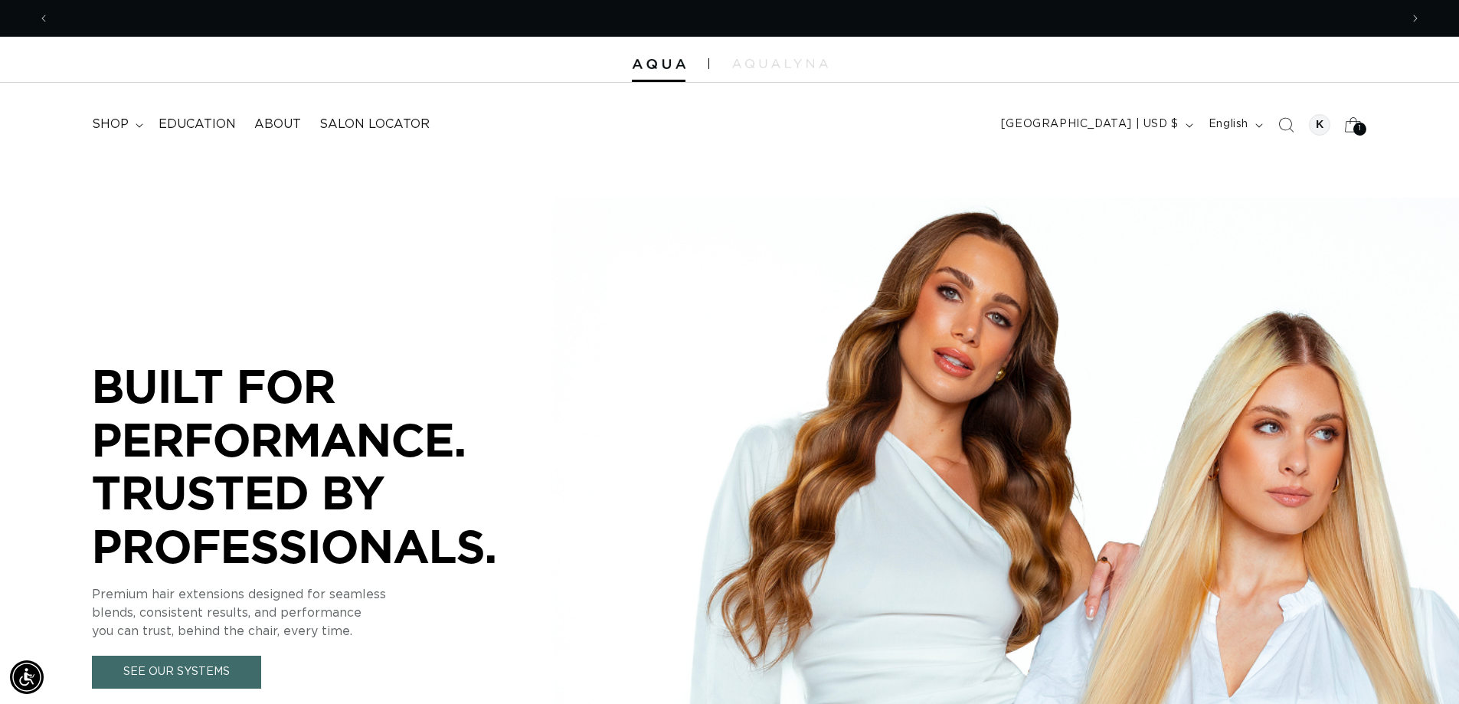
click at [1353, 133] on icon at bounding box center [1353, 124] width 36 height 36
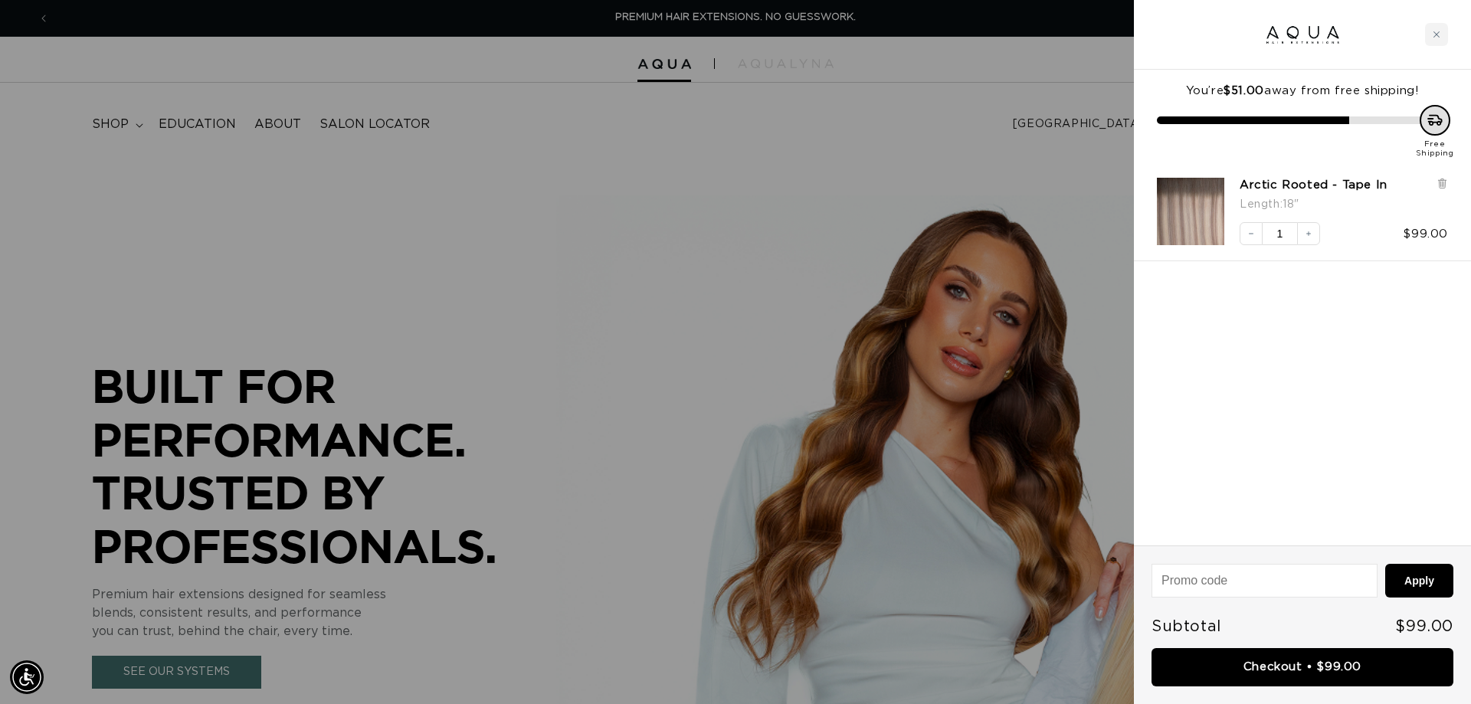
click at [1295, 344] on div "You’re $51.00 away from free shipping! Free Shipping Arctic Rooted - Tape In Le…" at bounding box center [1302, 308] width 337 height 476
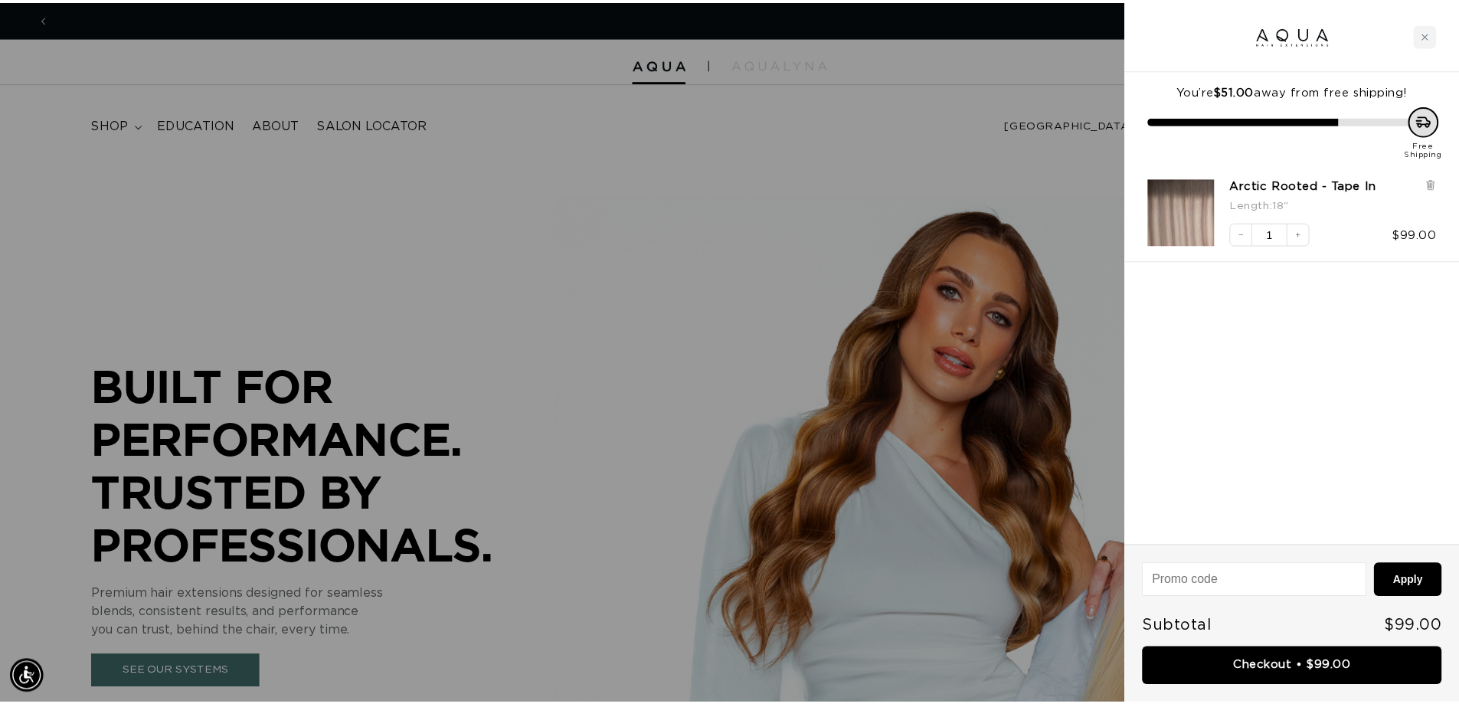
scroll to position [0, 1362]
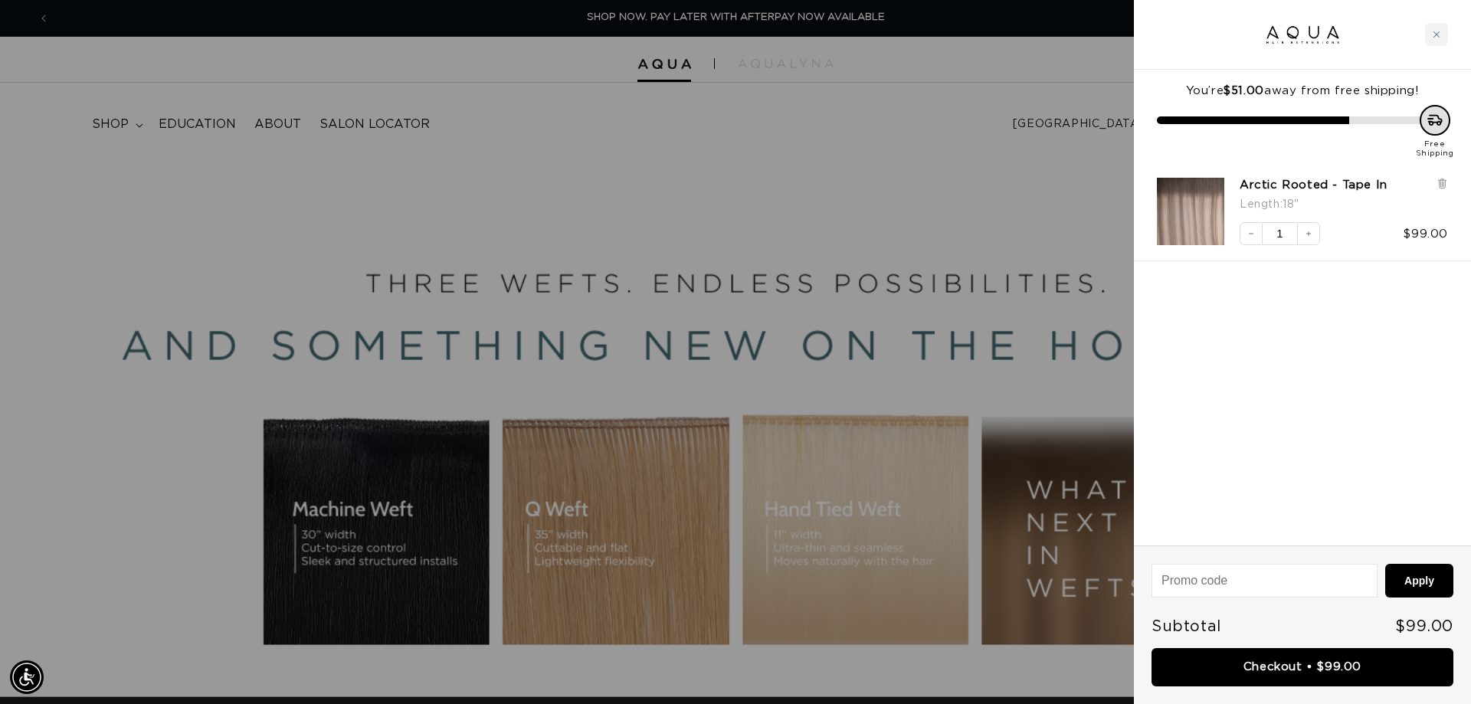
click at [813, 299] on div at bounding box center [735, 352] width 1471 height 704
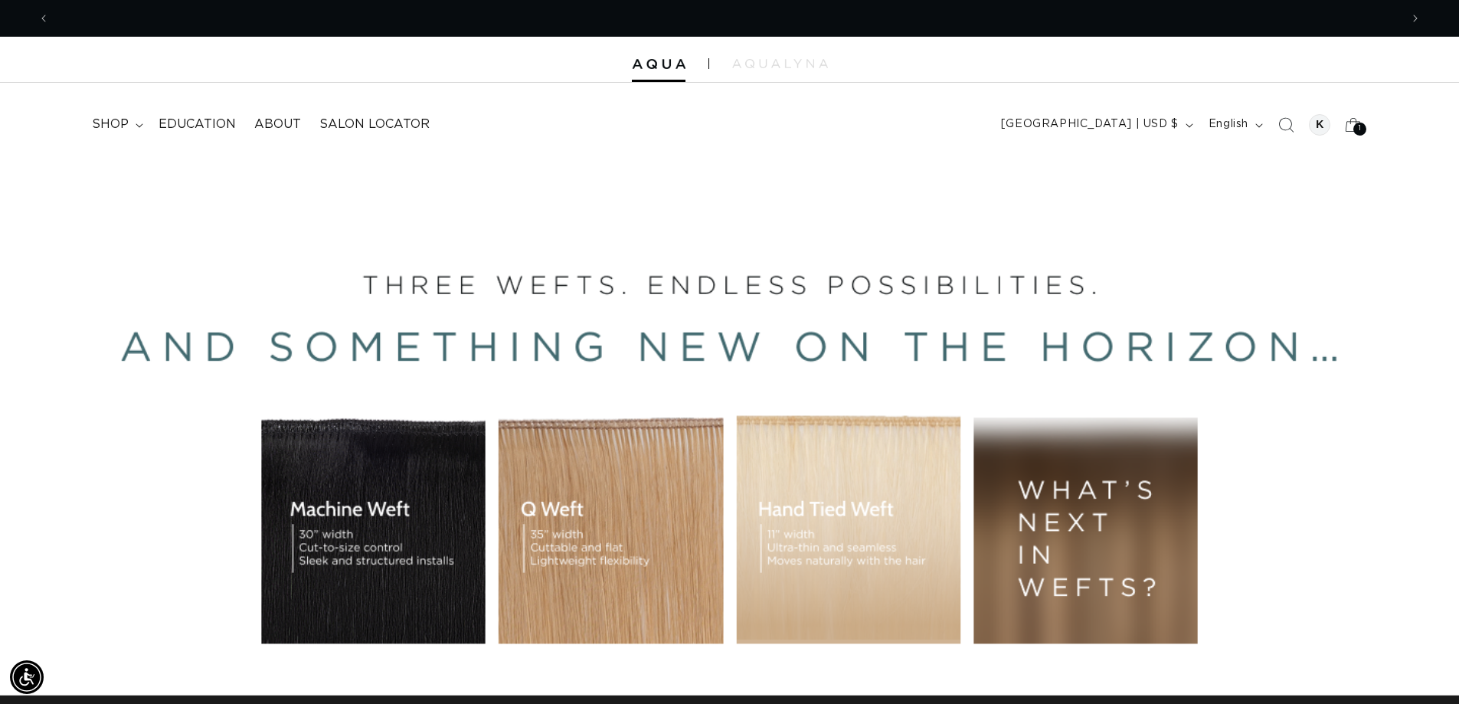
scroll to position [0, 2701]
click at [1320, 126] on div at bounding box center [1319, 124] width 21 height 21
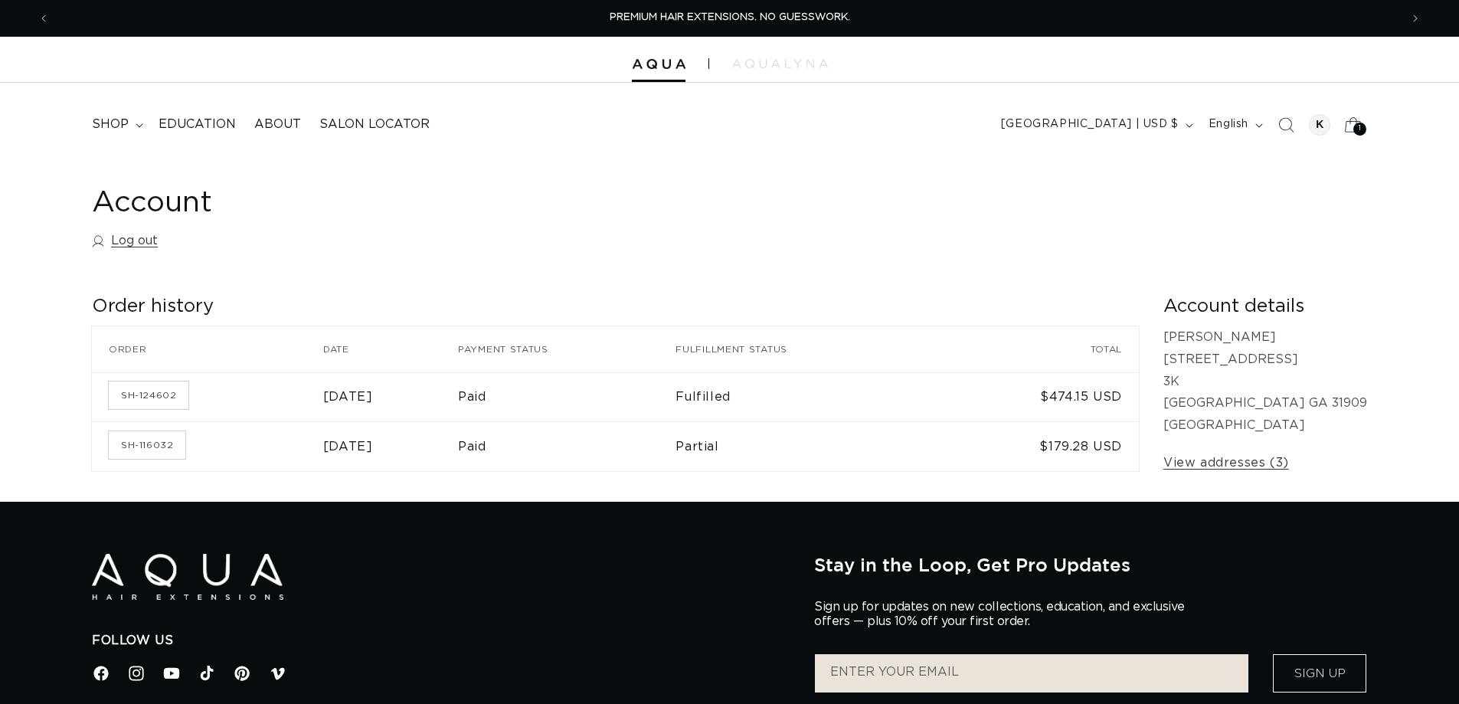
click at [1348, 125] on icon at bounding box center [1353, 124] width 36 height 36
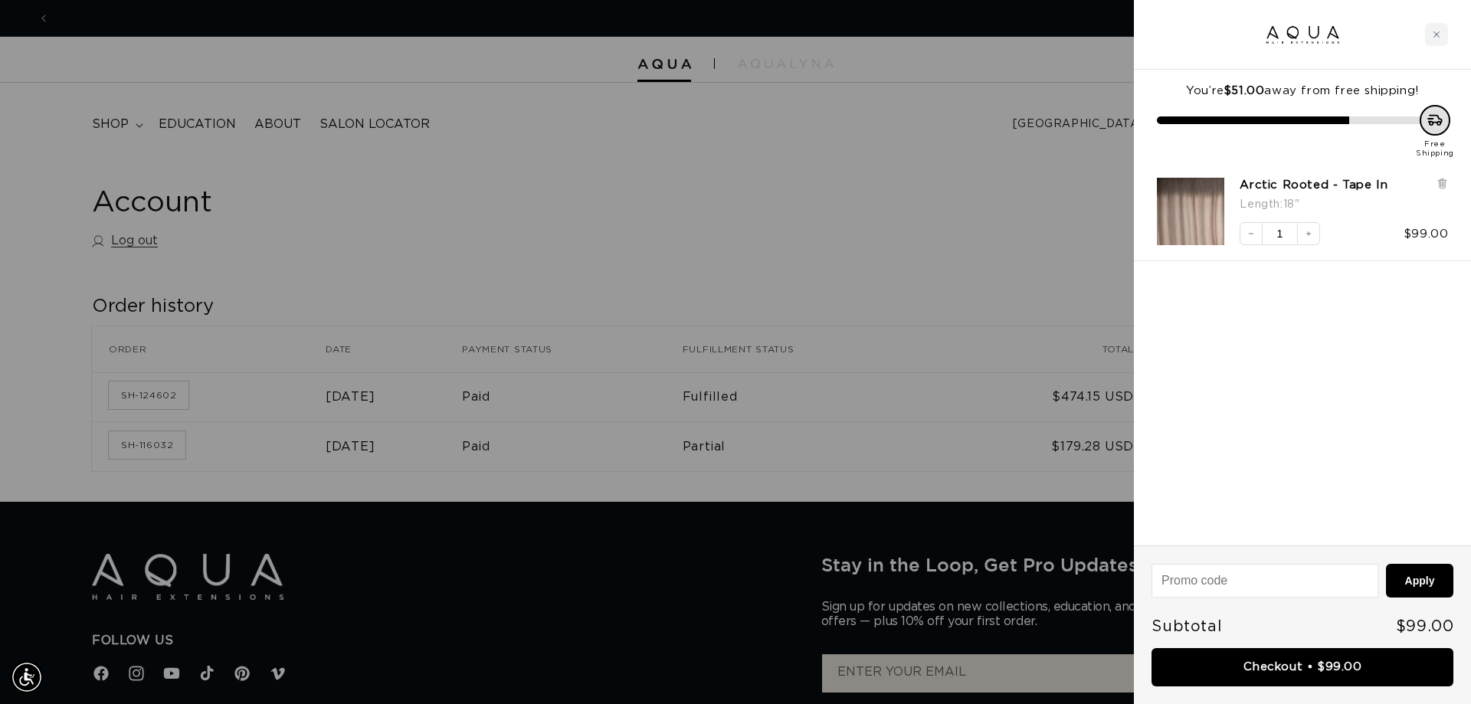
scroll to position [0, 1362]
click at [1230, 581] on input at bounding box center [1264, 581] width 224 height 32
type input "aqua20"
click at [1385, 564] on button "Apply" at bounding box center [1419, 581] width 68 height 34
click at [1435, 577] on button "Apply" at bounding box center [1419, 581] width 68 height 34
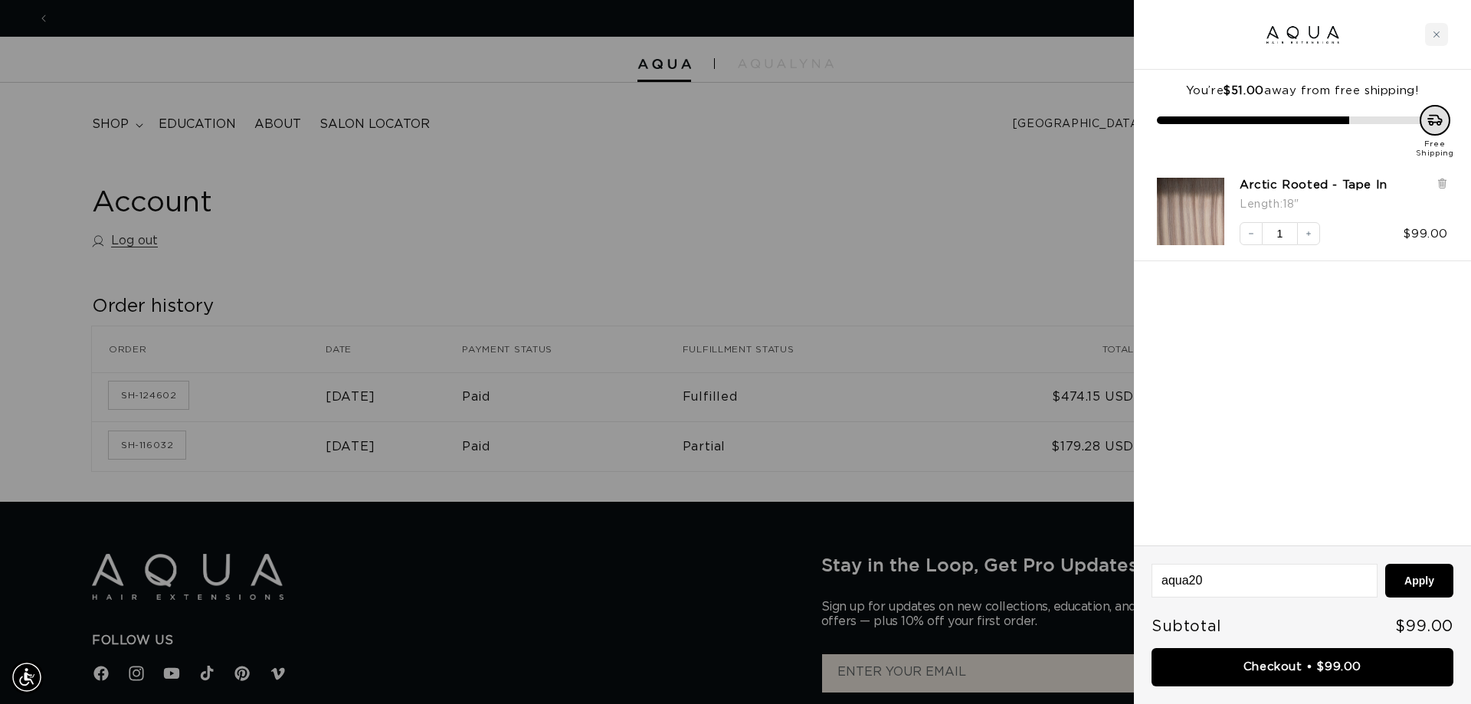
scroll to position [0, 2724]
click at [1361, 582] on icon at bounding box center [1364, 581] width 14 height 14
click at [1200, 582] on input "aqua20" at bounding box center [1264, 581] width 224 height 32
click at [1012, 136] on div at bounding box center [735, 352] width 1471 height 704
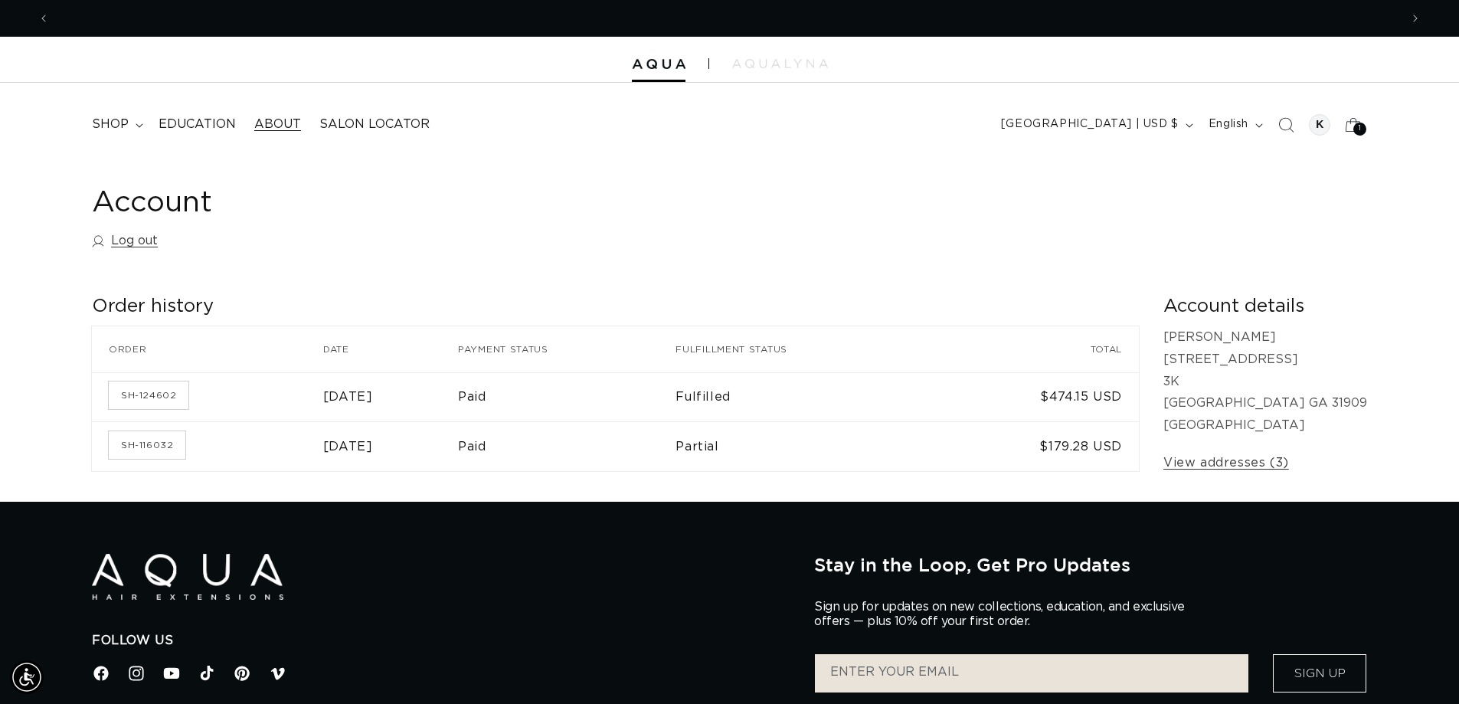
scroll to position [0, 1350]
click at [118, 116] on span "shop" at bounding box center [110, 124] width 37 height 16
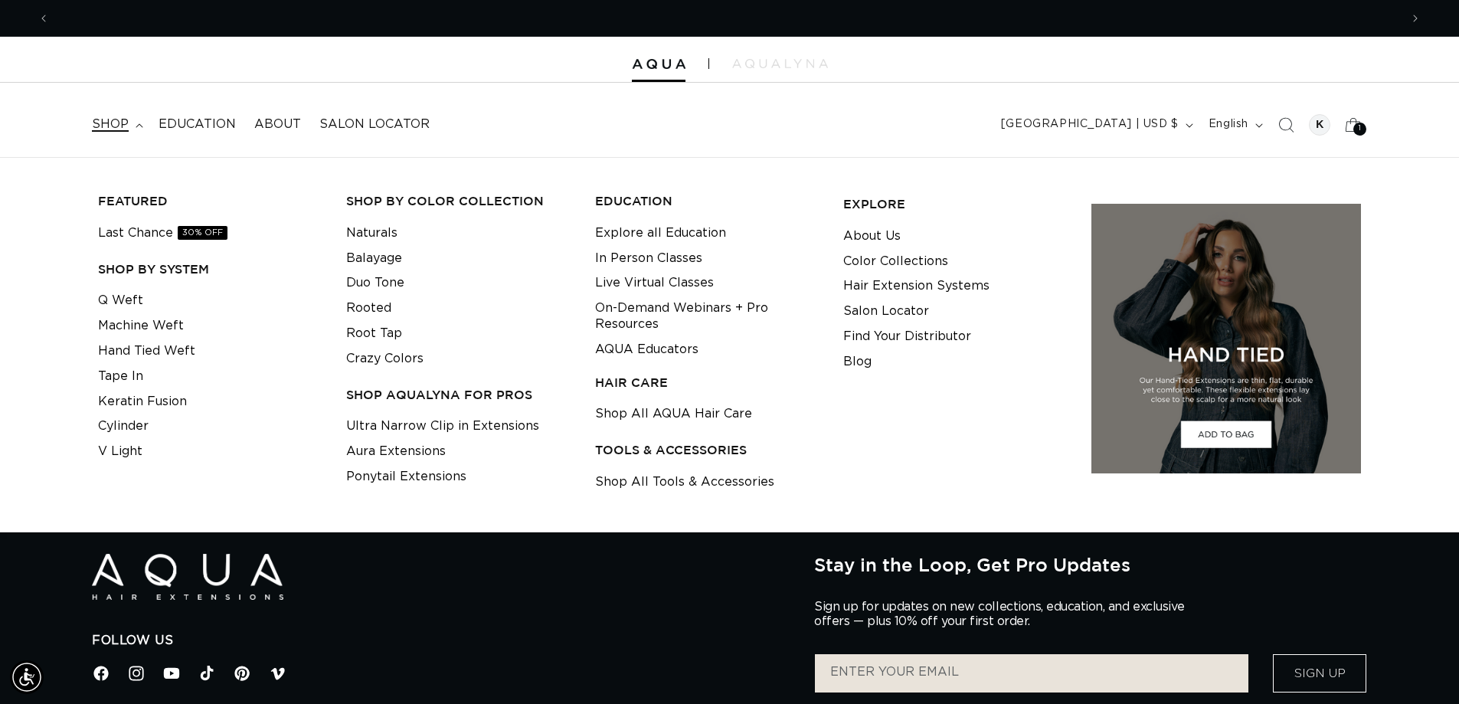
scroll to position [0, 0]
click at [117, 384] on link "Tape In" at bounding box center [120, 376] width 45 height 25
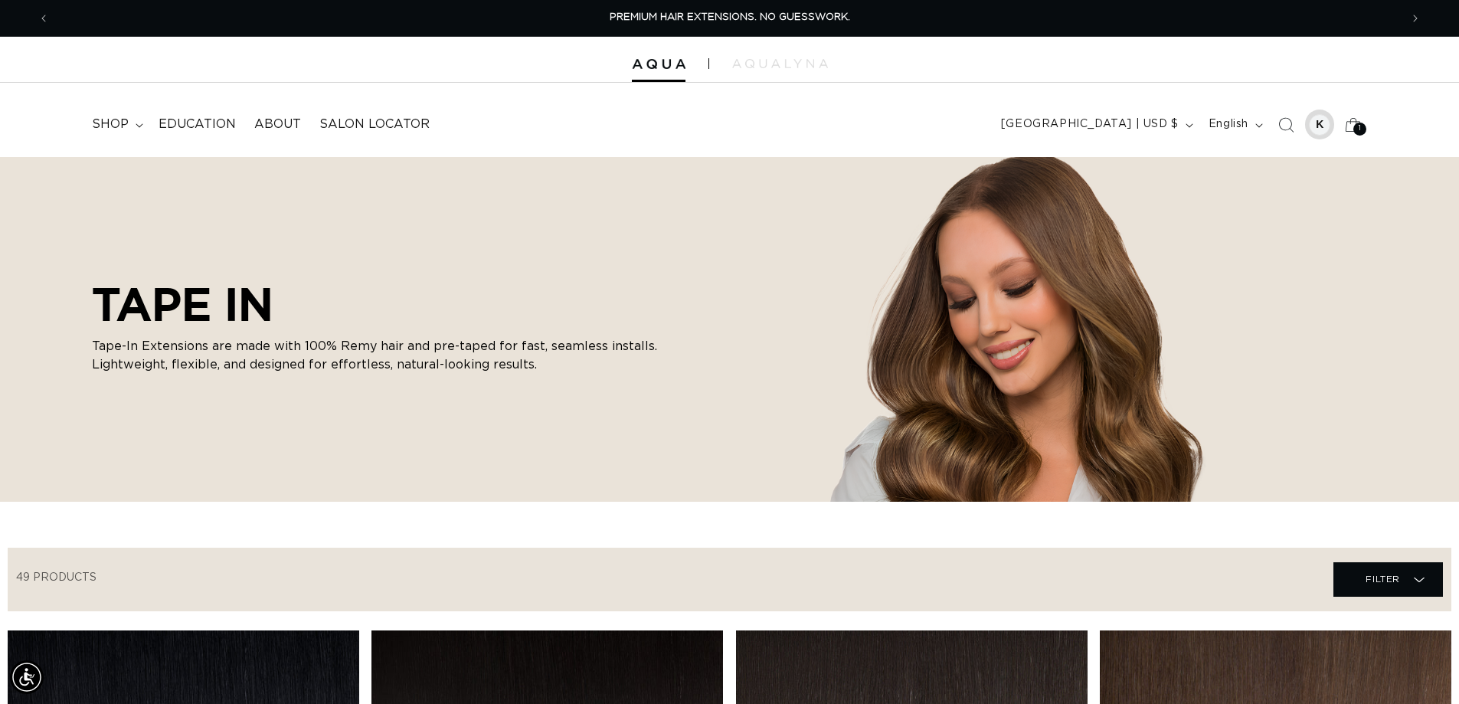
click at [1323, 129] on div at bounding box center [1319, 124] width 21 height 21
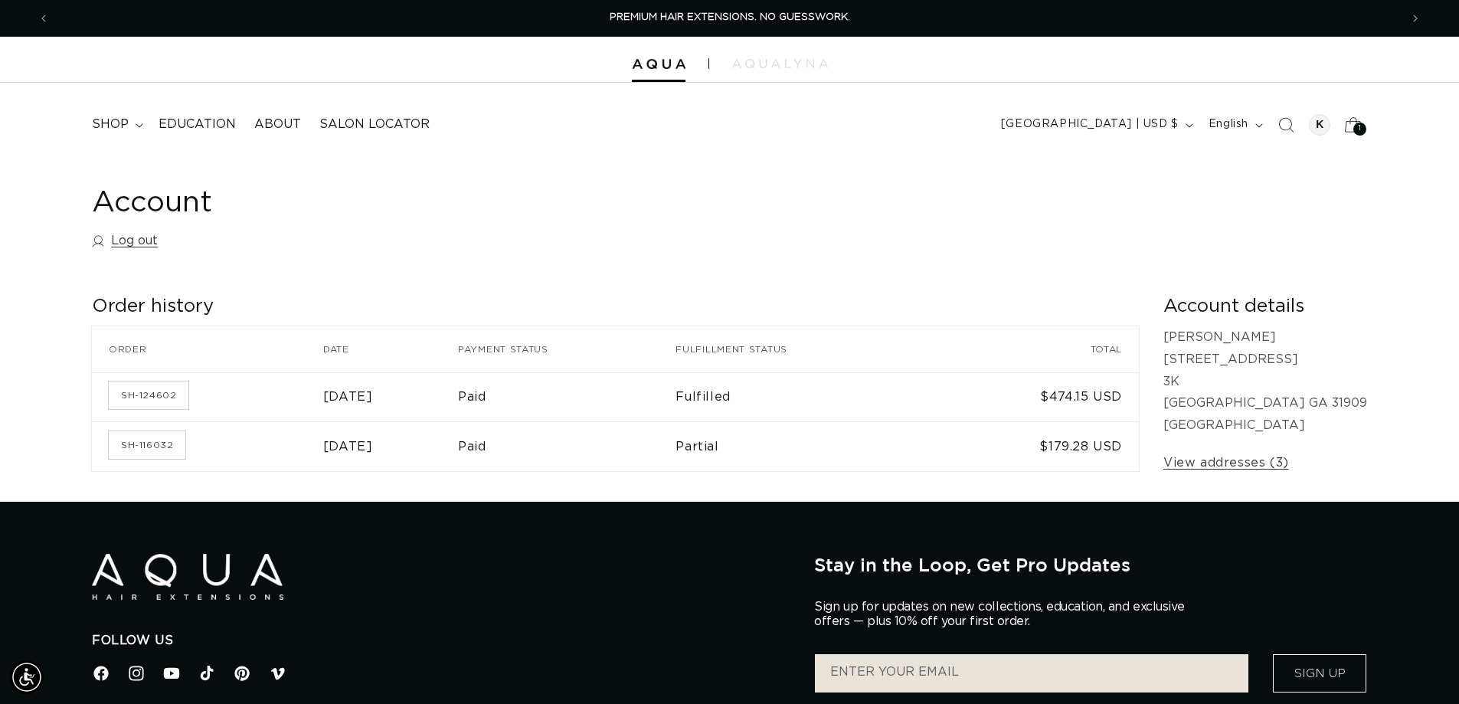
click at [1347, 125] on icon at bounding box center [1353, 124] width 36 height 36
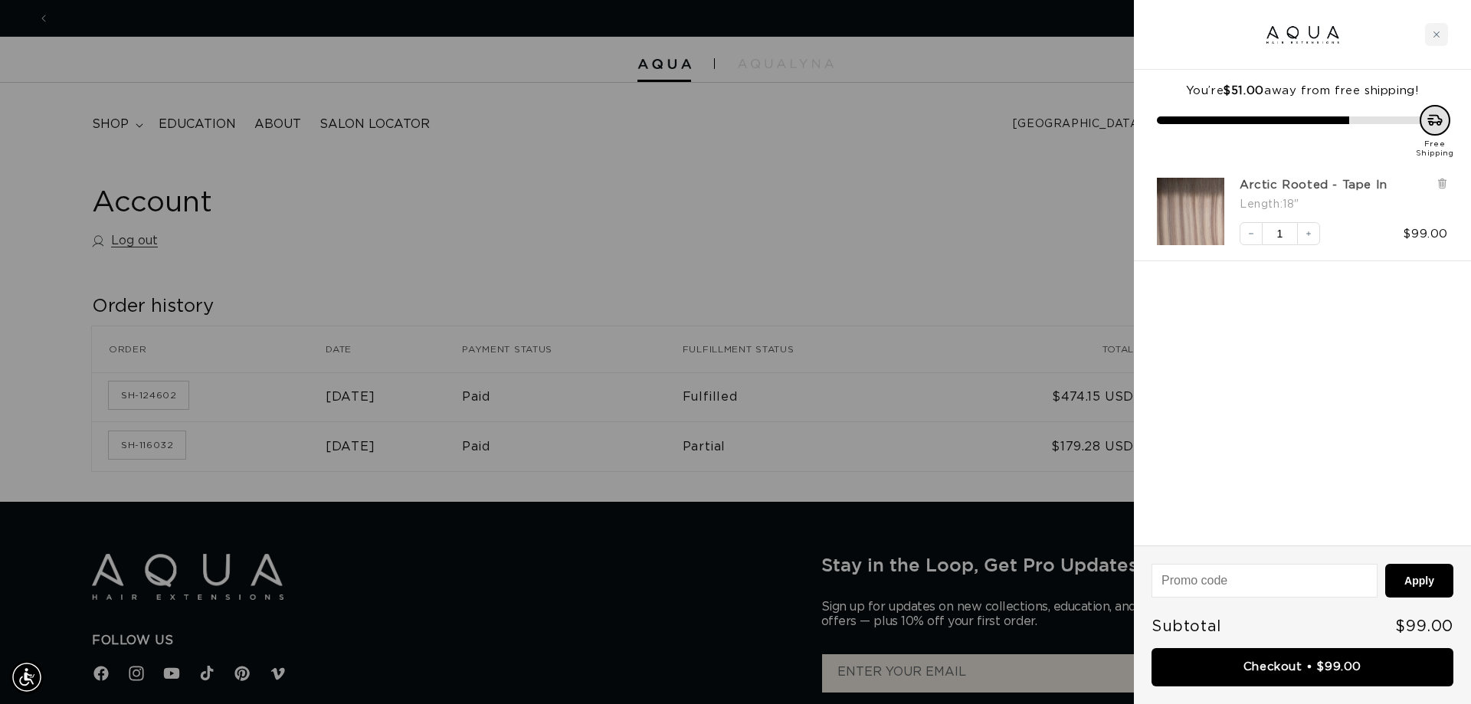
scroll to position [0, 1362]
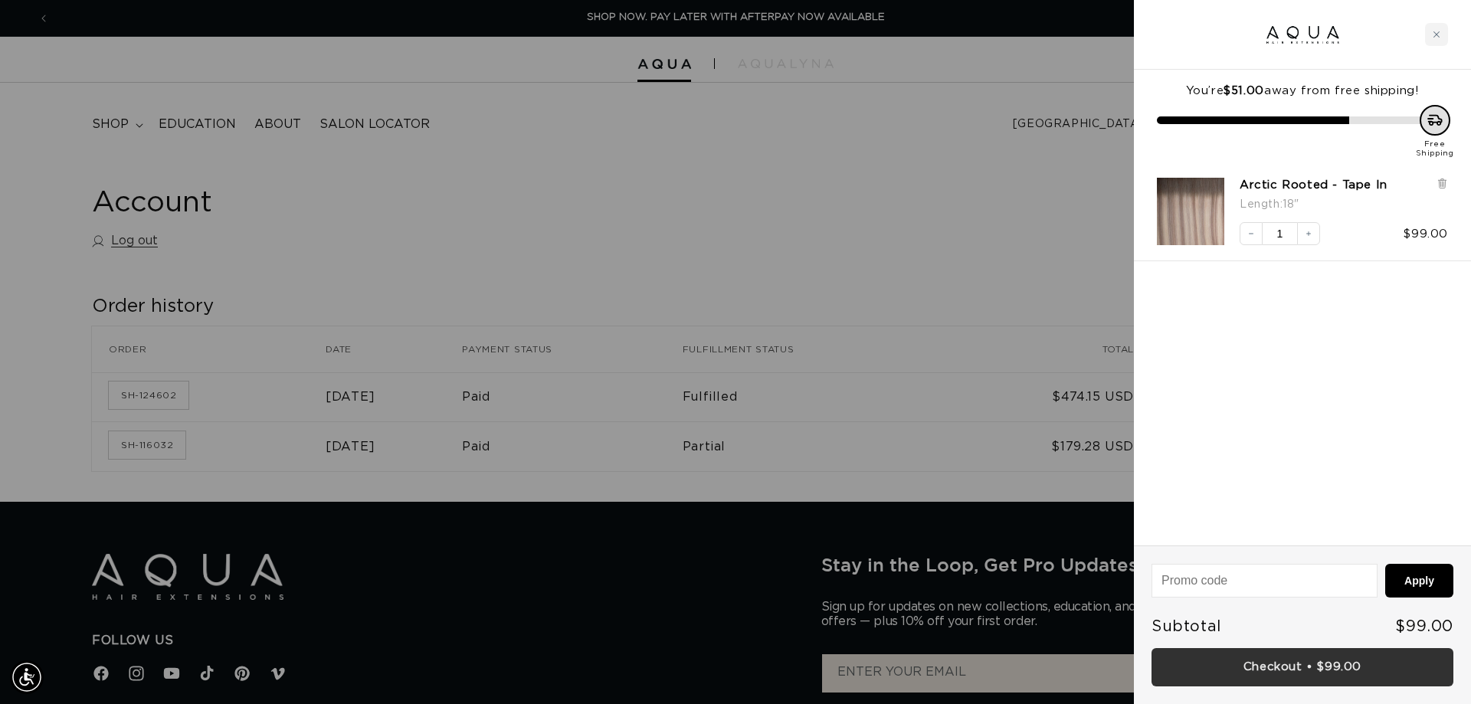
click at [1352, 670] on link "Checkout • $99.00" at bounding box center [1302, 667] width 302 height 39
